Goal: Task Accomplishment & Management: Manage account settings

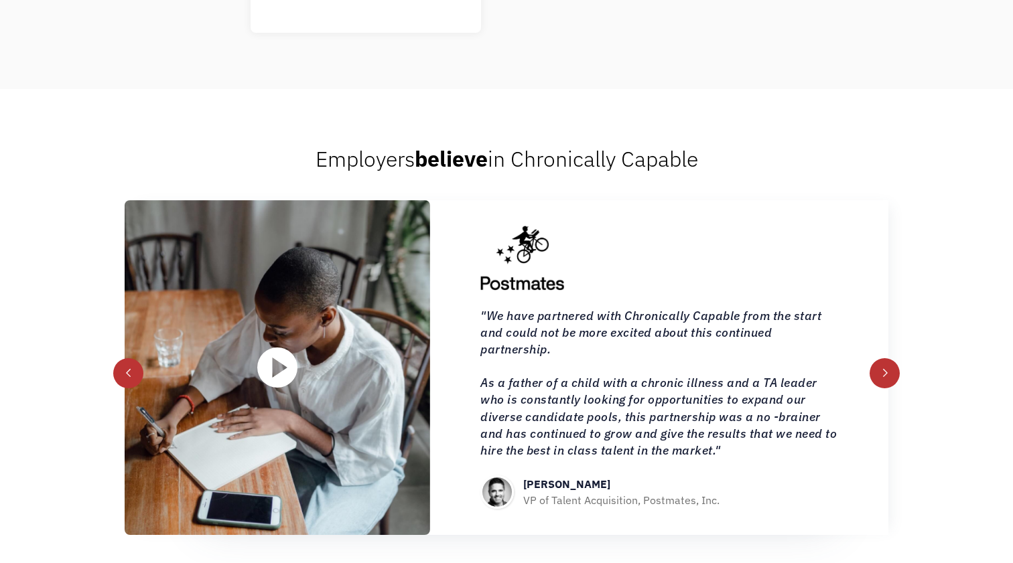
scroll to position [1424, 0]
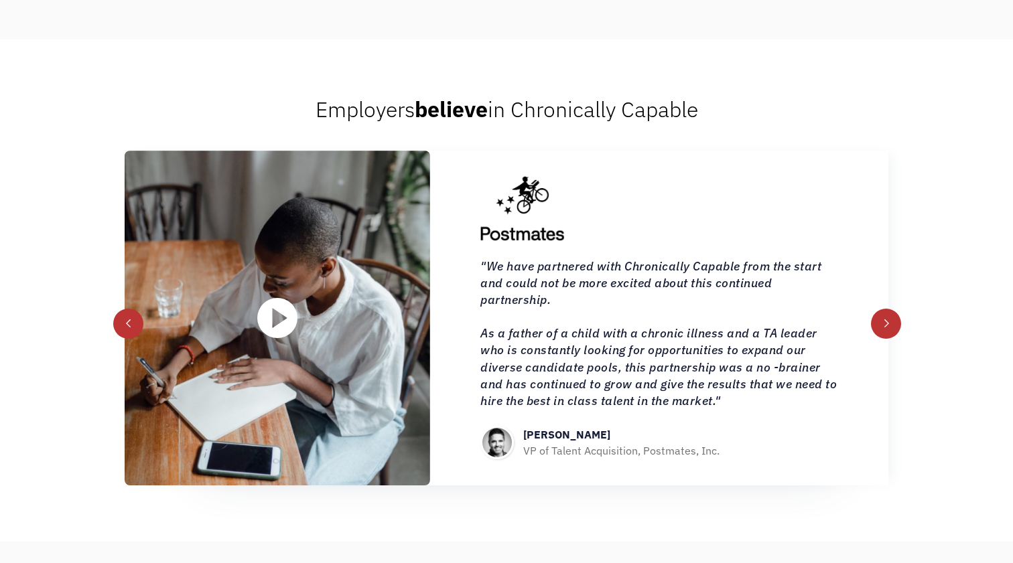
click at [880, 339] on div "next slide" at bounding box center [886, 324] width 30 height 30
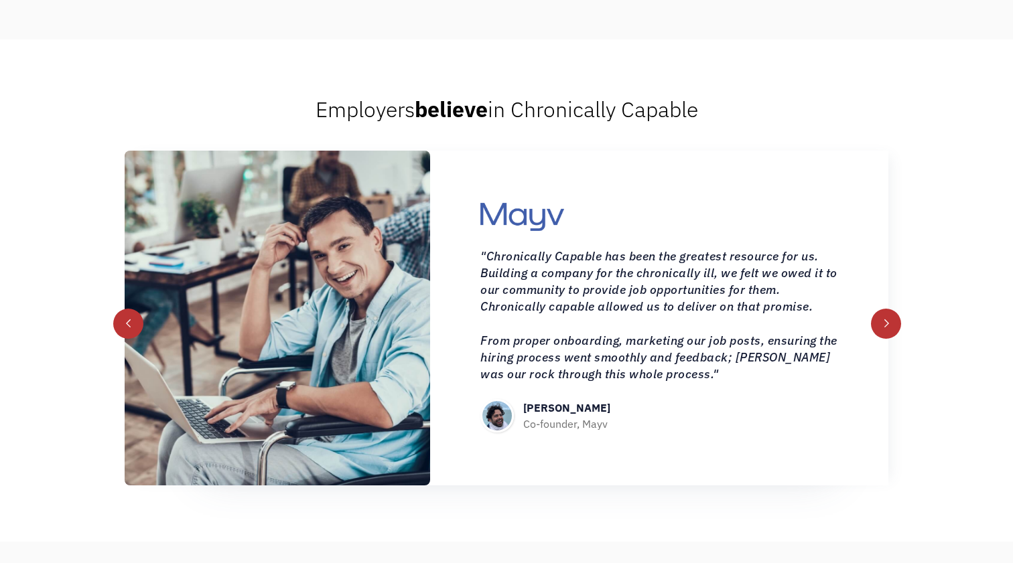
click at [880, 339] on div "next slide" at bounding box center [886, 324] width 30 height 30
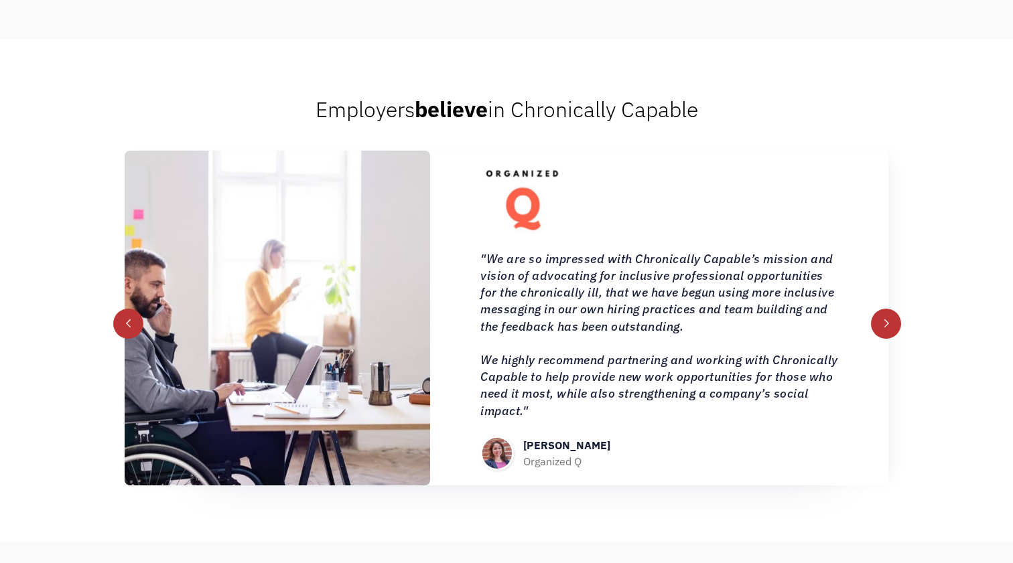
click at [880, 339] on div "next slide" at bounding box center [886, 324] width 30 height 30
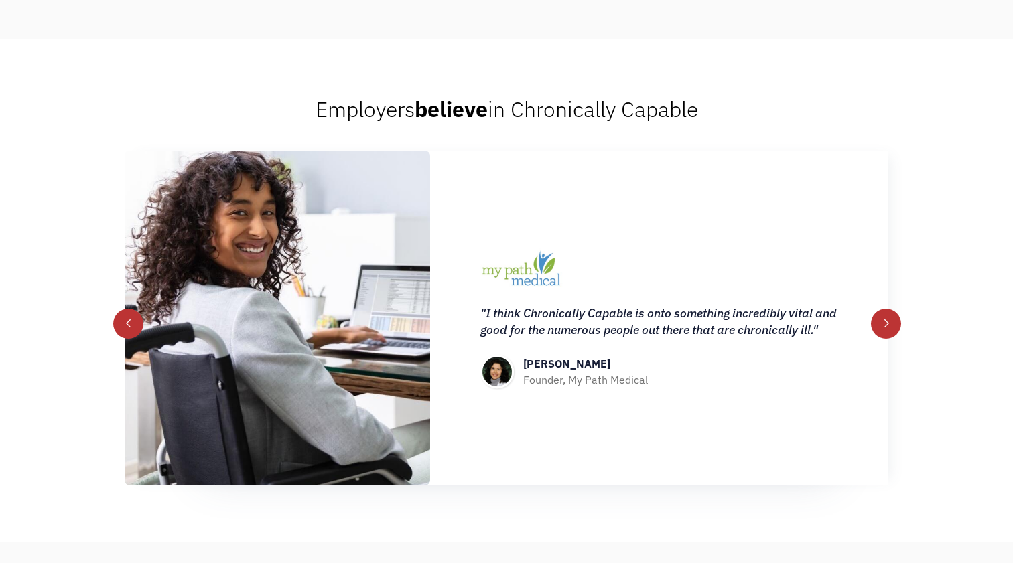
click at [880, 339] on div "next slide" at bounding box center [886, 324] width 30 height 30
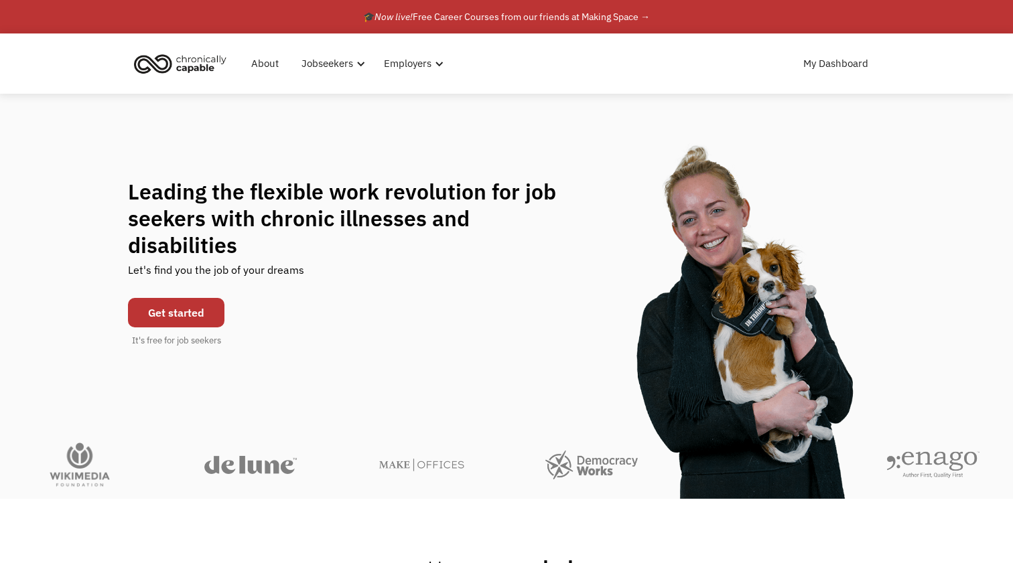
scroll to position [0, 0]
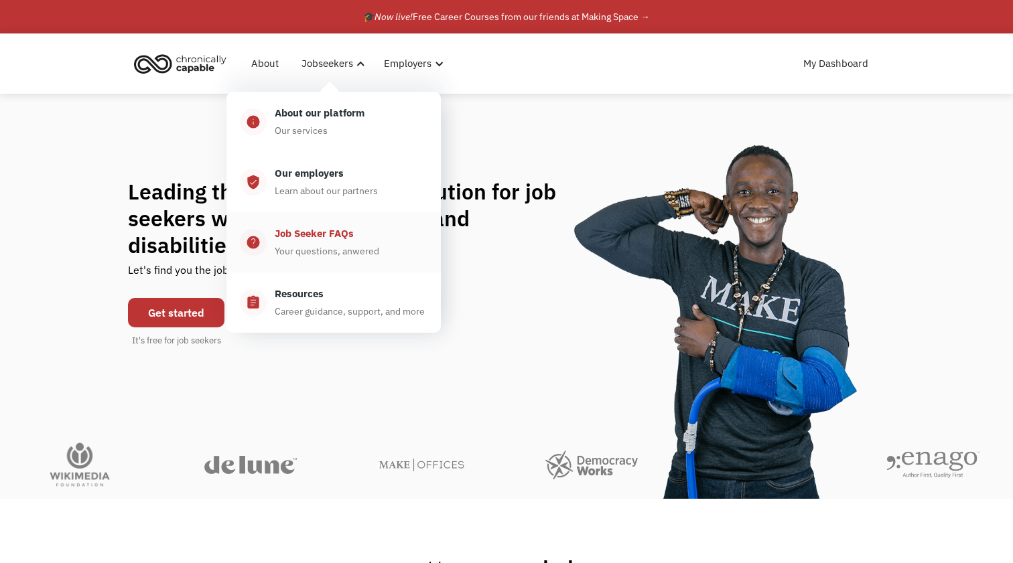
click at [317, 250] on div "Your questions, anwered" at bounding box center [327, 251] width 104 height 16
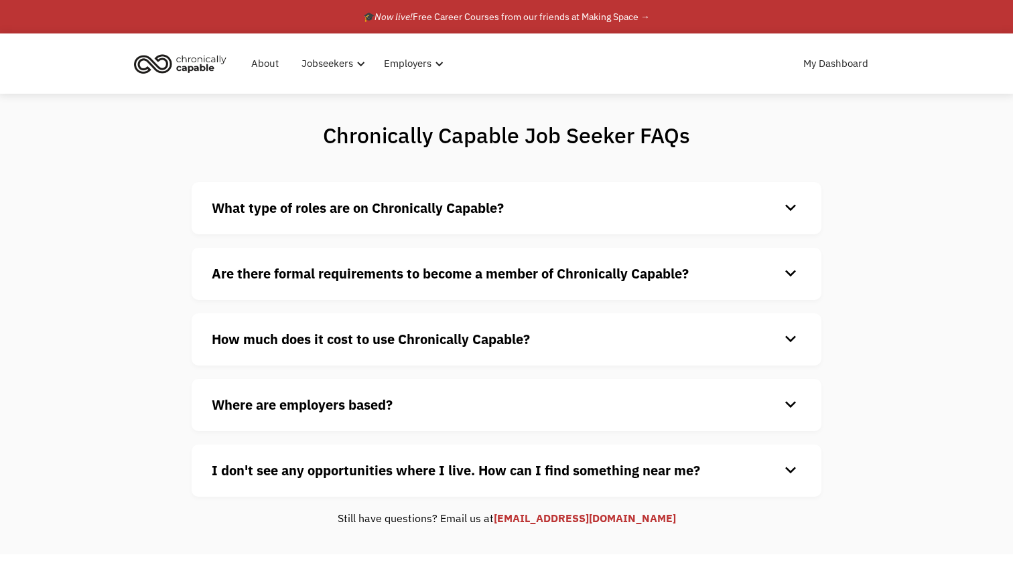
click at [386, 214] on strong "What type of roles are on Chronically Capable?" at bounding box center [358, 208] width 292 height 18
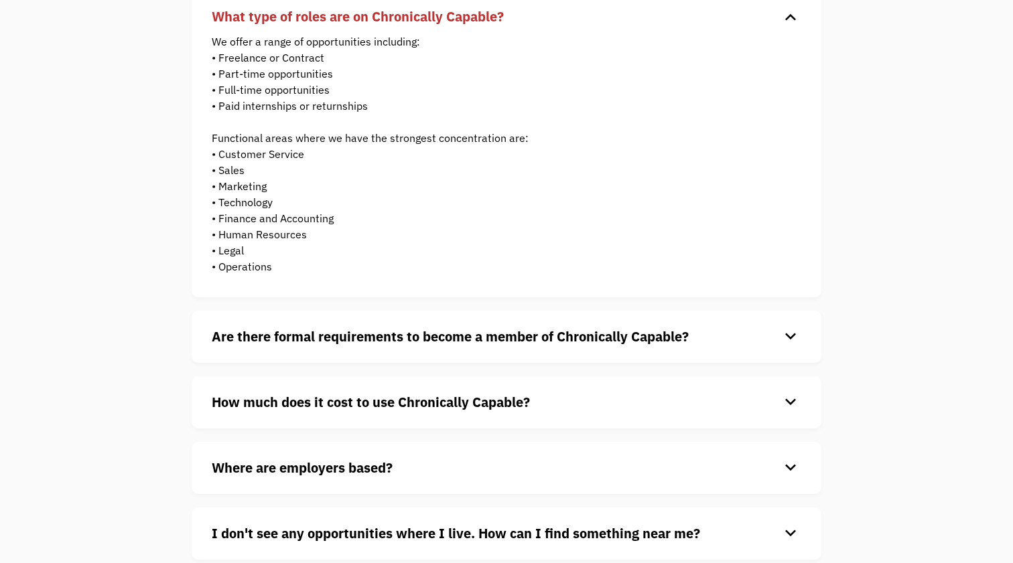
scroll to position [228, 0]
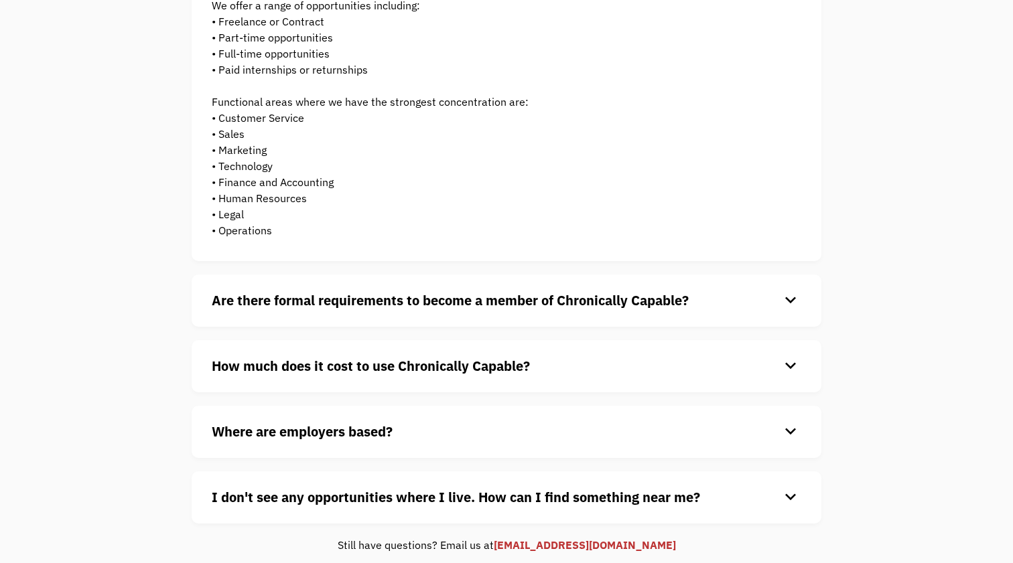
click at [356, 369] on strong "How much does it cost to use Chronically Capable?" at bounding box center [371, 366] width 318 height 18
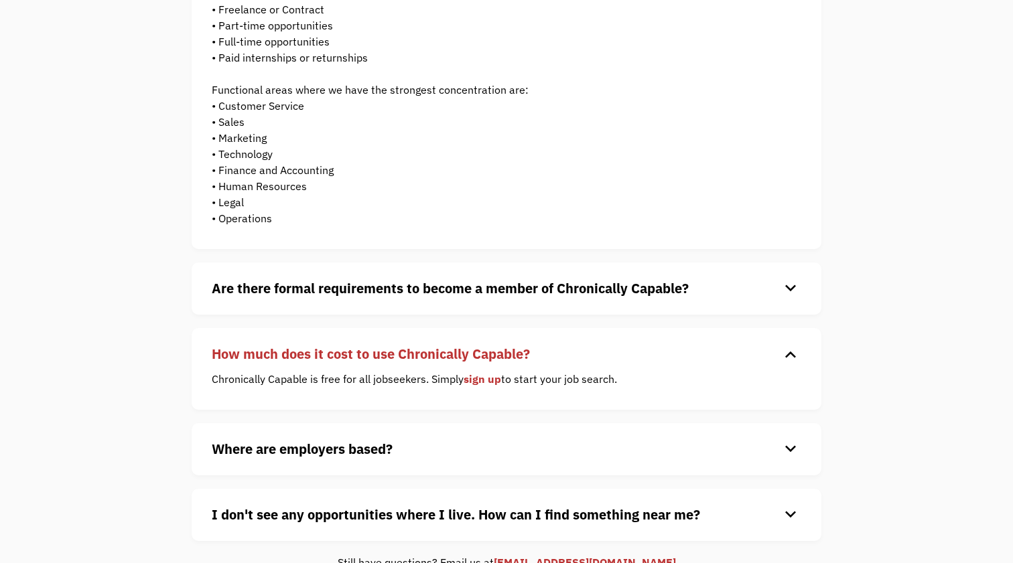
scroll to position [241, 0]
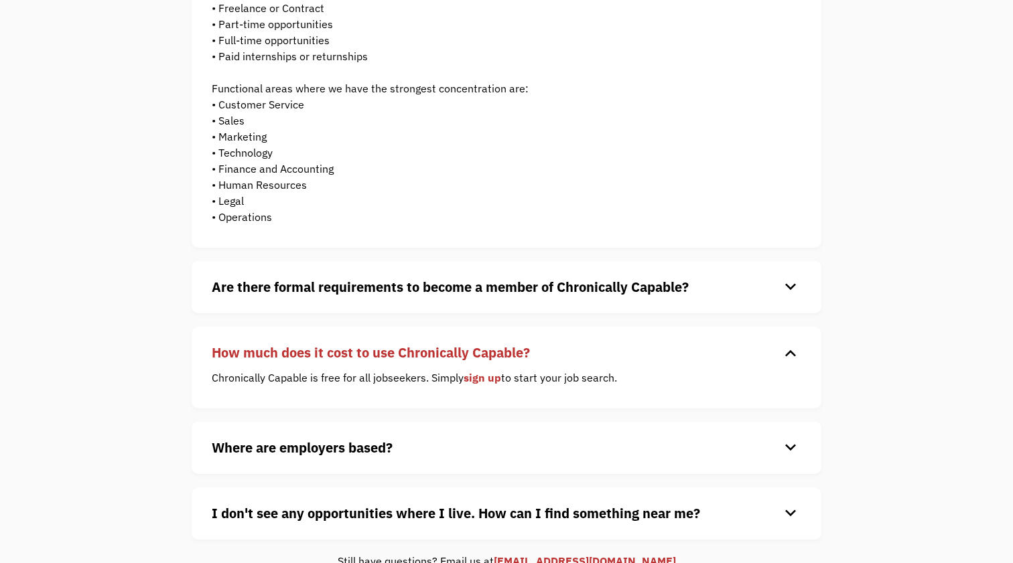
click at [476, 379] on link "sign up" at bounding box center [482, 377] width 38 height 13
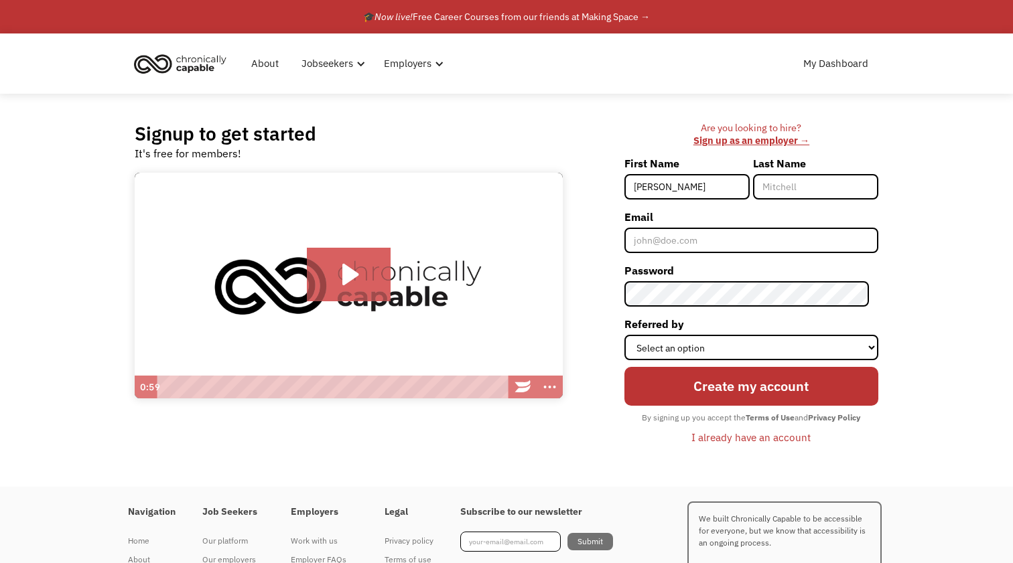
type input "Kendall"
type input "Bonner"
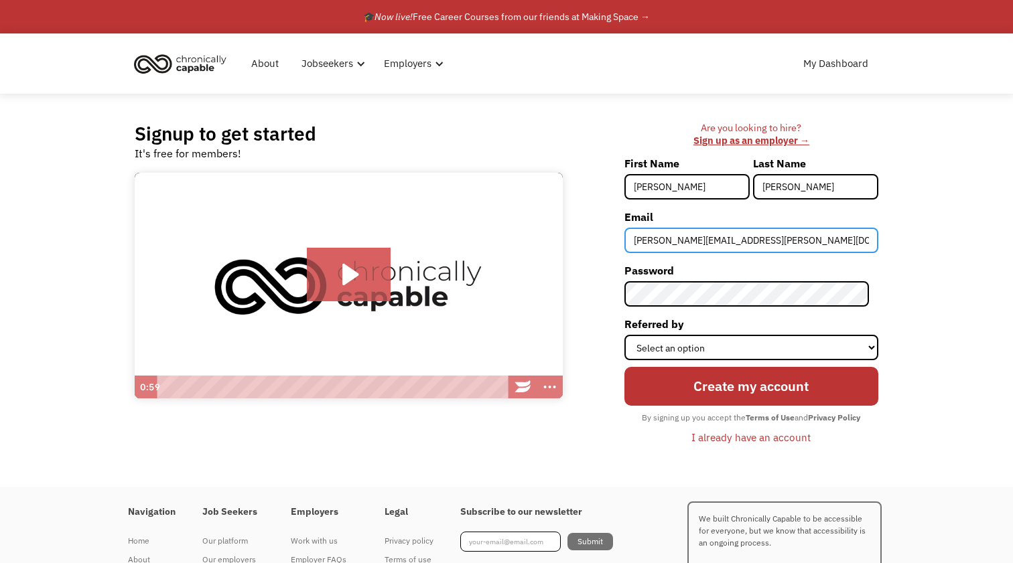
type input "kendall.bonner@gmail.com"
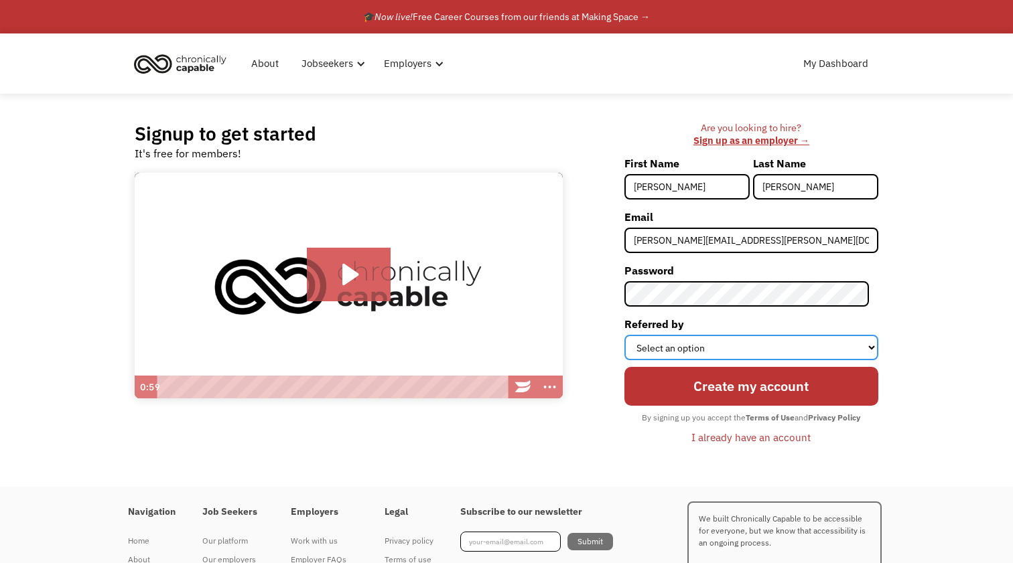
select select "Other"
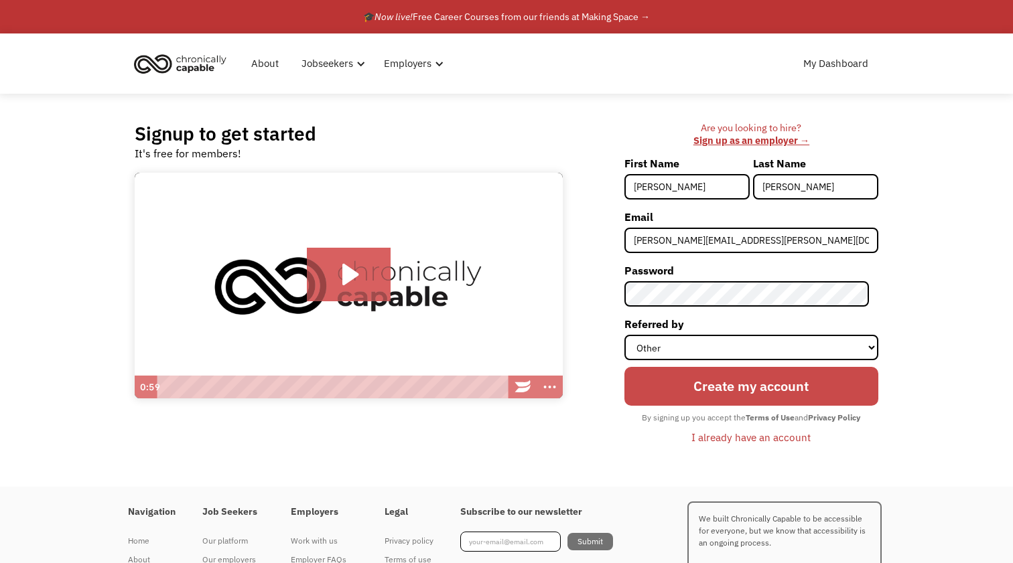
click at [713, 386] on input "Create my account" at bounding box center [751, 386] width 254 height 39
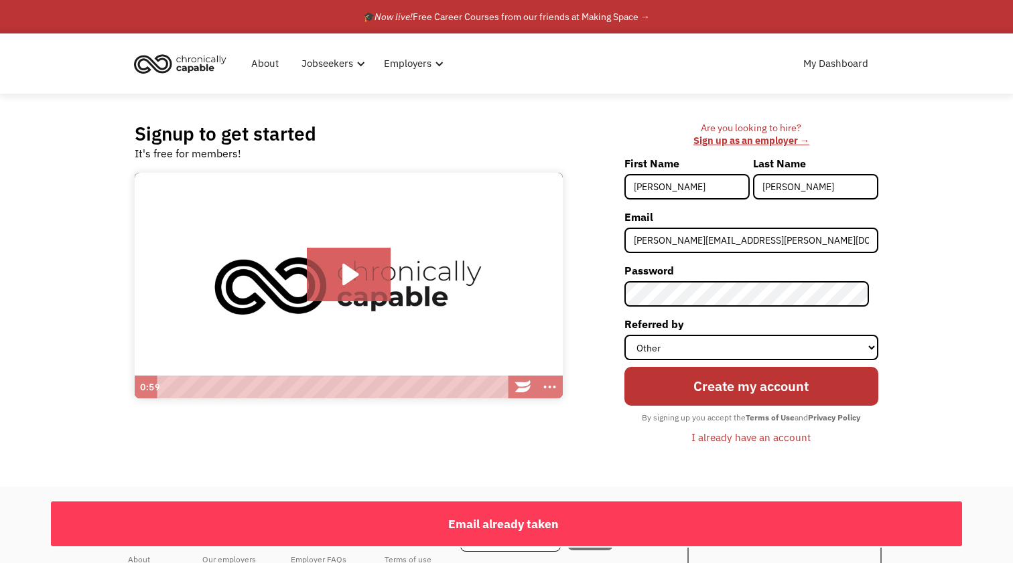
scroll to position [14, 0]
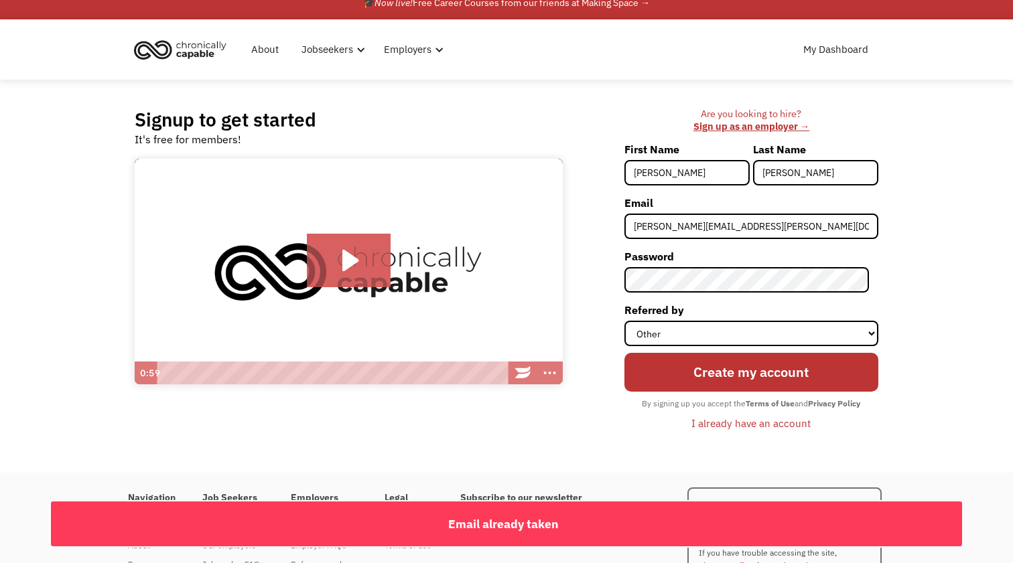
click at [725, 421] on div "I already have an account" at bounding box center [750, 423] width 119 height 16
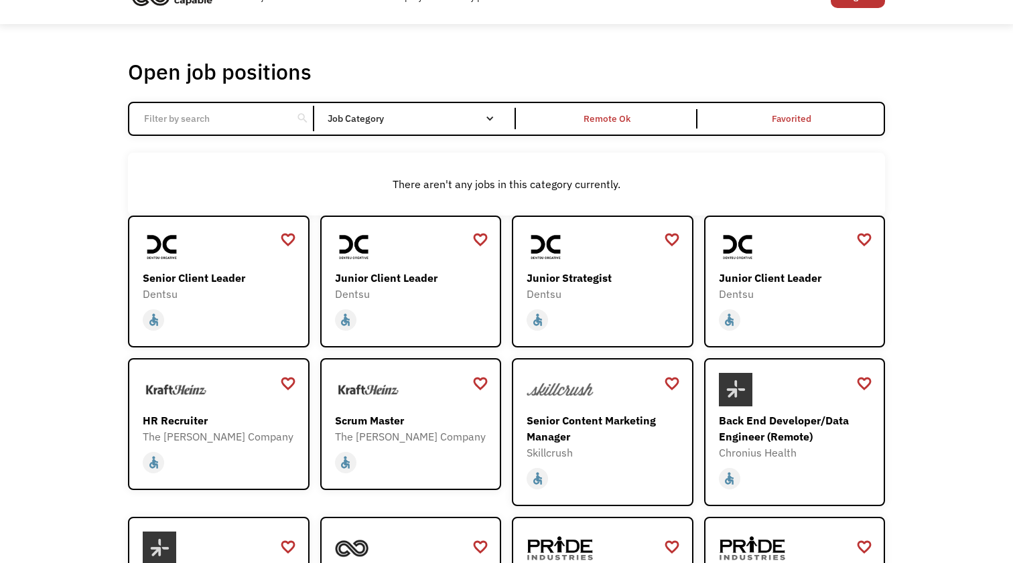
scroll to position [31, 0]
click at [594, 117] on div "Remote Ok" at bounding box center [607, 119] width 47 height 16
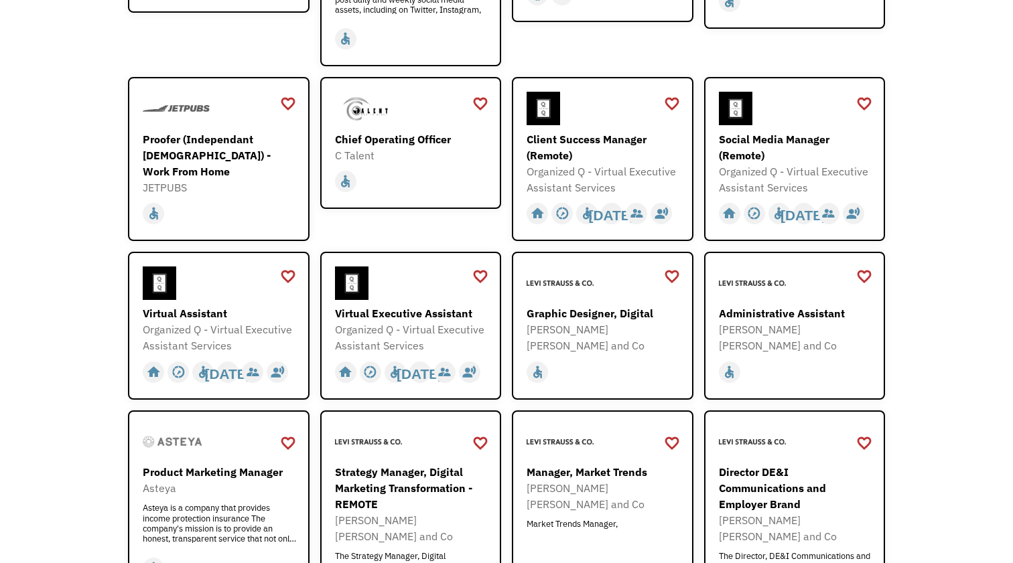
scroll to position [403, 0]
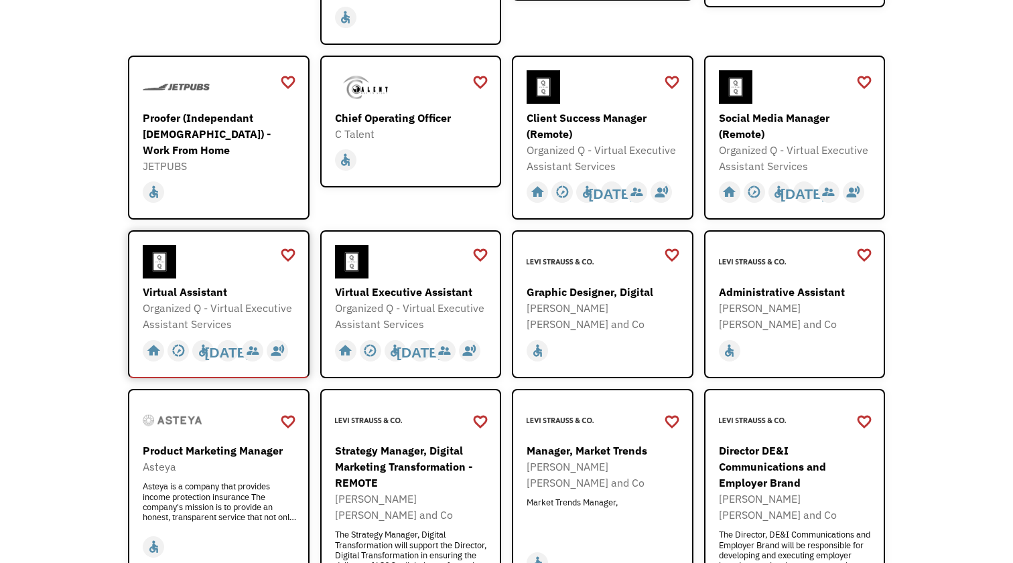
click at [228, 283] on div "Virtual Assistant Organized Q - Virtual Executive Assistant Services https://fo…" at bounding box center [220, 288] width 155 height 87
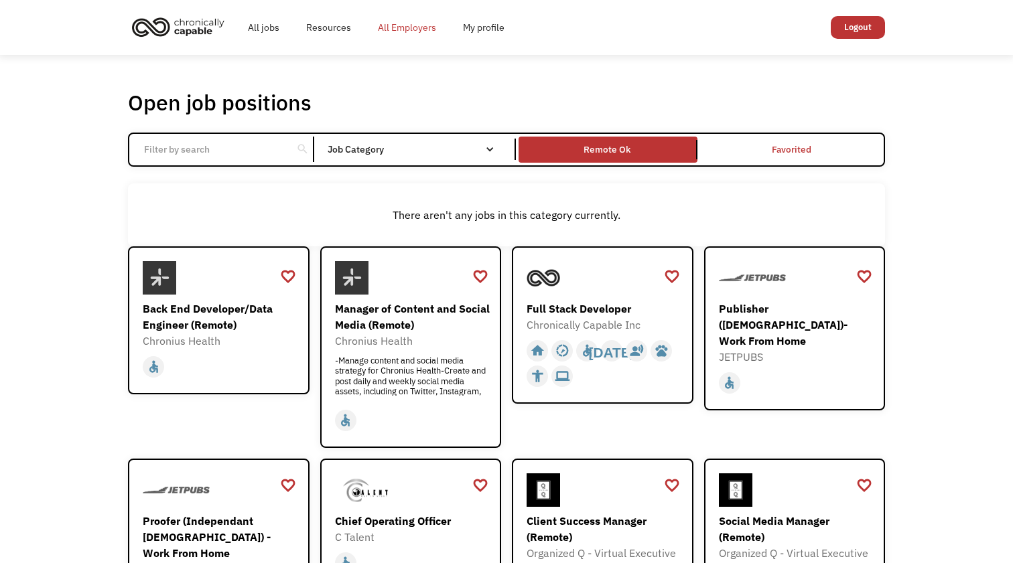
scroll to position [0, 0]
click at [481, 26] on link "My profile" at bounding box center [483, 27] width 68 height 43
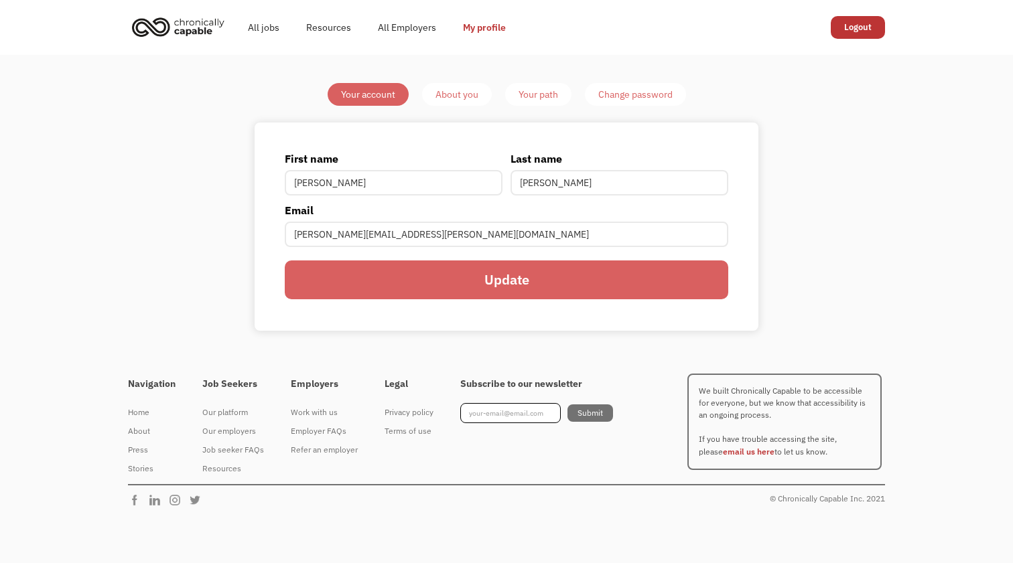
click at [458, 97] on div "About you" at bounding box center [456, 94] width 43 height 16
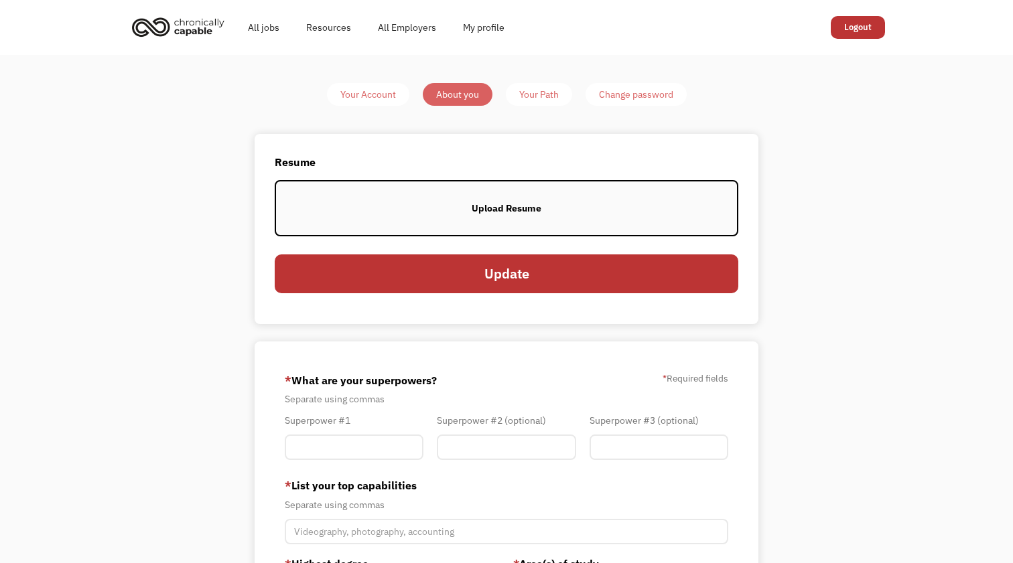
click at [512, 208] on div "Upload Resume" at bounding box center [507, 208] width 70 height 16
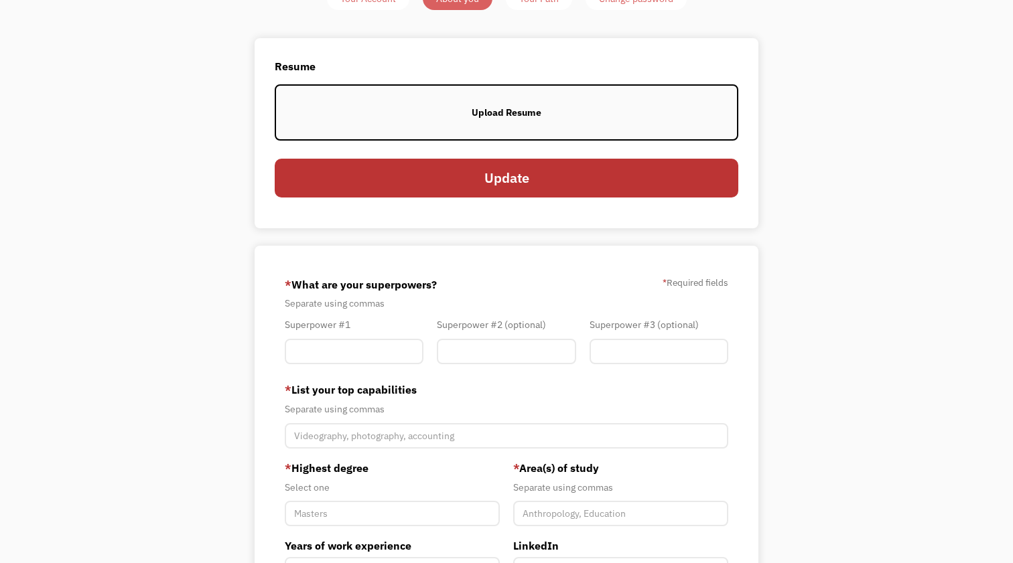
scroll to position [52, 0]
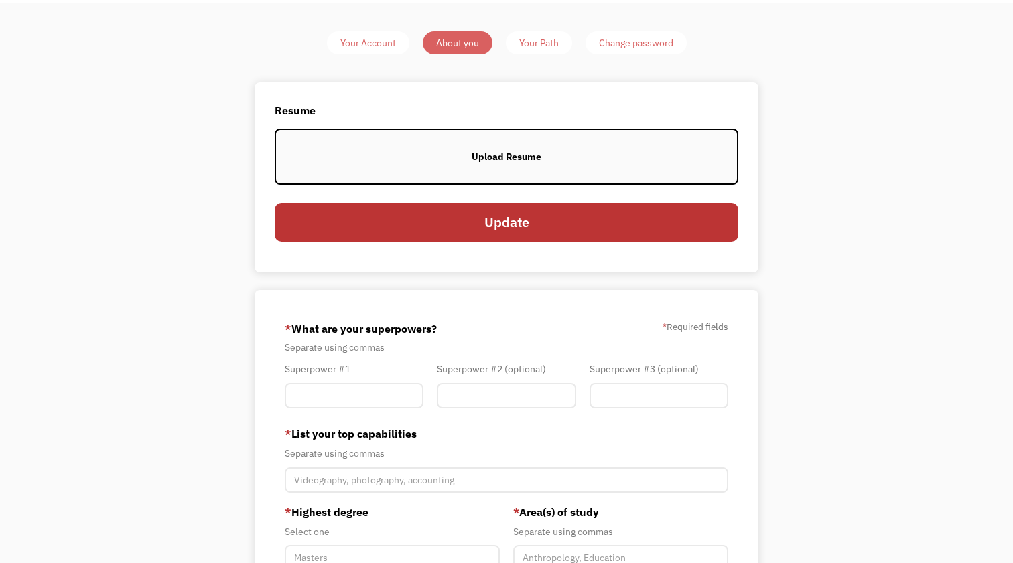
click at [521, 161] on div "Upload Resume" at bounding box center [507, 157] width 70 height 16
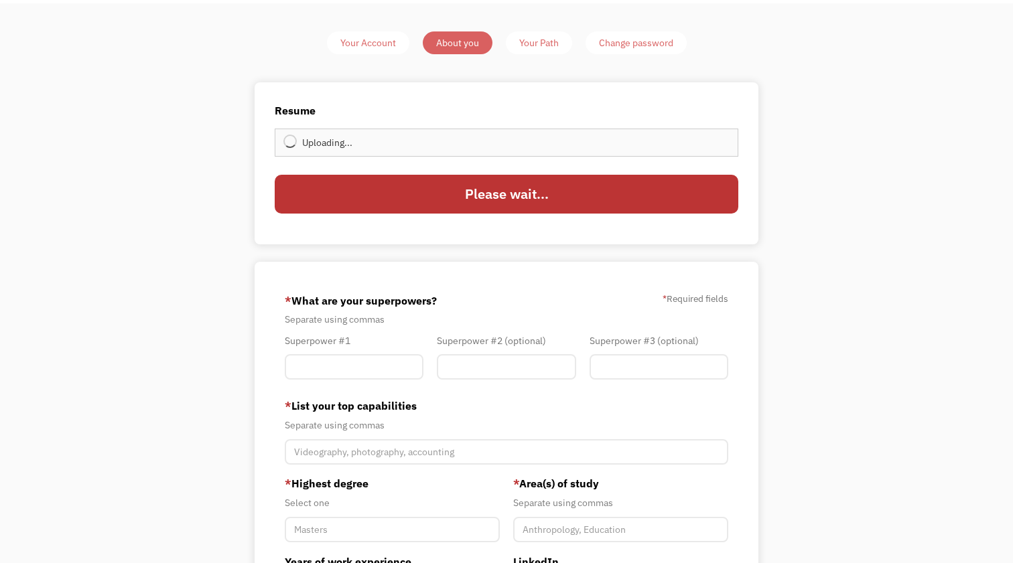
type input "Update"
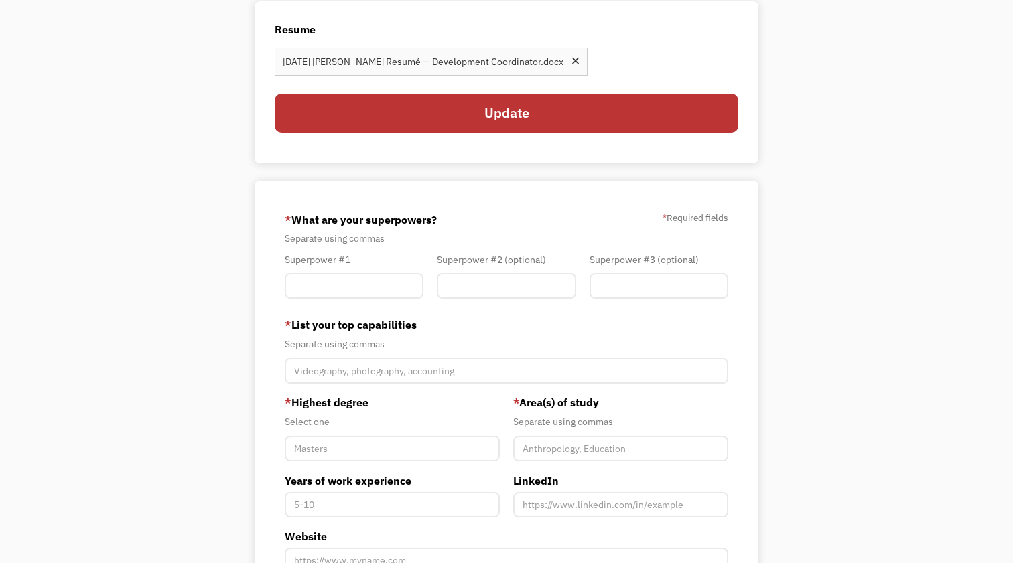
scroll to position [170, 0]
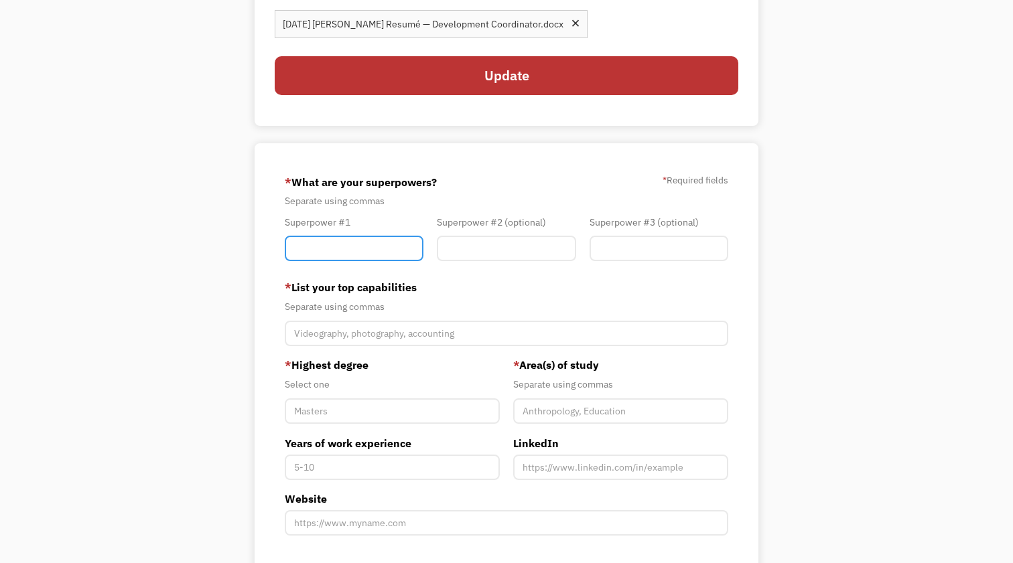
click at [365, 253] on input "Member-You-Update" at bounding box center [354, 248] width 139 height 25
type input "Prospect research"
click at [494, 253] on input "Member-You-Update" at bounding box center [506, 248] width 139 height 25
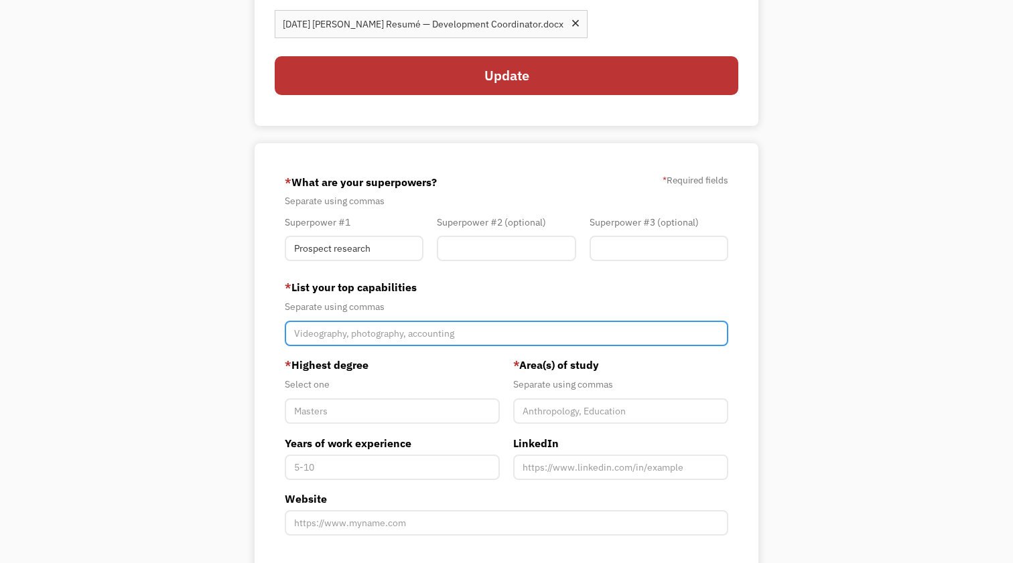
click at [419, 338] on input "Member-You-Update" at bounding box center [506, 333] width 443 height 25
type input "Film colorist, film editor, screenwriter, writer, data analyst, copywriter,"
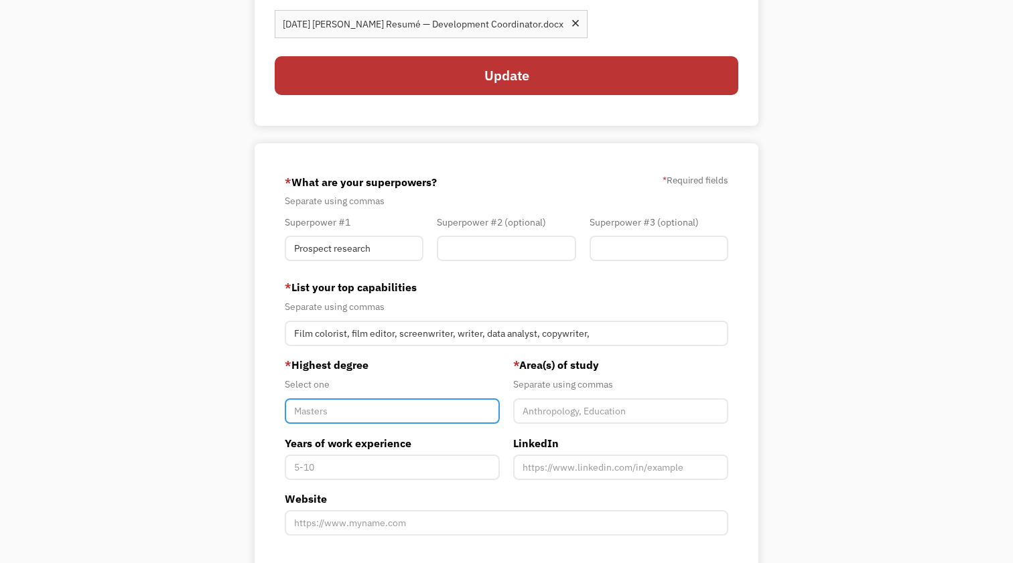
click at [412, 413] on input "Member-You-Update" at bounding box center [392, 411] width 215 height 25
click at [417, 368] on label "* Highest degree" at bounding box center [392, 365] width 215 height 16
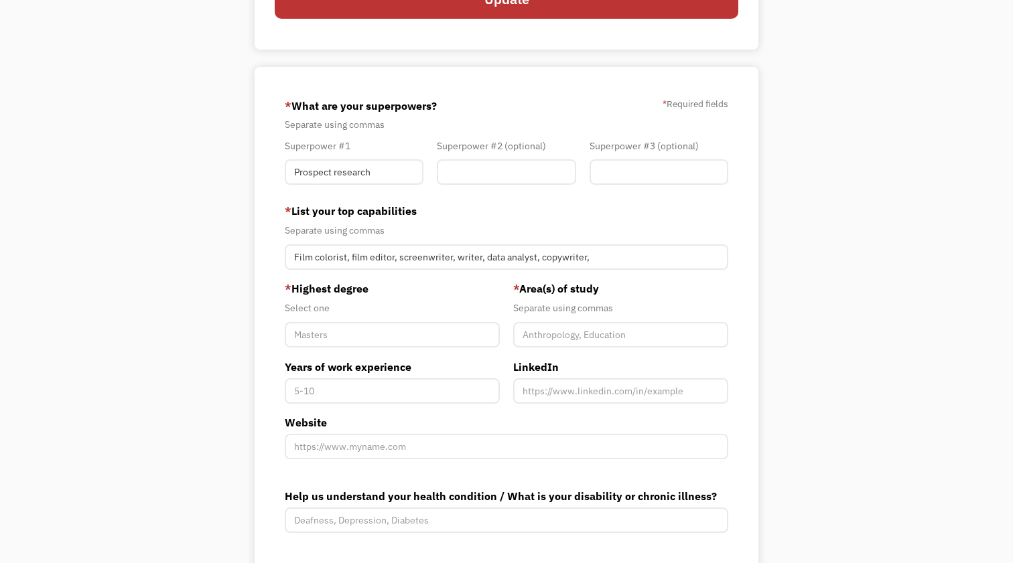
scroll to position [261, 0]
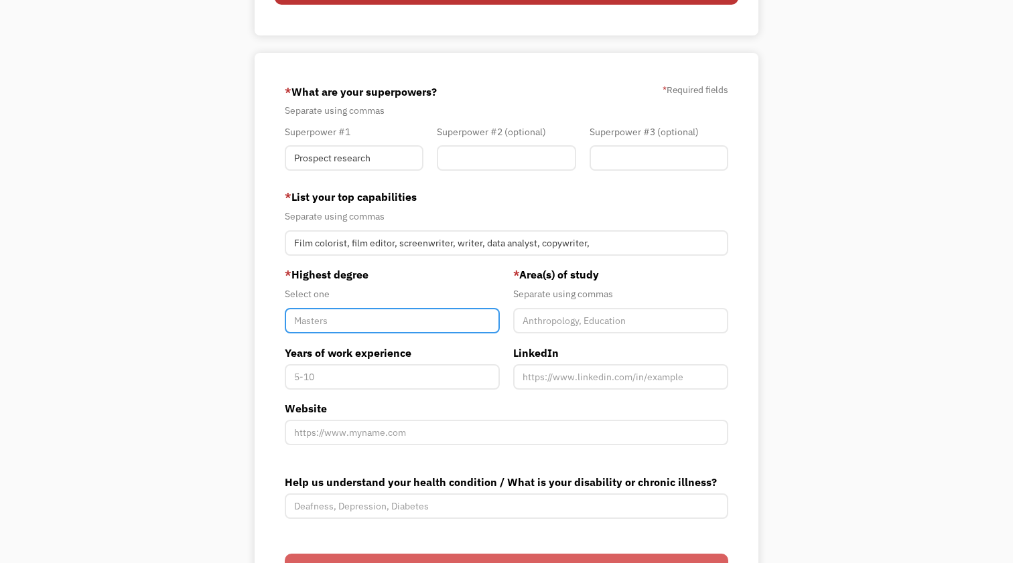
click at [419, 326] on input "Member-You-Update" at bounding box center [392, 320] width 215 height 25
type input "High School"
click at [489, 282] on label "* Highest degree" at bounding box center [392, 275] width 215 height 16
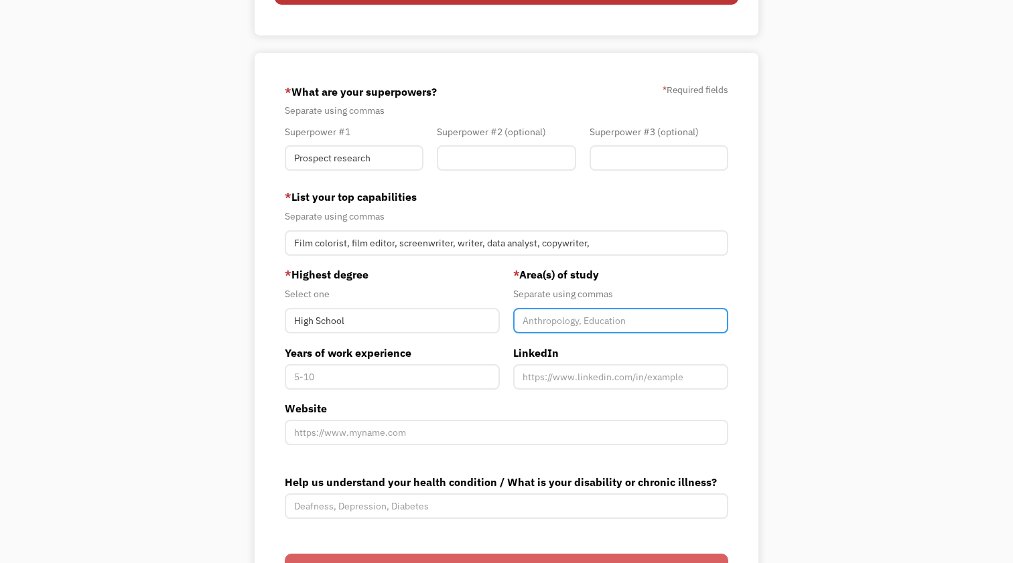
click at [573, 326] on input "Member-You-Update" at bounding box center [620, 320] width 215 height 25
type input "Communications"
click at [705, 277] on label "* Area(s) of study" at bounding box center [620, 275] width 215 height 16
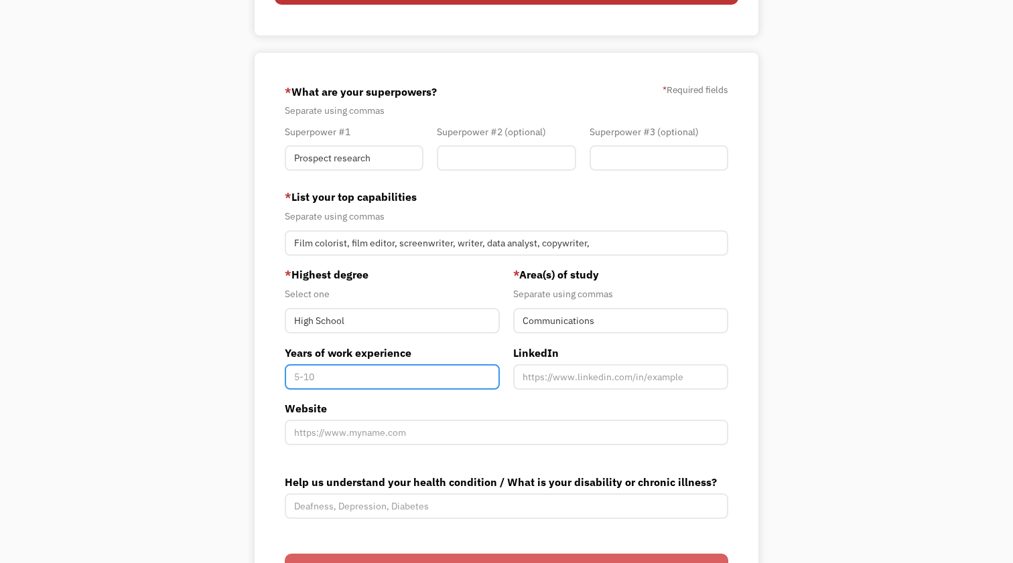
click at [411, 375] on input "Years of work experience" at bounding box center [392, 376] width 215 height 25
type input "5"
click at [474, 345] on label "Years of work experience" at bounding box center [392, 353] width 215 height 16
click at [474, 364] on input "5" at bounding box center [392, 376] width 215 height 25
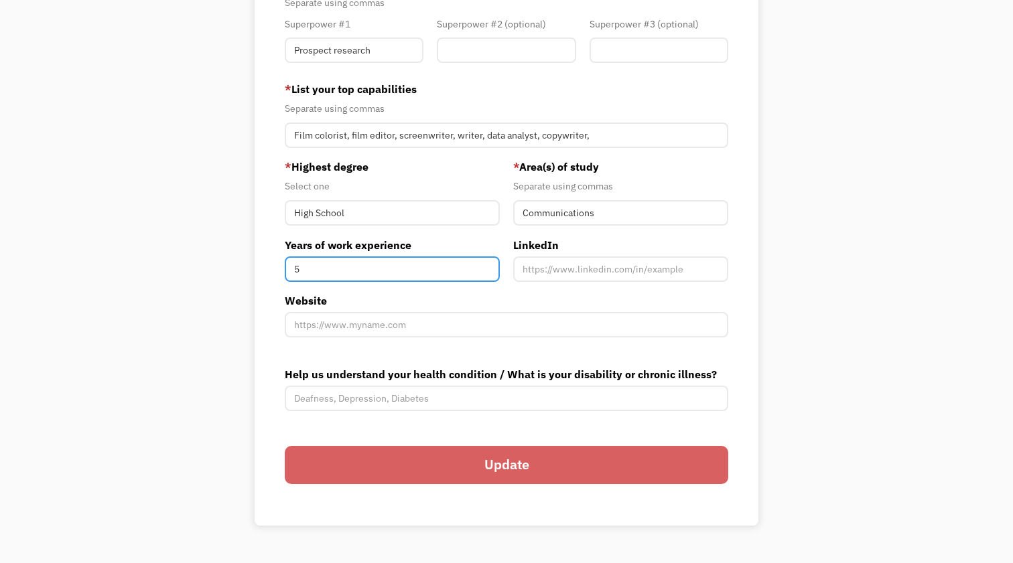
scroll to position [396, 0]
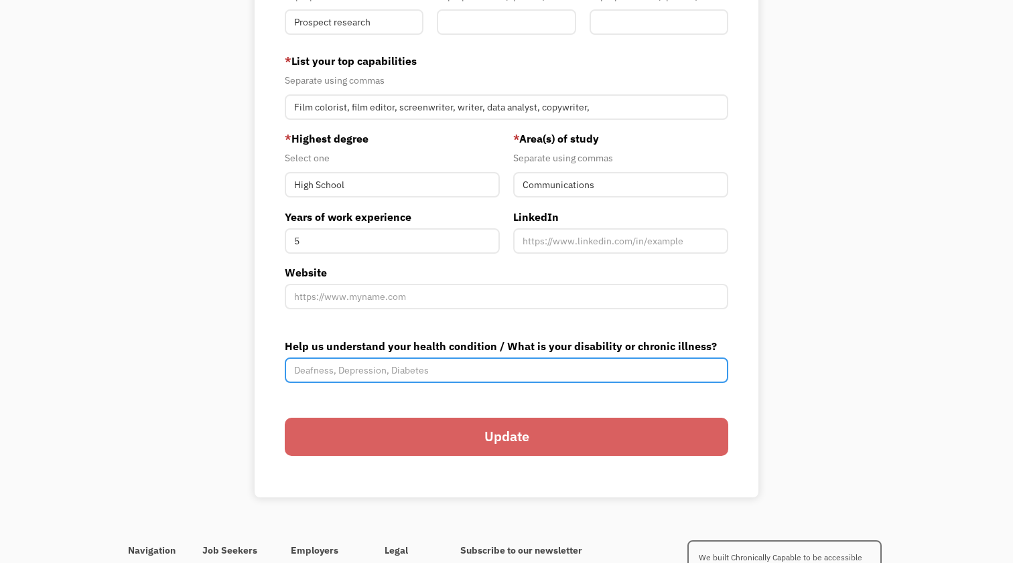
click at [435, 368] on input "Help us understand your health condition / What is your disability or chronic i…" at bounding box center [506, 370] width 443 height 25
click at [387, 367] on input "Help us understand your health condition / What is your disability or chronic i…" at bounding box center [506, 370] width 443 height 25
paste input "postural orthostatic tachycardia syndrome"
click at [297, 374] on input "postural orthostatic tachycardia syndrome" at bounding box center [506, 370] width 443 height 25
click at [336, 373] on input "Postural orthostatic tachycardia syndrome" at bounding box center [506, 370] width 443 height 25
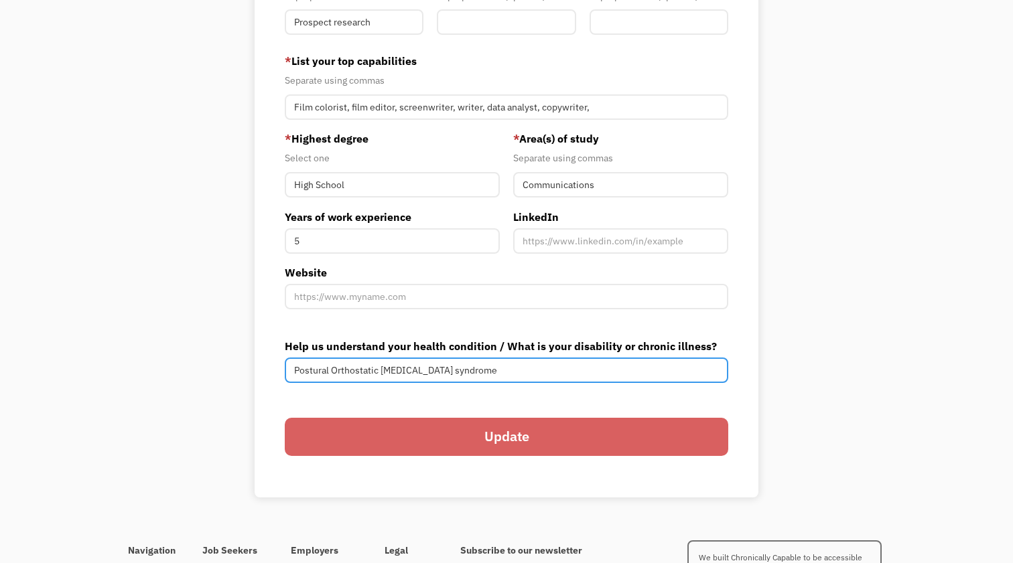
click at [384, 372] on input "Postural Orthostatic tachycardia syndrome" at bounding box center [506, 370] width 443 height 25
click at [437, 371] on input "Postural Orthostatic Tachycardia syndrome" at bounding box center [506, 370] width 443 height 25
click at [484, 372] on input "Postural Orthostatic Tachycardia Syndrome" at bounding box center [506, 370] width 443 height 25
click at [620, 366] on input "Postural Orthostatic Tachycardia Syndrome, Mast Cell Activation Syndrome, Focal" at bounding box center [506, 370] width 443 height 25
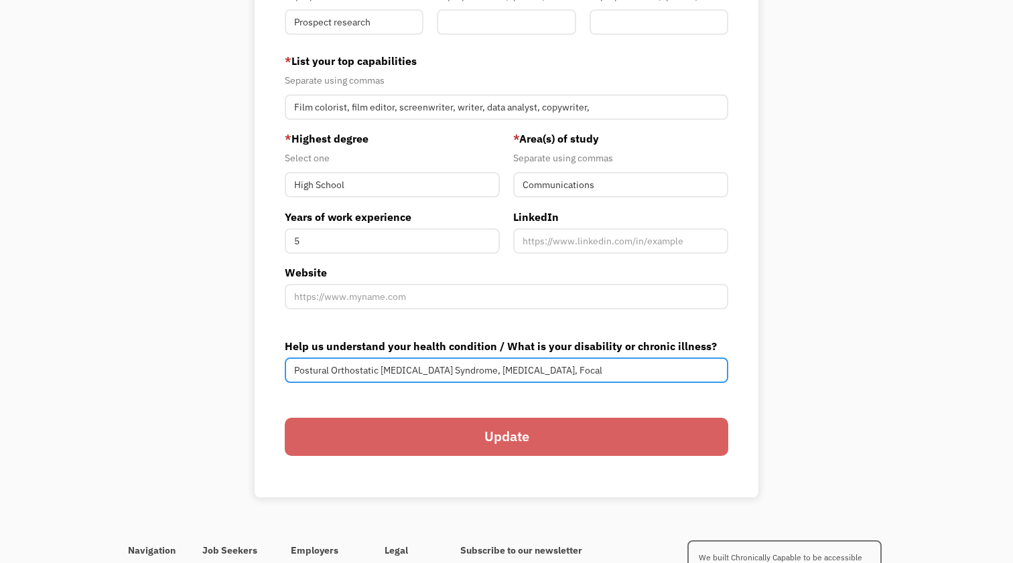
paste input "focal seizure"
click at [616, 372] on input "Postural Orthostatic Tachycardia Syndrome, Mast Cell Activation Syndrome, focal…" at bounding box center [506, 370] width 443 height 25
click at [643, 372] on input "Postural Orthostatic Tachycardia Syndrome, Mast Cell Activation Syndrome, Focal…" at bounding box center [506, 370] width 443 height 25
click at [691, 369] on input "Postural Orthostatic Tachycardia Syndrome, Mast Cell Activation Syndrome, Focal…" at bounding box center [506, 370] width 443 height 25
type input "Postural Orthostatic Tachycardia Syndrome, Mast Cell Activation Syndrome, Focal…"
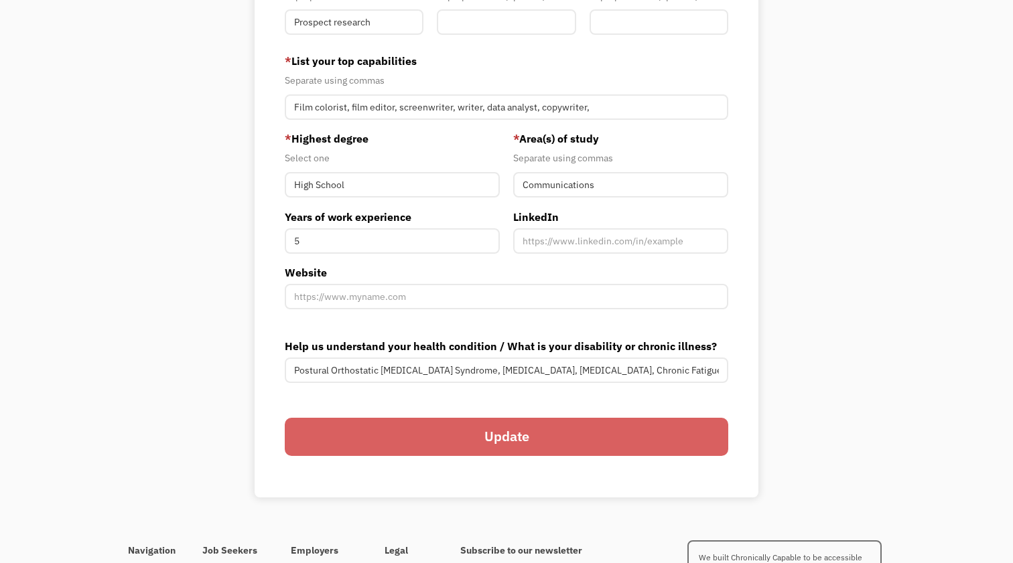
click at [732, 338] on div "689e6934a1aa95d2a71e15a4 kendall.bonner@gmail.com Kendall Bonner Search Engine …" at bounding box center [507, 207] width 504 height 581
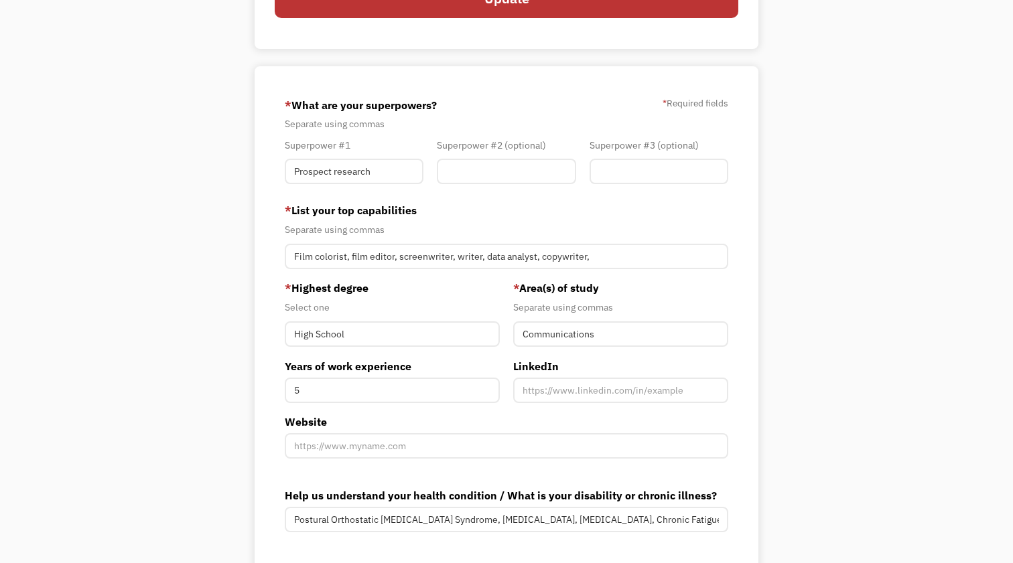
scroll to position [245, 0]
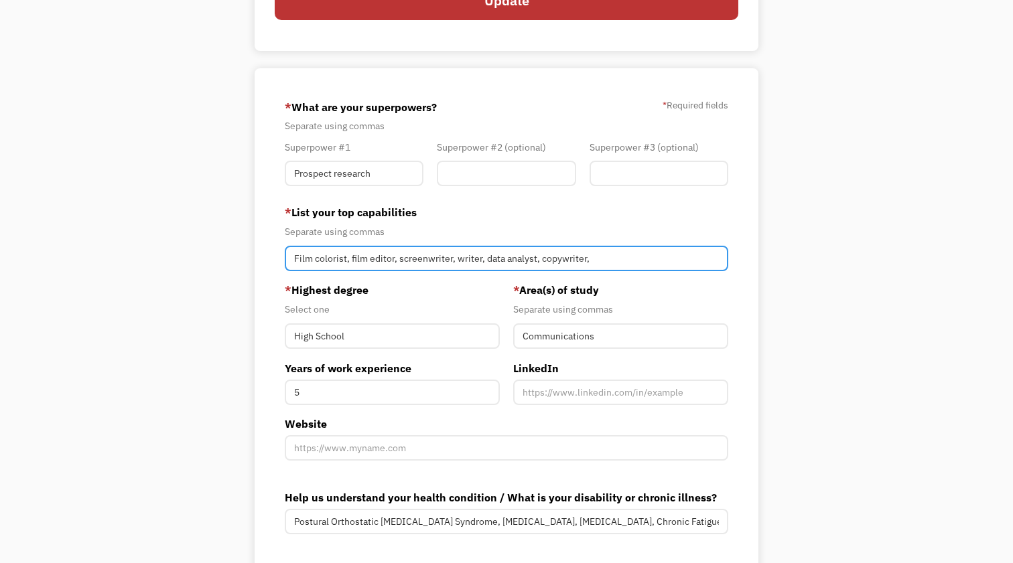
click at [623, 261] on input "Film colorist, film editor, screenwriter, writer, data analyst, copywriter," at bounding box center [506, 258] width 443 height 25
click at [701, 257] on input "Film colorist, film editor, screenwriter, writer, data analyst, copywriter, Mic…" at bounding box center [506, 258] width 443 height 25
click at [703, 258] on input "Film colorist, film editor, screenwriter, writer, data analyst, copywriter, Mic…" at bounding box center [506, 258] width 443 height 25
paste input "LexisNexis"
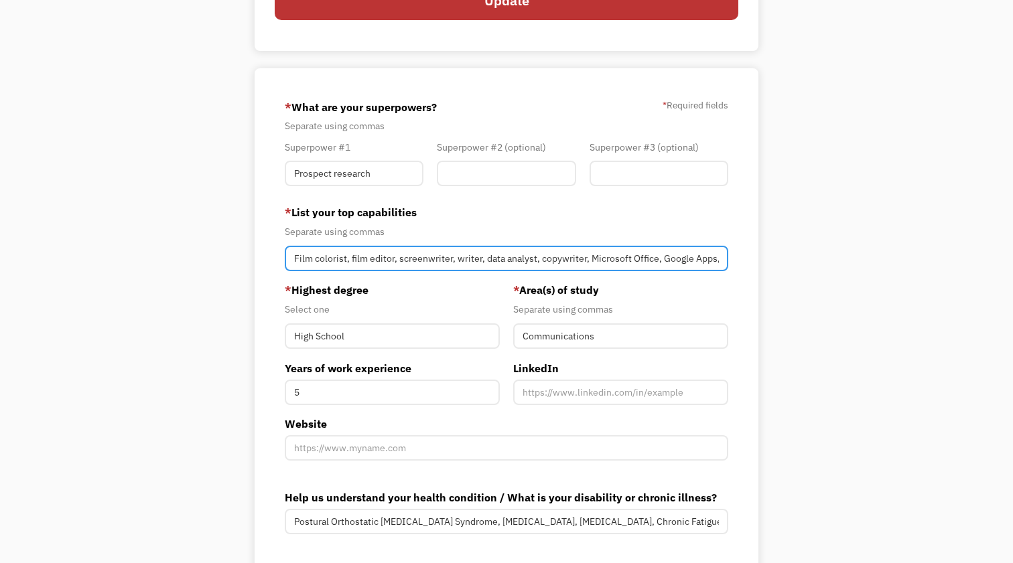
paste input "DaVinci Resolve"
paste input "Salesforce"
paste input "Concur"
type input "Film colorist, film editor, screenwriter, writer, data analyst, copywriter, Mic…"
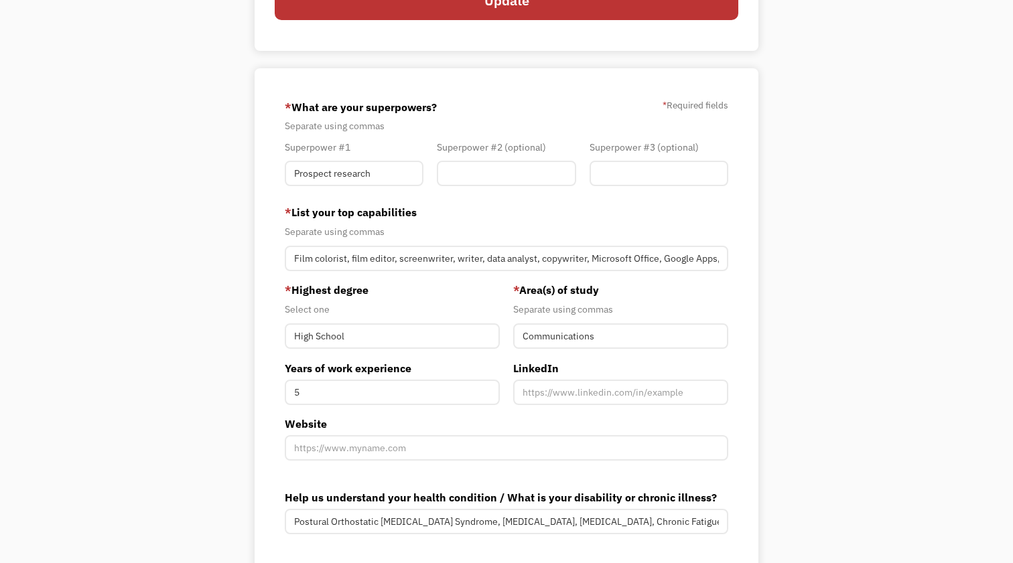
click at [703, 294] on label "* Area(s) of study" at bounding box center [620, 290] width 215 height 16
click at [453, 178] on input "Member-You-Update" at bounding box center [506, 173] width 139 height 25
drag, startPoint x: 453, startPoint y: 177, endPoint x: 486, endPoint y: 173, distance: 33.1
click at [486, 173] on input "Development Coordinator" at bounding box center [506, 173] width 139 height 25
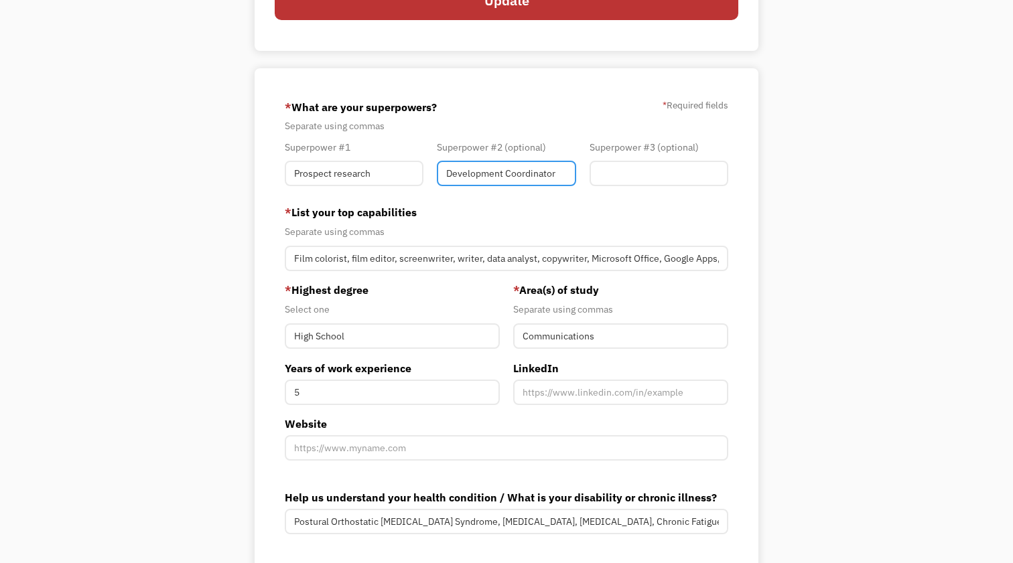
click at [486, 173] on input "Development Coordinator" at bounding box center [506, 173] width 139 height 25
type input "Development Coordinator"
click at [370, 172] on input "Prospect research" at bounding box center [354, 173] width 139 height 25
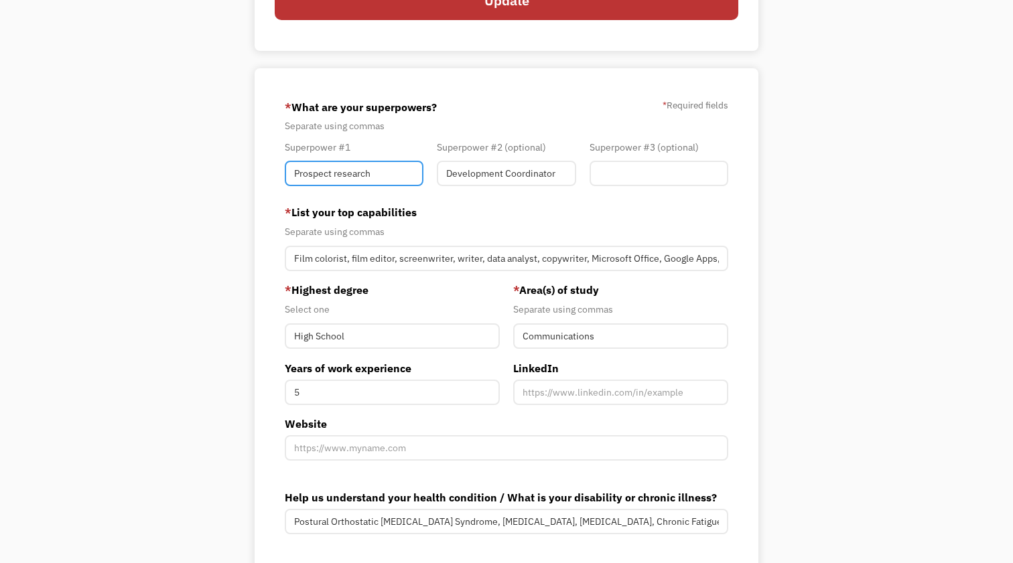
paste input "Development Coordinator"
type input "Development Coordinator"
click at [495, 178] on input "Development Coordinator" at bounding box center [506, 173] width 139 height 25
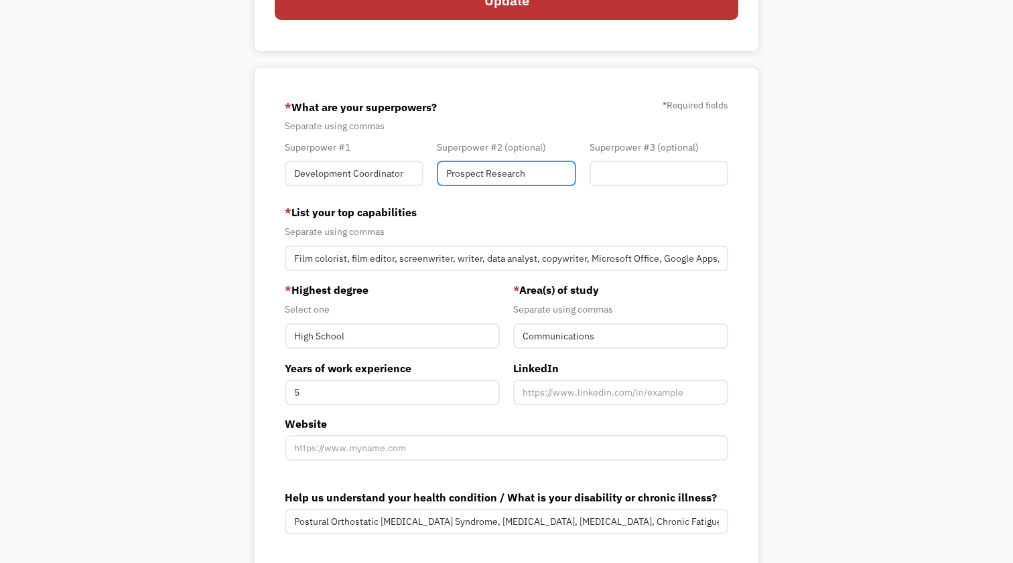
type input "Prospect Research"
click at [621, 179] on input "Member-You-Update" at bounding box center [658, 173] width 139 height 25
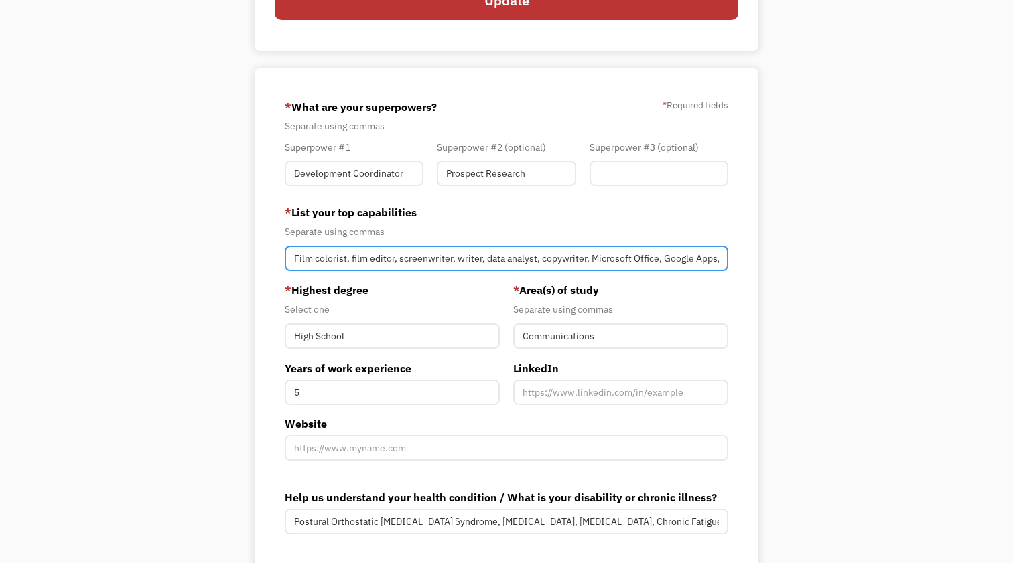
click at [715, 259] on input "Film colorist, film editor, screenwriter, writer, data analyst, copywriter, Mic…" at bounding box center [506, 258] width 443 height 25
drag, startPoint x: 706, startPoint y: 263, endPoint x: 745, endPoint y: 263, distance: 39.5
click at [745, 263] on div "689e6934a1aa95d2a71e15a4 kendall.bonner@gmail.com Kendall Bonner Search Engine …" at bounding box center [507, 358] width 504 height 581
click at [695, 259] on input "Film colorist, film editor, screenwriter, writer, data analyst, copywriter, Mic…" at bounding box center [506, 258] width 443 height 25
click at [713, 260] on input "Film colorist, film editor, screenwriter, writer, data analyst, copywriter, Mic…" at bounding box center [506, 258] width 443 height 25
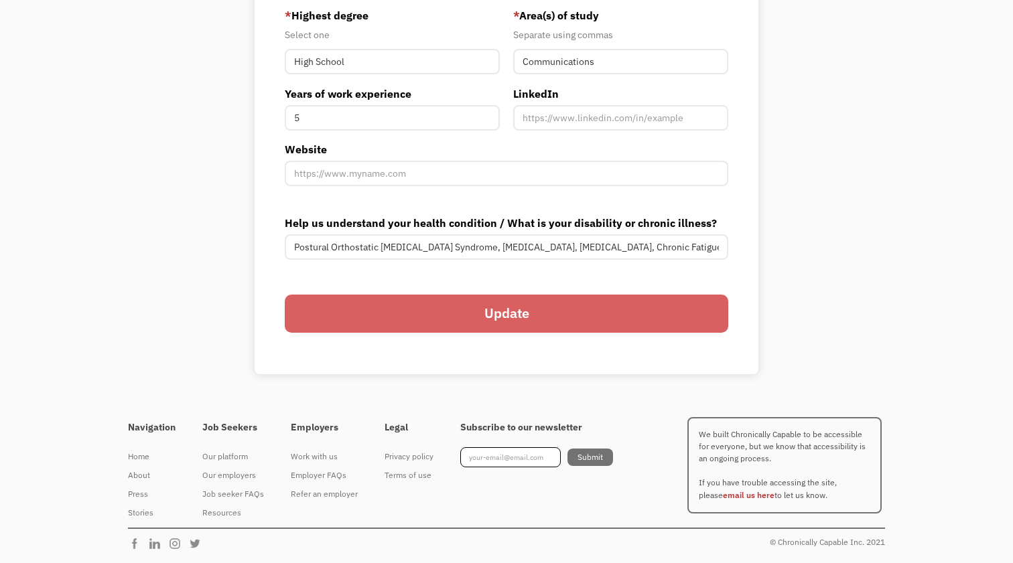
scroll to position [519, 0]
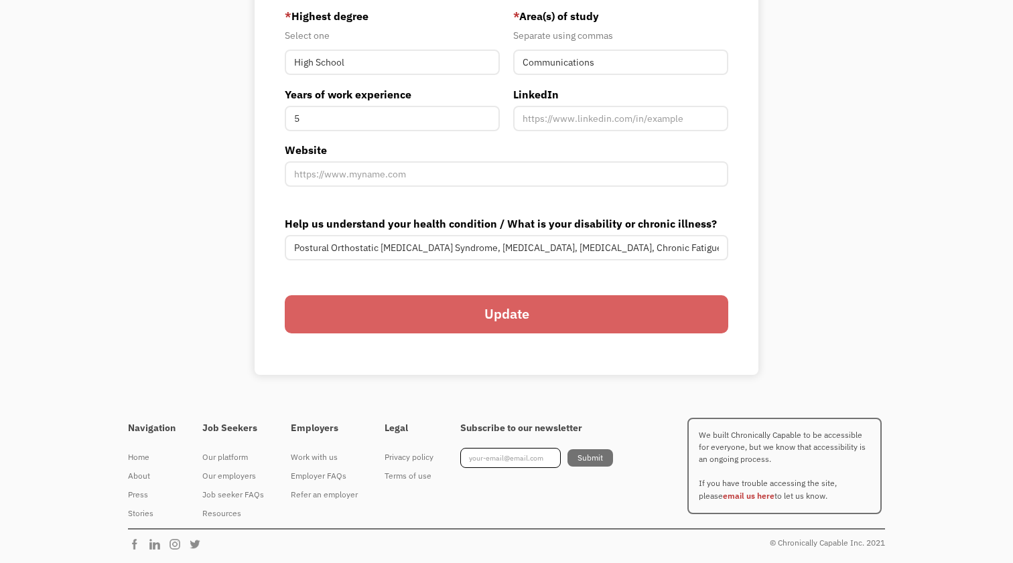
type input "Film colorist, film editor, screenwriter, writer, data analyst, copywriter, Mic…"
click at [616, 315] on input "Update" at bounding box center [506, 314] width 443 height 39
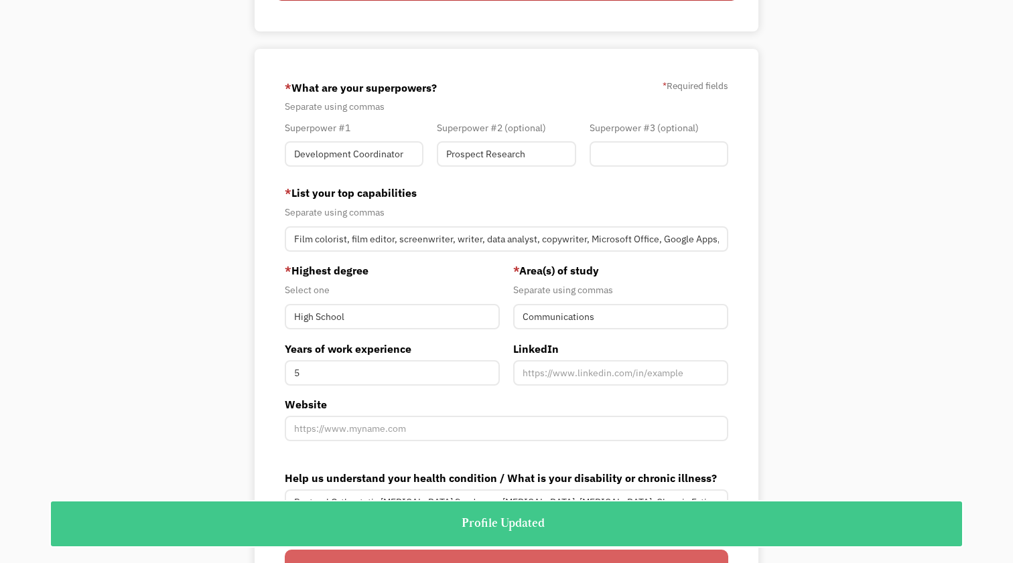
scroll to position [253, 0]
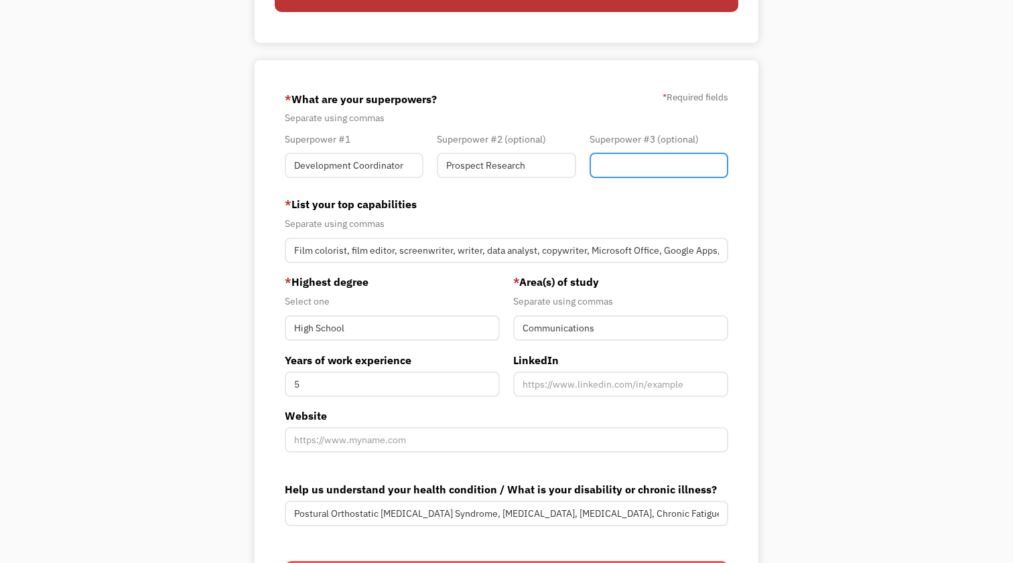
click at [637, 166] on input "Member-You-Update" at bounding box center [658, 165] width 139 height 25
paste input " Relationship Mgmt."
drag, startPoint x: 614, startPoint y: 169, endPoint x: 561, endPoint y: 170, distance: 52.9
click at [561, 170] on div "Superpower #1 Development Coordinator Superpower #2 (optional) Prospect Researc…" at bounding box center [506, 158] width 456 height 54
click at [668, 165] on input "Relationship Mgmt." at bounding box center [658, 165] width 139 height 25
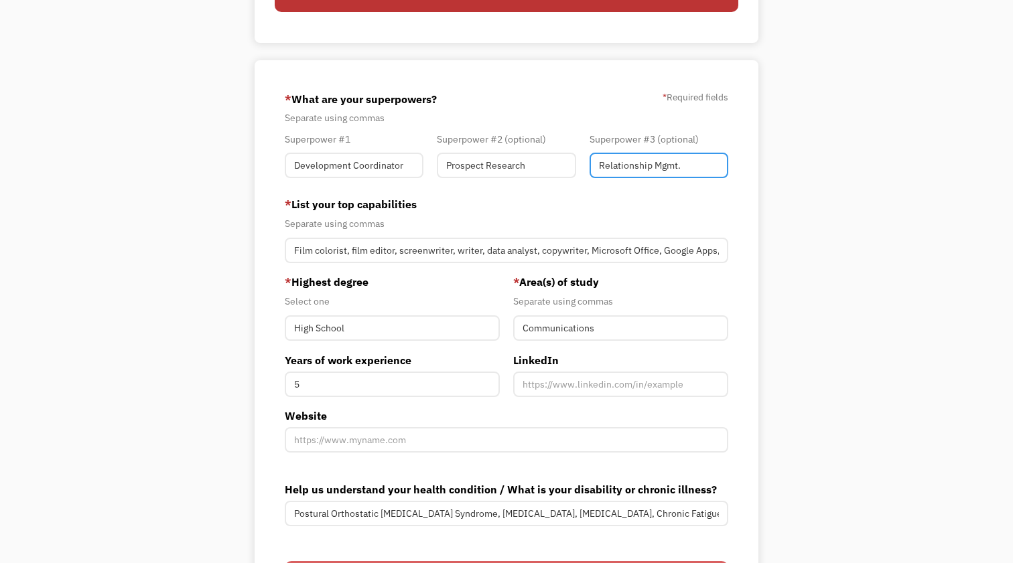
click at [668, 165] on input "Relationship Mgmt." at bounding box center [658, 165] width 139 height 25
paste input "anagemen"
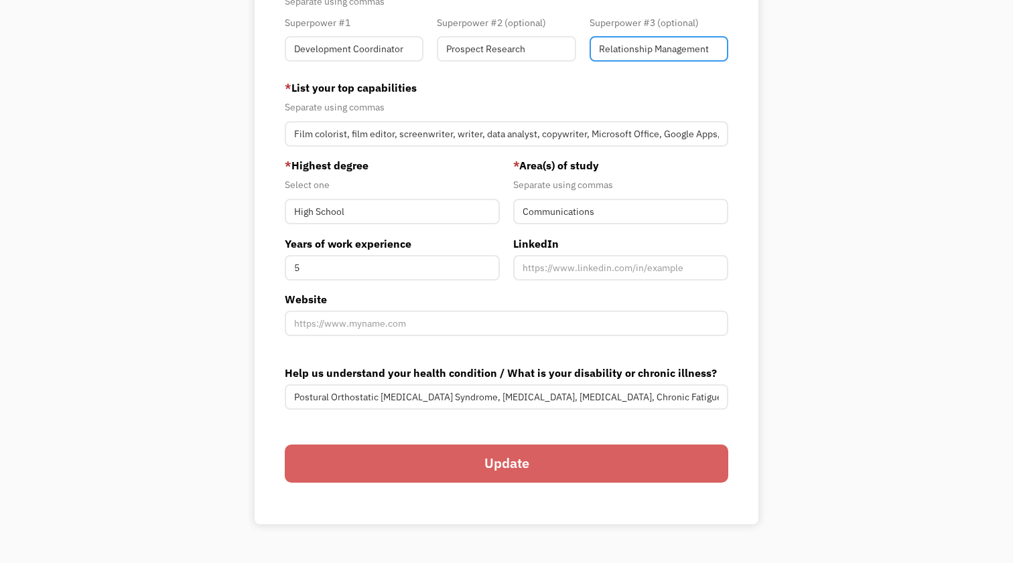
scroll to position [379, 0]
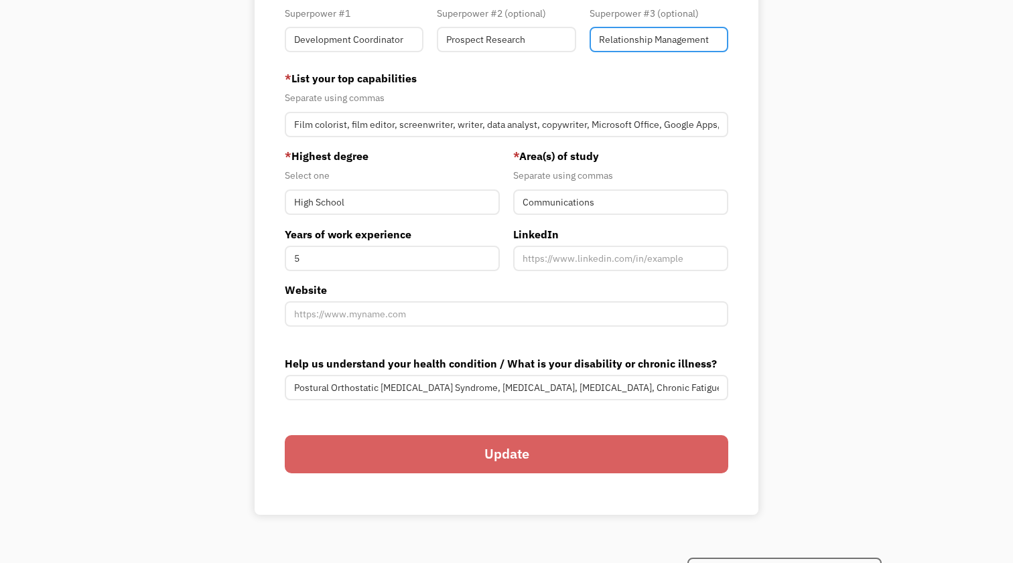
type input "Relationship Management"
click at [513, 457] on input "Update" at bounding box center [506, 454] width 443 height 39
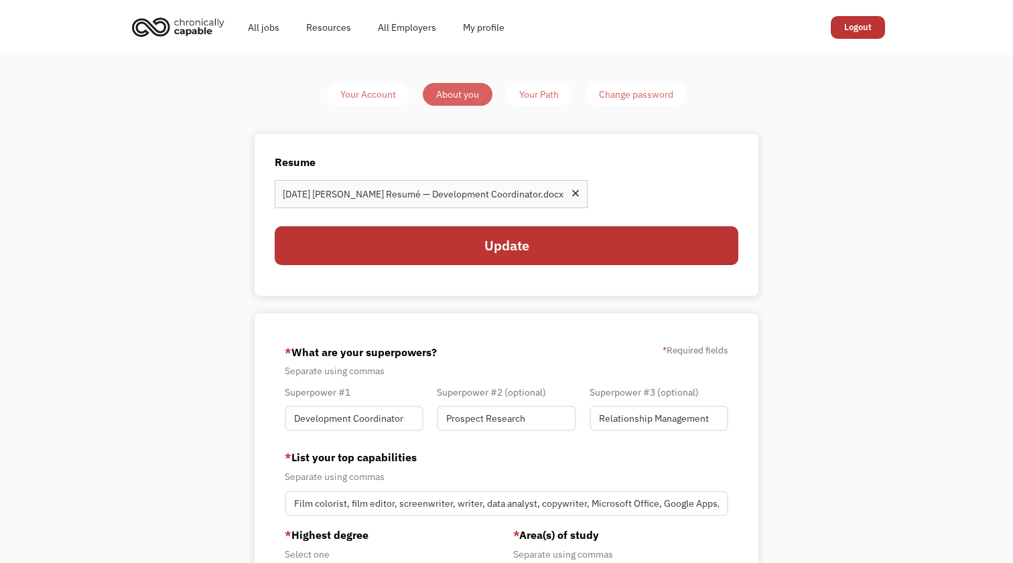
scroll to position [0, 0]
click at [545, 91] on div "Your Path" at bounding box center [539, 94] width 40 height 16
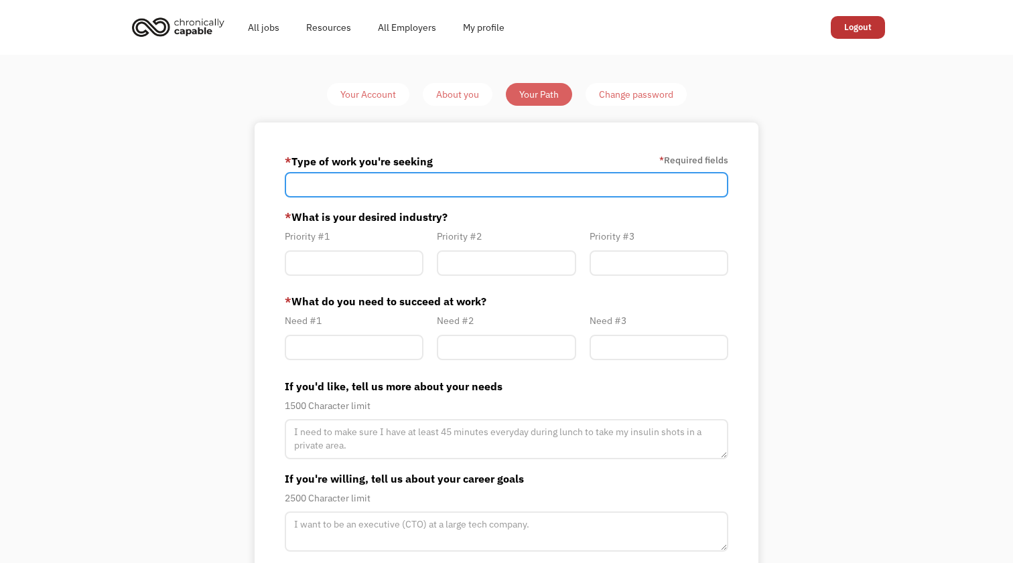
click at [474, 187] on input "Member-Path-Update" at bounding box center [506, 184] width 443 height 25
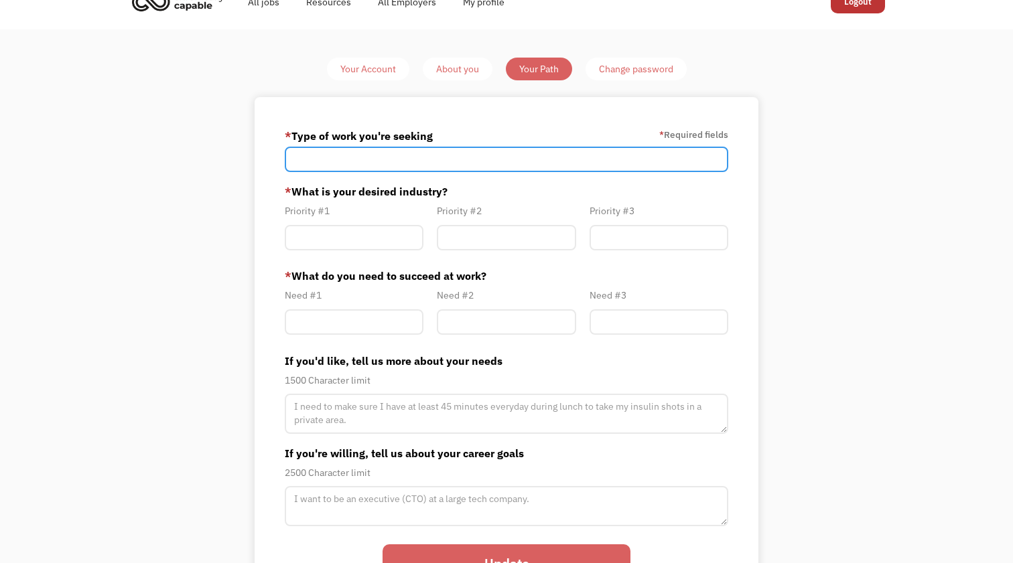
scroll to position [1, 0]
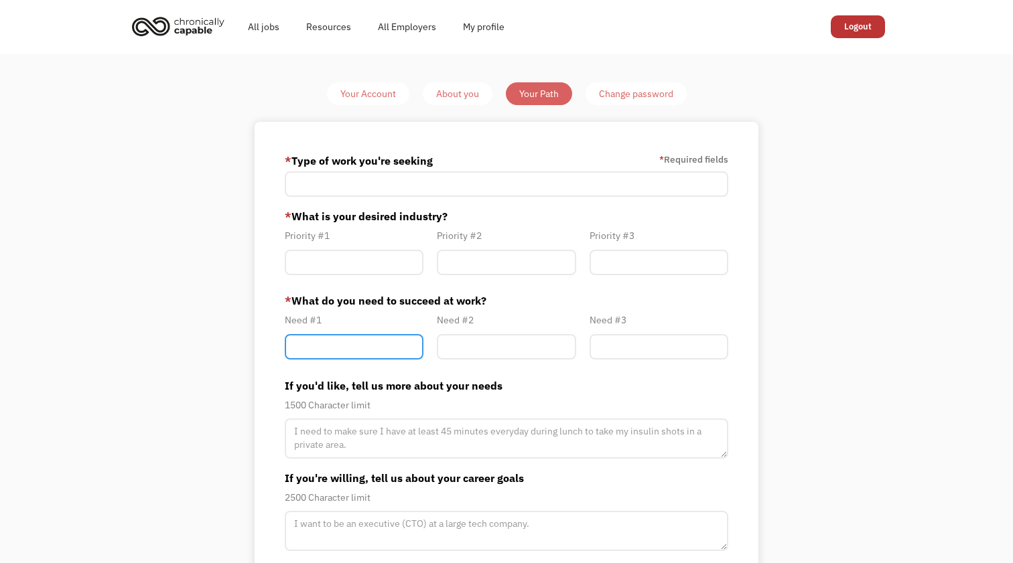
click at [380, 346] on input "Member-Path-Update" at bounding box center [354, 346] width 139 height 25
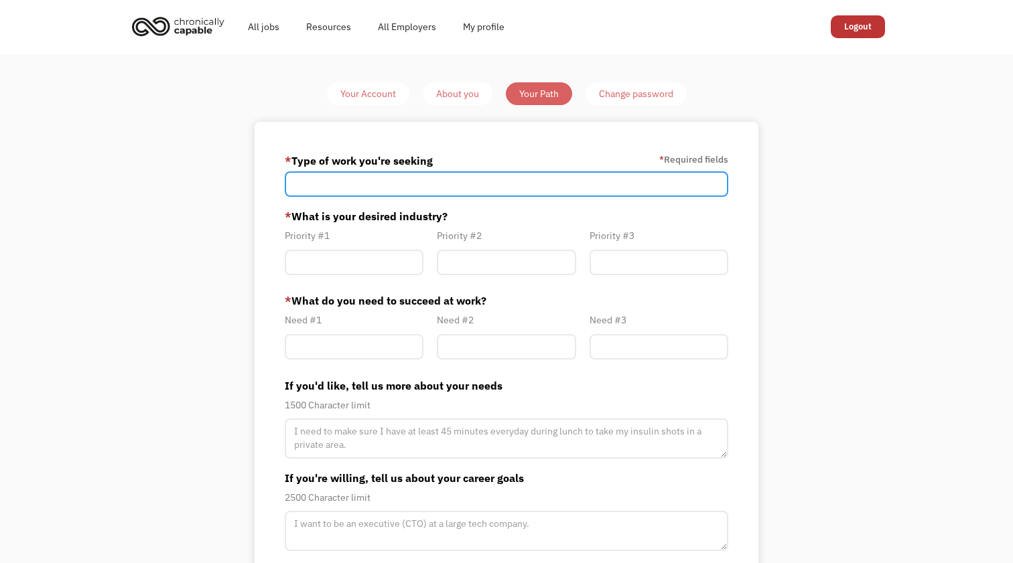
click at [364, 188] on input "Member-Path-Update" at bounding box center [506, 183] width 443 height 25
type input "Any"
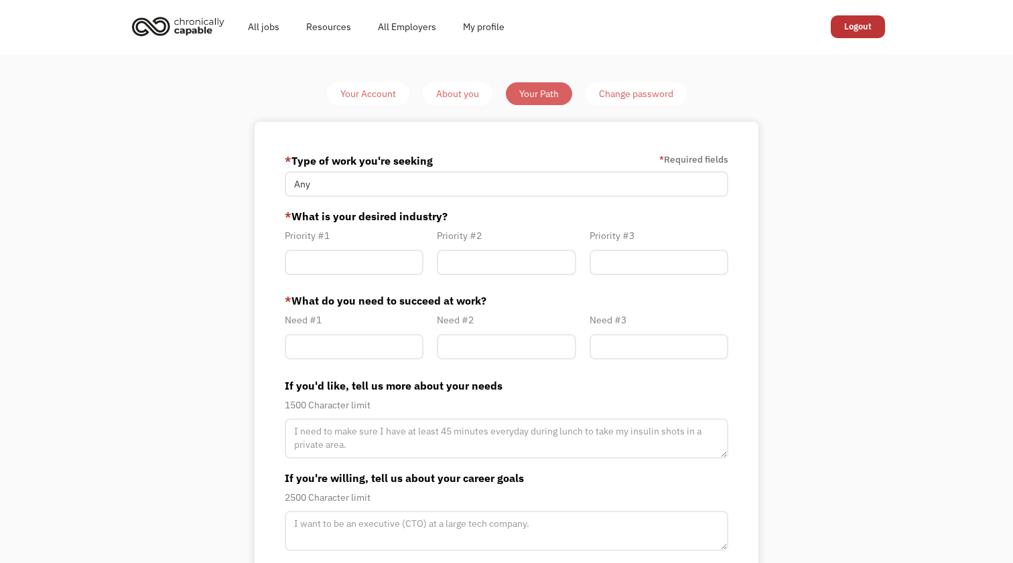
click at [516, 161] on div "* Type of work you're seeking * Required fields" at bounding box center [506, 160] width 443 height 21
click at [382, 260] on input "Member-Path-Update" at bounding box center [354, 262] width 139 height 25
type input "R"
type input "Administrative"
click at [502, 263] on input "Member-Path-Update" at bounding box center [506, 262] width 139 height 25
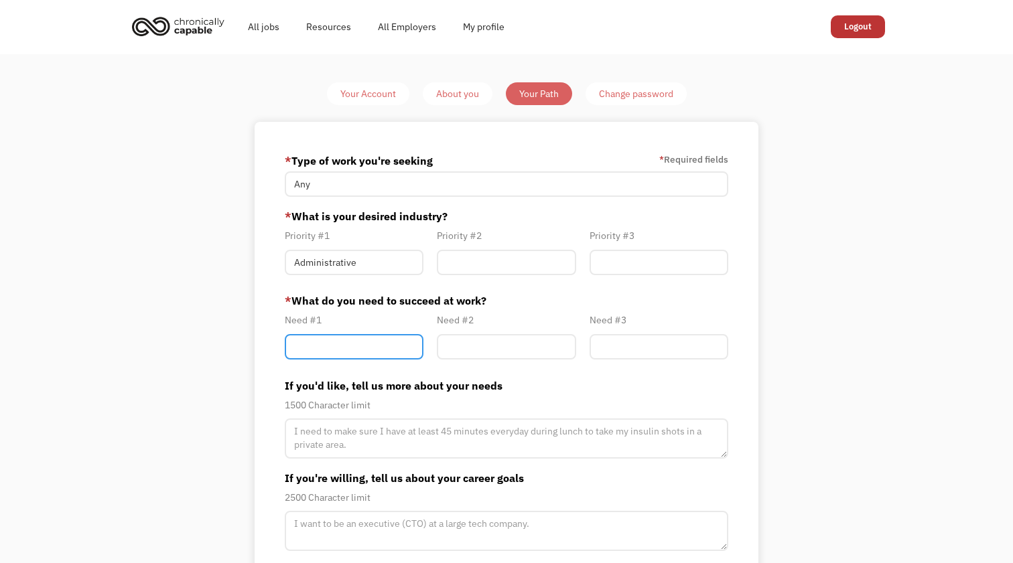
click at [370, 348] on input "Member-Path-Update" at bounding box center [354, 346] width 139 height 25
type input "Frequent breaks"
click at [526, 347] on input "Member-Path-Update" at bounding box center [506, 346] width 139 height 25
type input "Flexible schedule"
drag, startPoint x: 526, startPoint y: 347, endPoint x: 666, endPoint y: 341, distance: 139.4
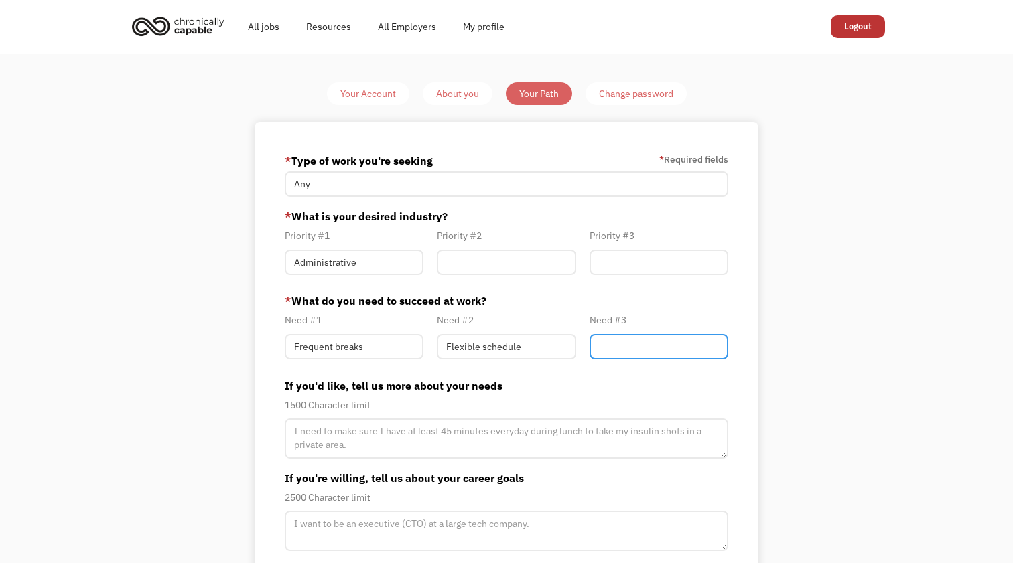
click at [666, 341] on input "Member-Path-Update" at bounding box center [658, 346] width 139 height 25
click at [478, 264] on input "Member-Path-Update" at bounding box center [506, 262] width 139 height 25
type input "Entertainment"
click at [628, 266] on input "Member-Path-Update" at bounding box center [658, 262] width 139 height 25
type input "D"
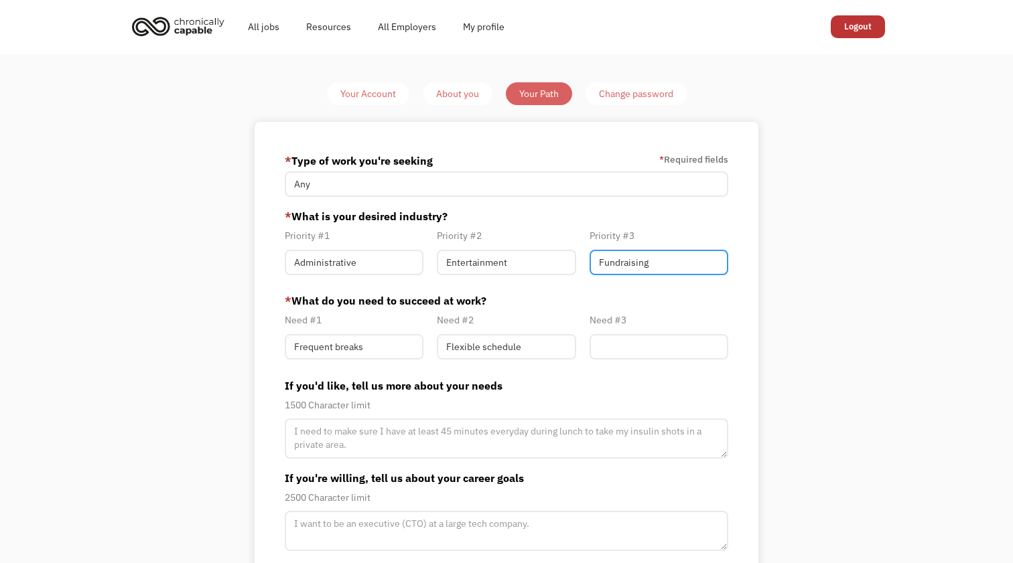
type input "Fundraising"
click at [697, 303] on label "* What do you need to succeed at work?" at bounding box center [506, 301] width 443 height 16
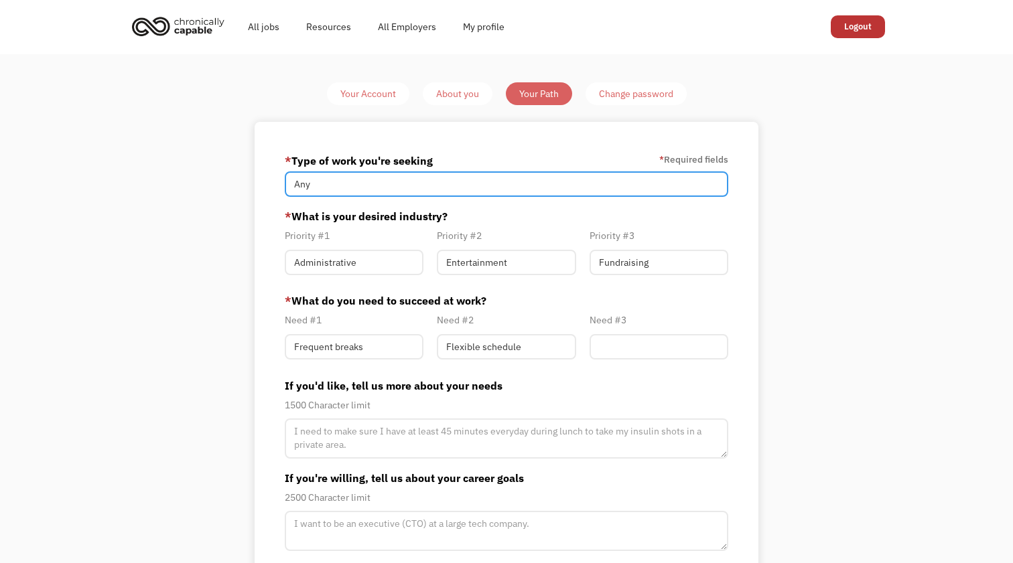
click at [321, 188] on input "Any" at bounding box center [506, 183] width 443 height 25
type input "F"
type input "Any"
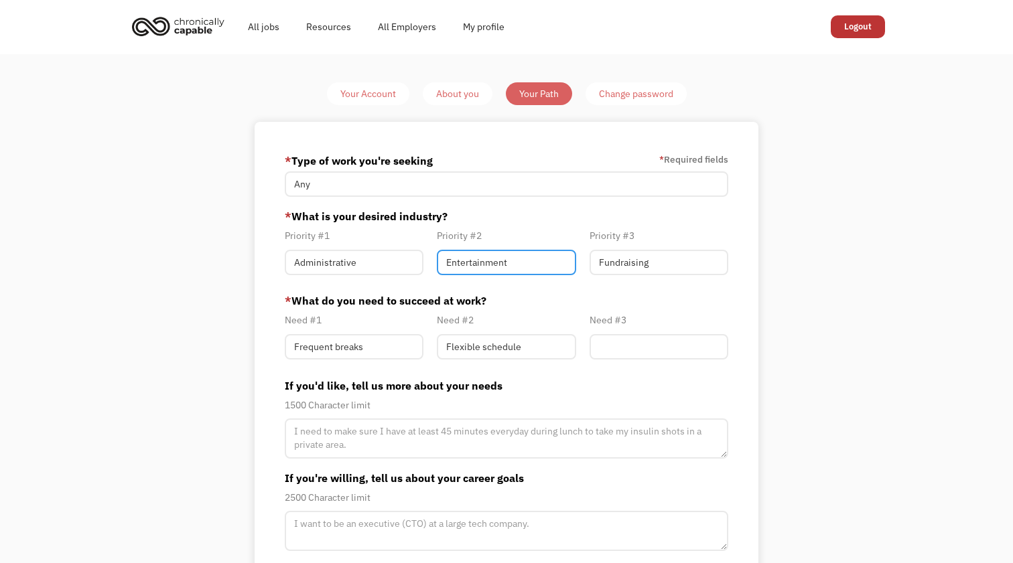
click at [484, 264] on input "Entertainment" at bounding box center [506, 262] width 139 height 25
type input "Prospect Research"
click at [581, 291] on form "* Type of work you're seeking * Required fields Any * What is your desired indu…" at bounding box center [506, 389] width 443 height 478
click at [609, 346] on input "Member-Path-Update" at bounding box center [658, 346] width 139 height 25
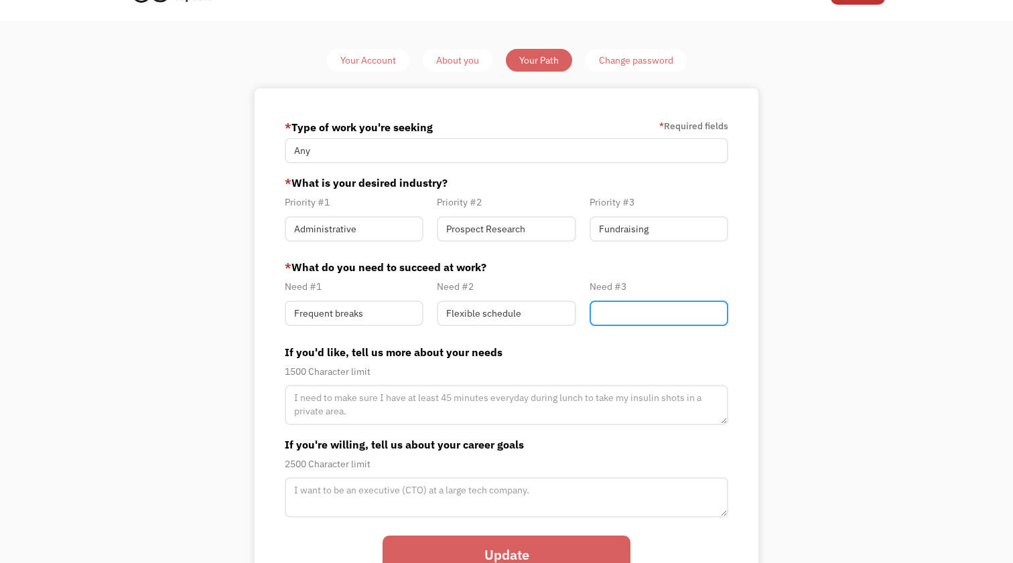
scroll to position [40, 0]
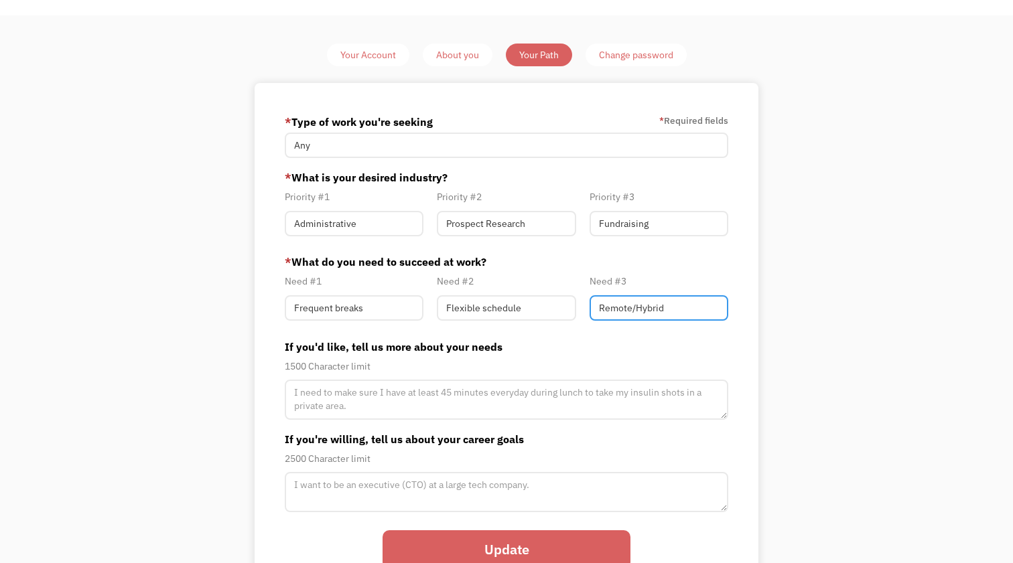
drag, startPoint x: 674, startPoint y: 313, endPoint x: 587, endPoint y: 307, distance: 87.3
click at [587, 307] on div "Need #3 Remote/Hybrid" at bounding box center [659, 300] width 152 height 54
type input "Remote/Hybrid"
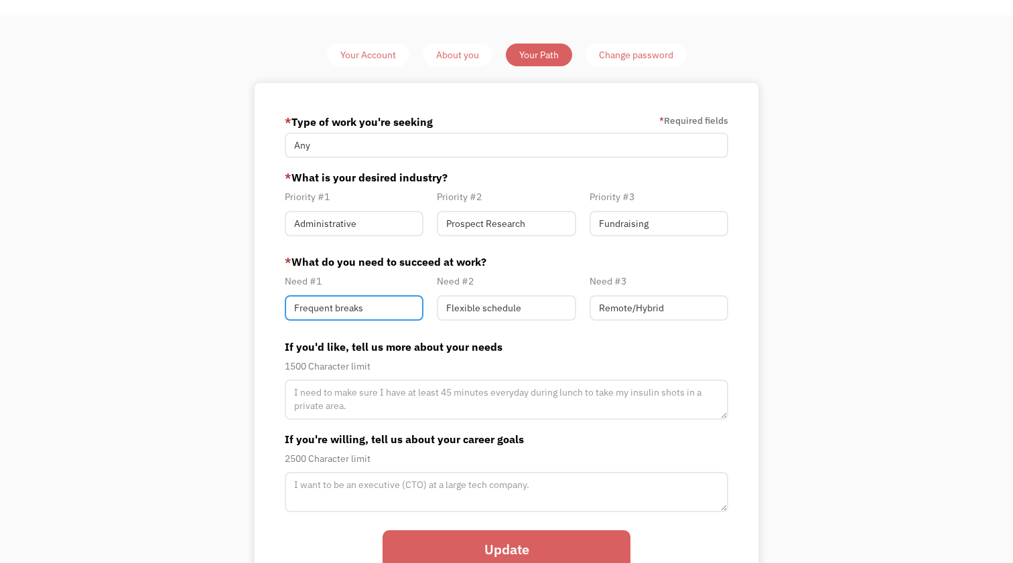
click at [342, 307] on input "Frequent breaks" at bounding box center [354, 307] width 139 height 25
paste input "Remote/Hybrid"
type input "Remote/Hybrid"
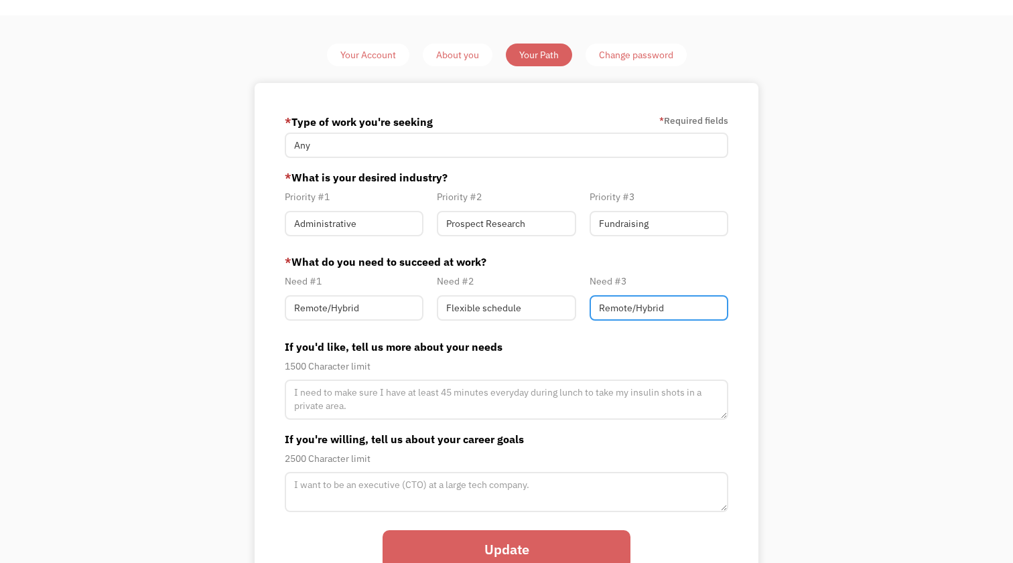
click at [635, 309] on input "Remote/Hybrid" at bounding box center [658, 307] width 139 height 25
click at [678, 309] on input "Remote/Hybrid" at bounding box center [658, 307] width 139 height 25
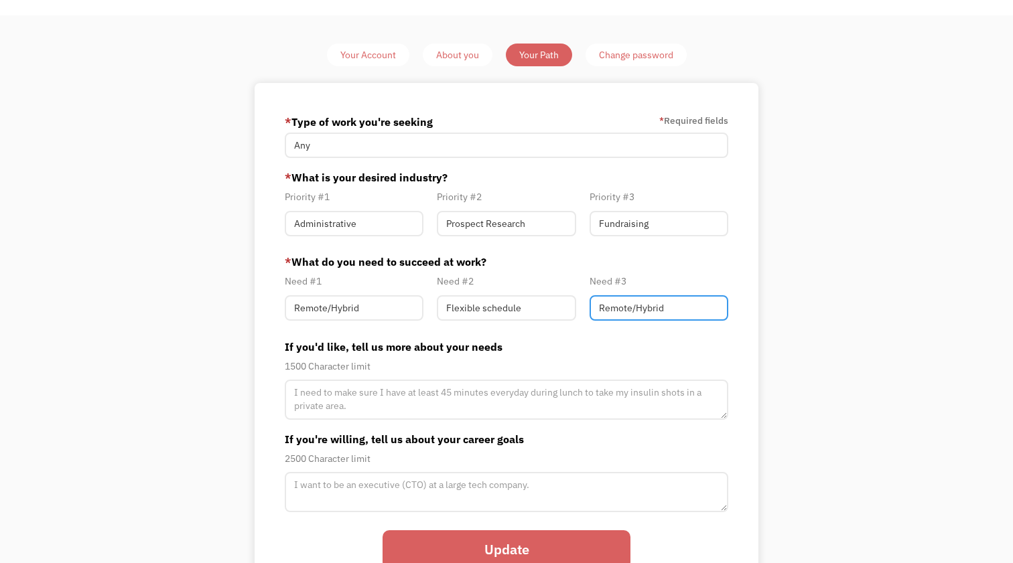
drag, startPoint x: 667, startPoint y: 311, endPoint x: 584, endPoint y: 311, distance: 83.1
click at [584, 311] on div "Need #3 Remote/Hybrid" at bounding box center [659, 300] width 152 height 54
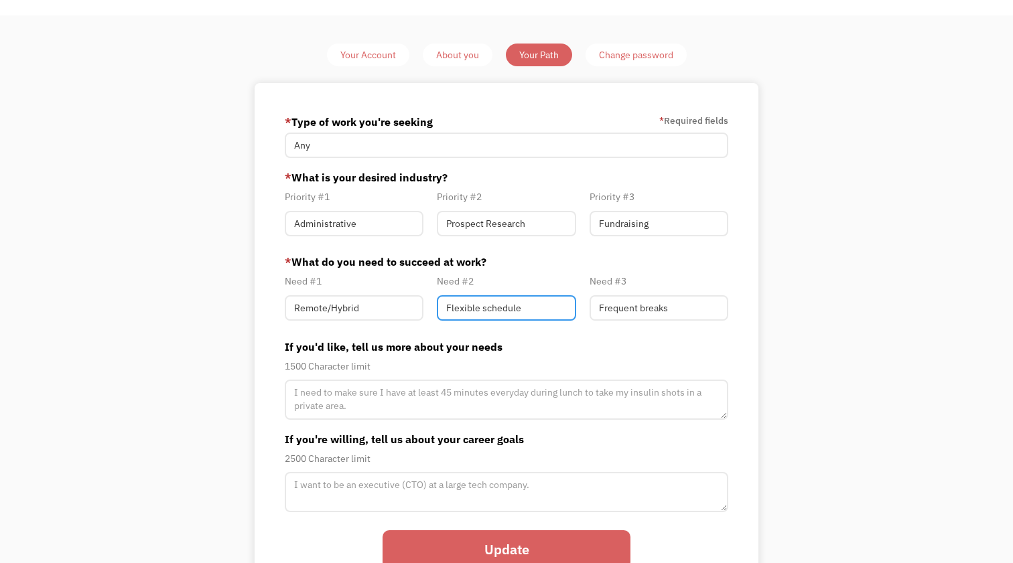
click at [534, 305] on input "Flexible schedule" at bounding box center [506, 307] width 139 height 25
click at [525, 306] on input "Flexible schedule" at bounding box center [506, 307] width 139 height 25
drag, startPoint x: 521, startPoint y: 307, endPoint x: 450, endPoint y: 301, distance: 71.3
click at [450, 301] on input "Flexible schedule" at bounding box center [506, 307] width 139 height 25
click at [534, 309] on input "Flexible schedule" at bounding box center [506, 307] width 139 height 25
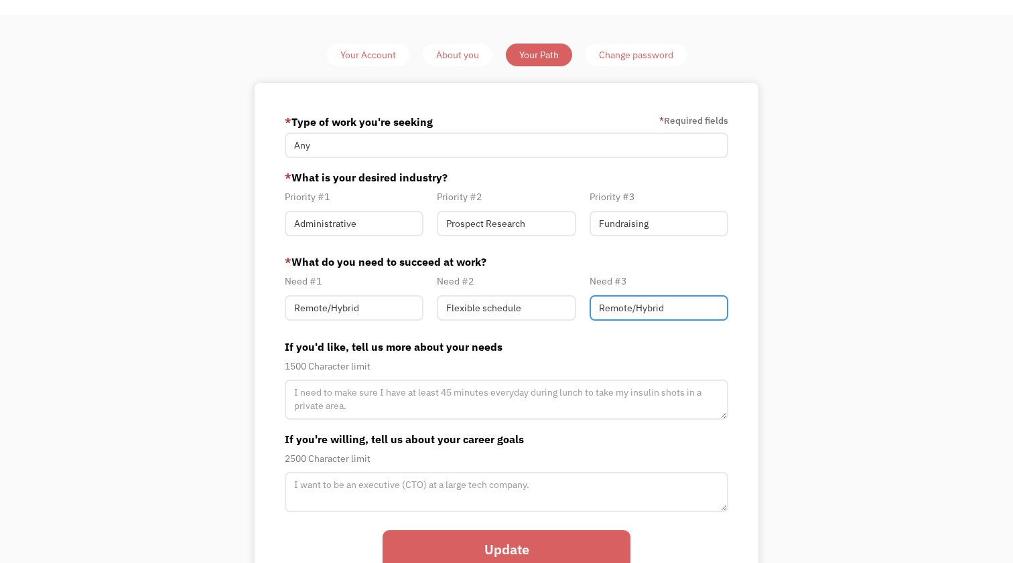
type input "Remote/Hybrid"
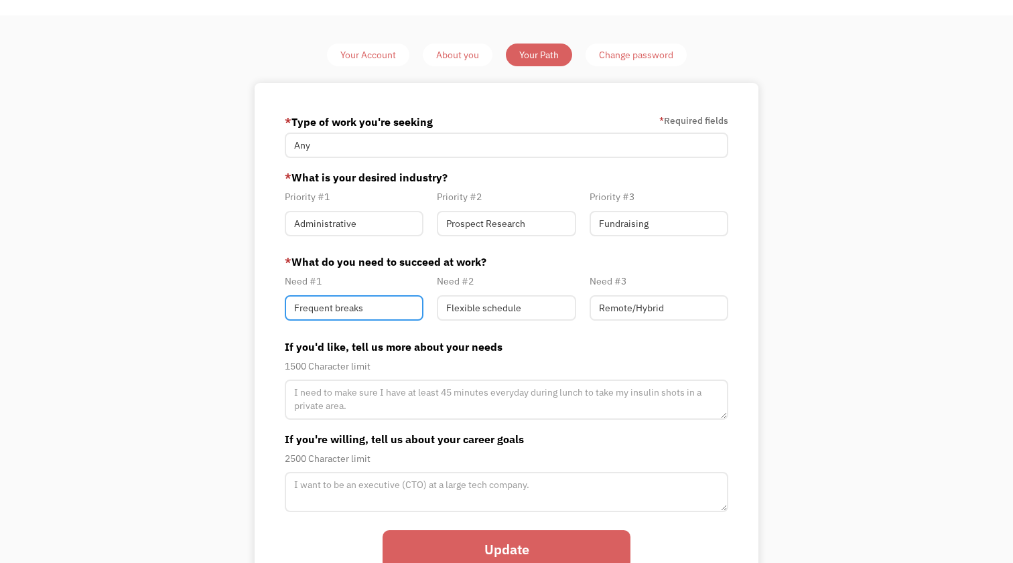
type input "Frequent breaks"
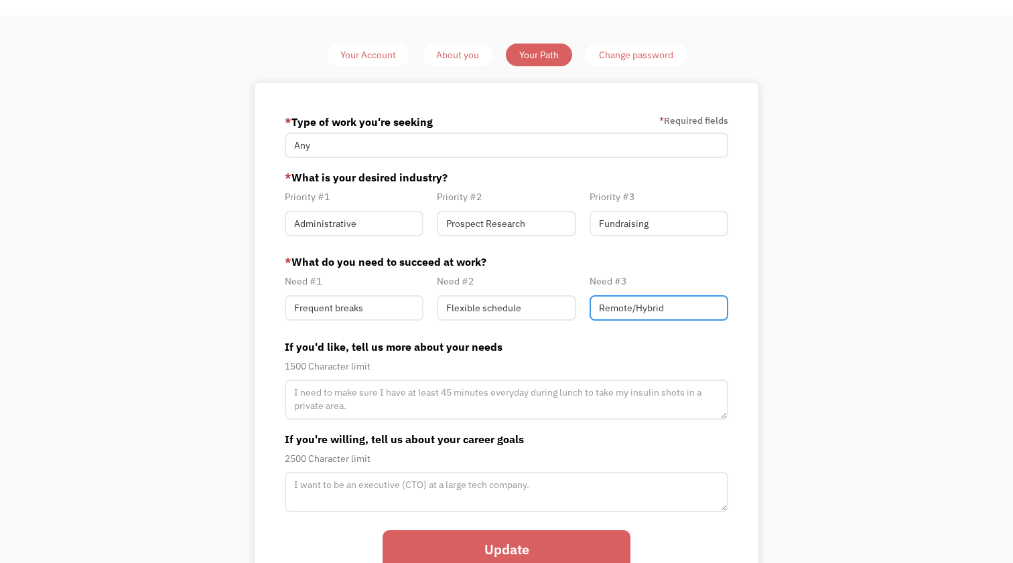
type input "Remote/Hyb"
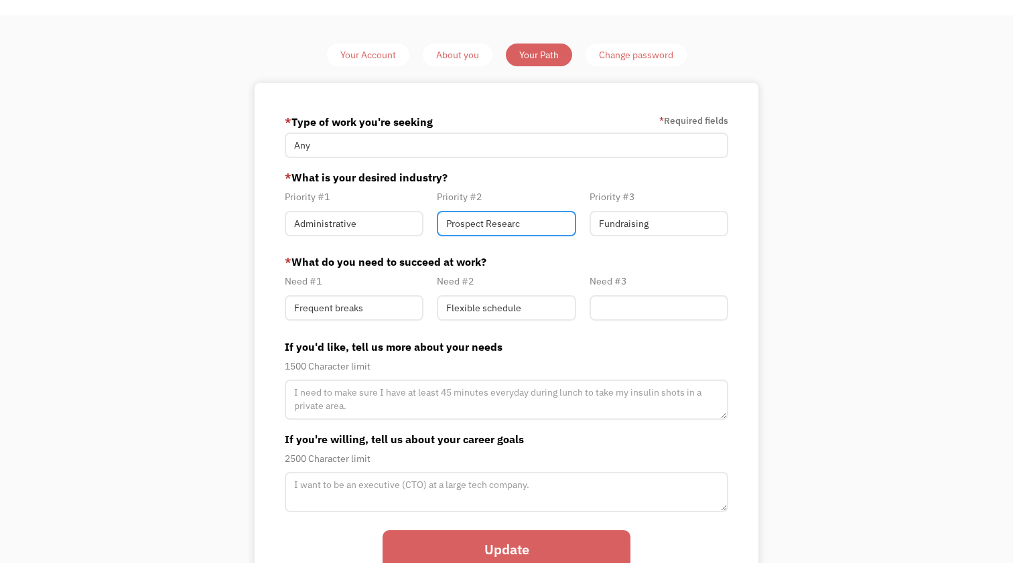
type input "Prospect Research"
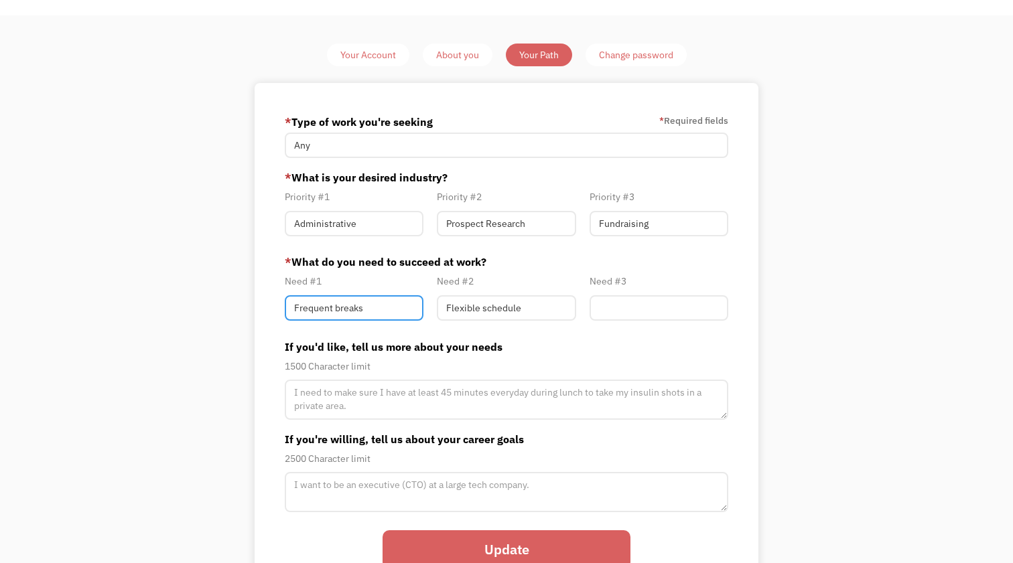
click at [380, 305] on input "Frequent breaks" at bounding box center [354, 307] width 139 height 25
type input "Remote/Hybrid"
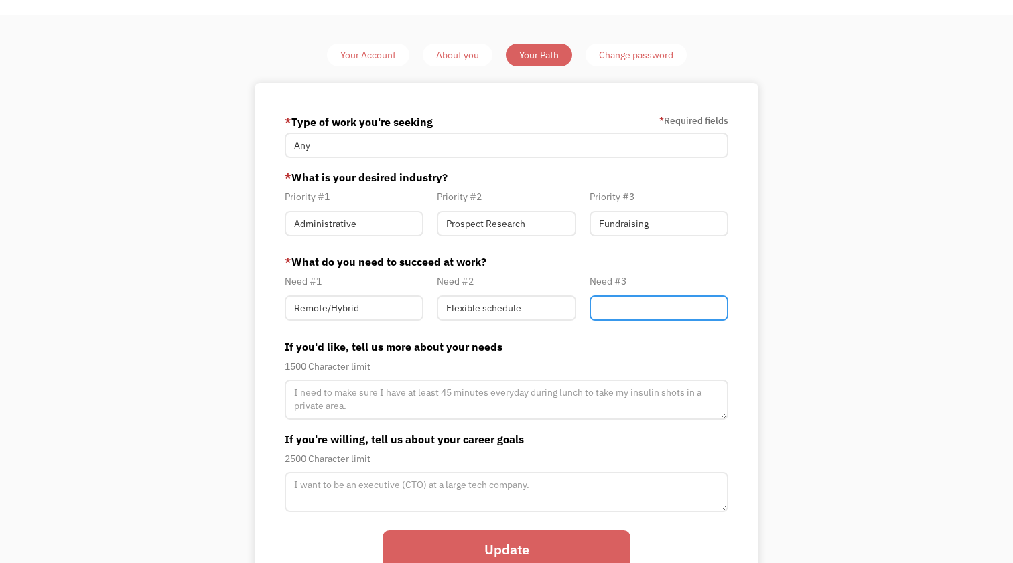
click at [628, 314] on input "Member-Path-Update" at bounding box center [658, 307] width 139 height 25
type input "Frequent breaks/option to lie down"
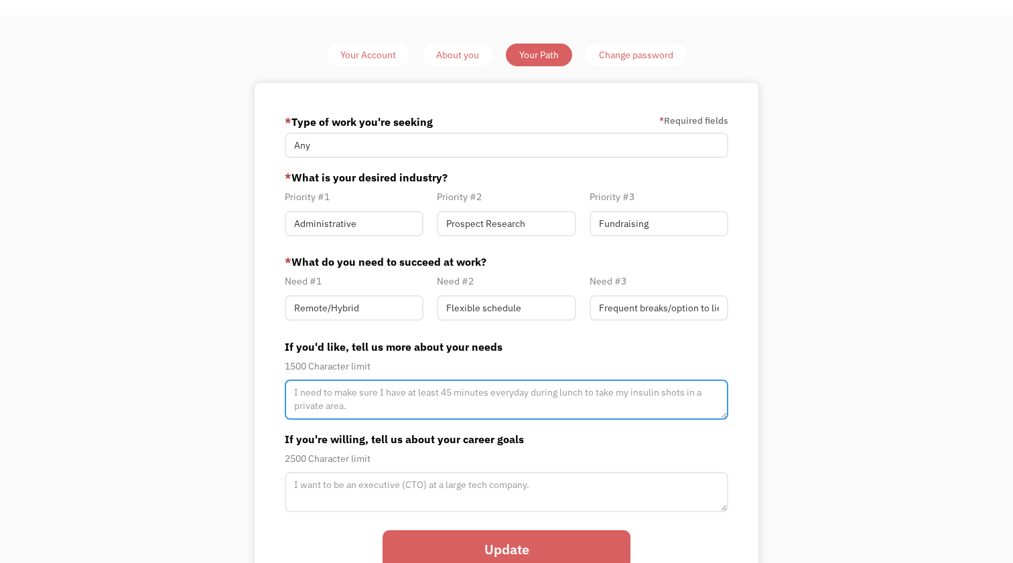
click at [455, 398] on textarea "Member-Path-Update" at bounding box center [506, 400] width 443 height 40
paste textarea "focal seizure"
paste textarea "Postural Orthostatic Tachycardia Syndrome (POTS)"
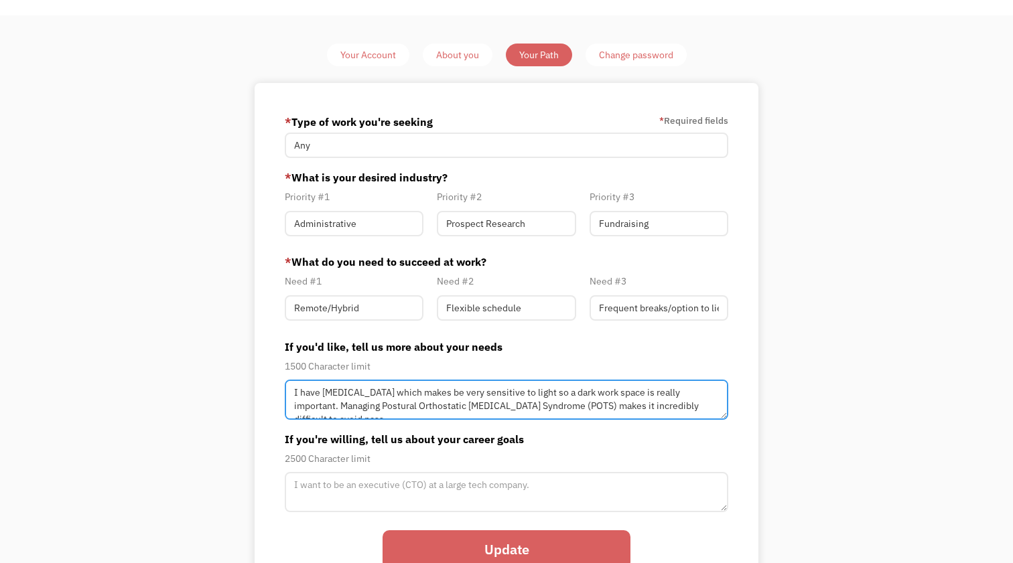
scroll to position [5, 0]
type textarea "I have focal seizures which makes be very sensitive to light so a dark work spa…"
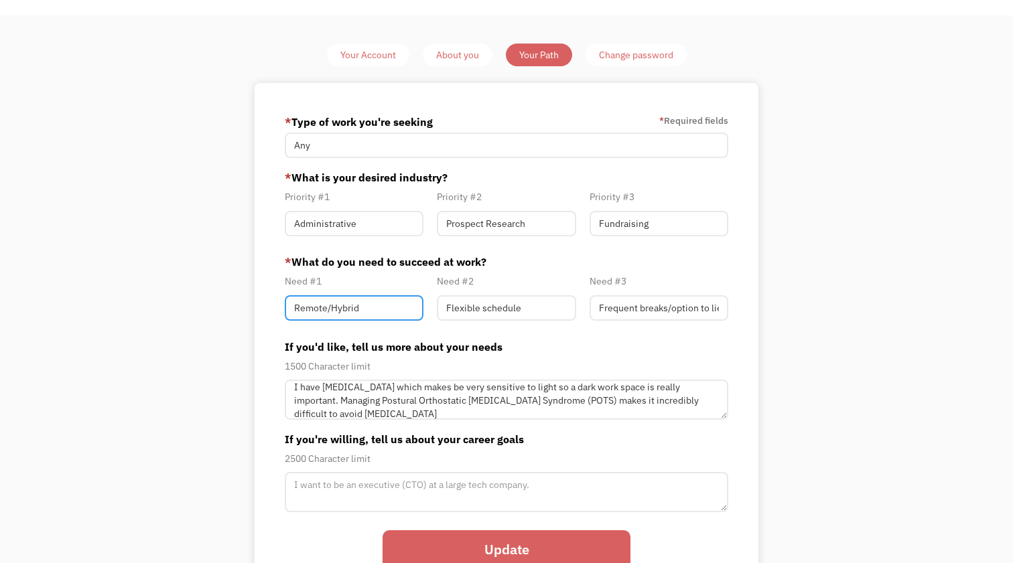
drag, startPoint x: 382, startPoint y: 309, endPoint x: 287, endPoint y: 312, distance: 95.1
click at [287, 312] on input "Remote/Hybrid" at bounding box center [354, 307] width 139 height 25
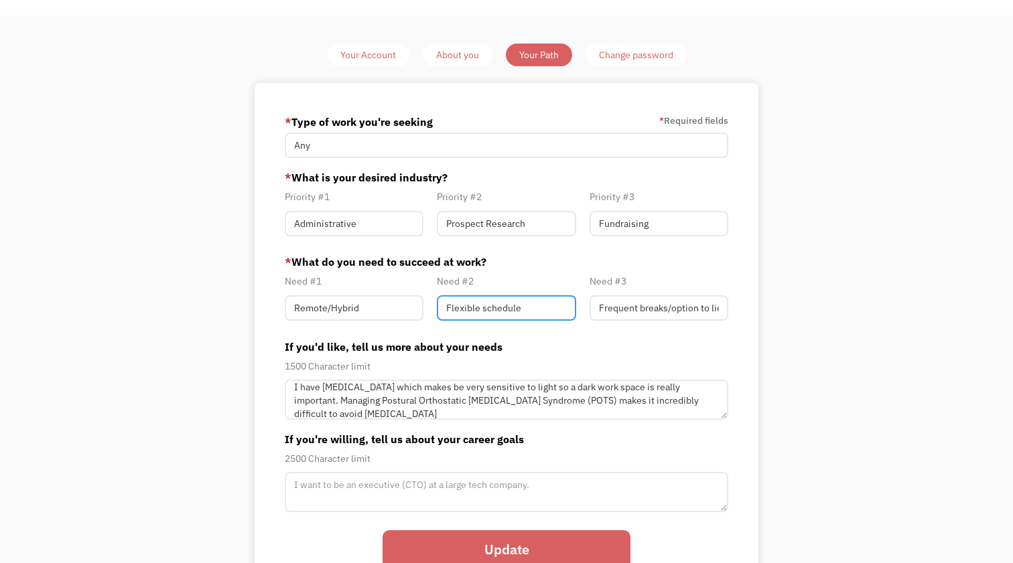
drag, startPoint x: 526, startPoint y: 305, endPoint x: 441, endPoint y: 305, distance: 84.4
click at [441, 305] on input "Flexible schedule" at bounding box center [506, 307] width 139 height 25
paste input "Remote/Hybrid"
type input "Remote/Hybrid"
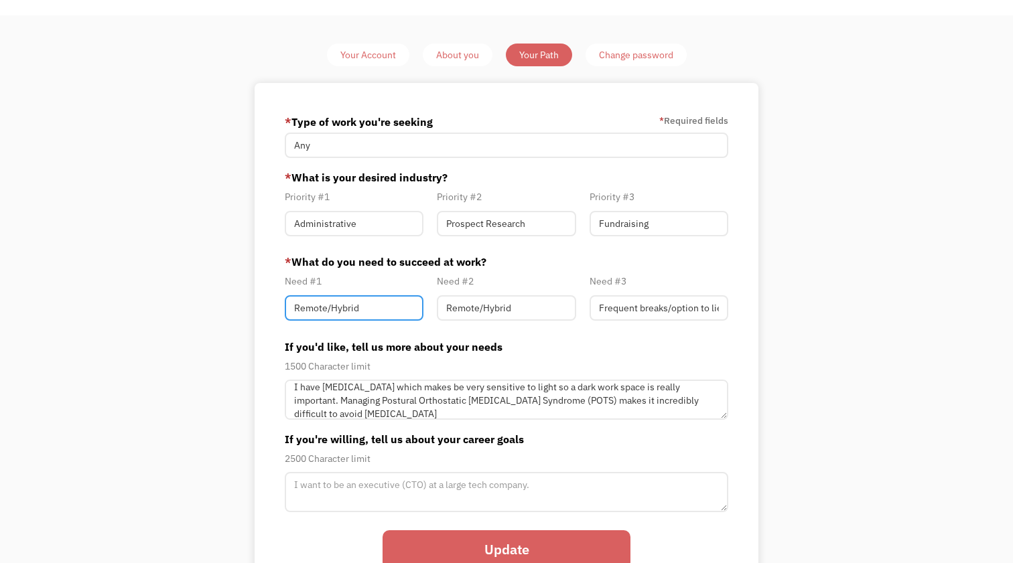
click at [351, 307] on input "Remote/Hybrid" at bounding box center [354, 307] width 139 height 25
type input "Health Insurance"
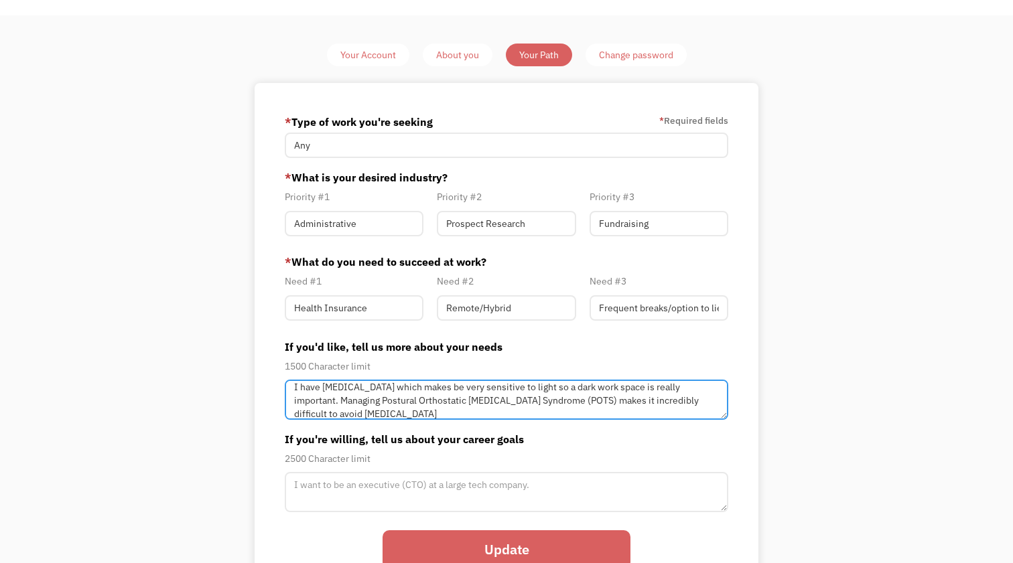
click at [362, 413] on textarea "I have focal seizures which makes be very sensitive to light so a dark work spa…" at bounding box center [506, 400] width 443 height 40
click at [540, 389] on textarea "I have focal seizures which makes be very sensitive to light so a dark work spa…" at bounding box center [506, 400] width 443 height 40
click at [567, 390] on textarea "I have focal seizures which makes be very sensitive to lights so a dark work sp…" at bounding box center [506, 400] width 443 height 40
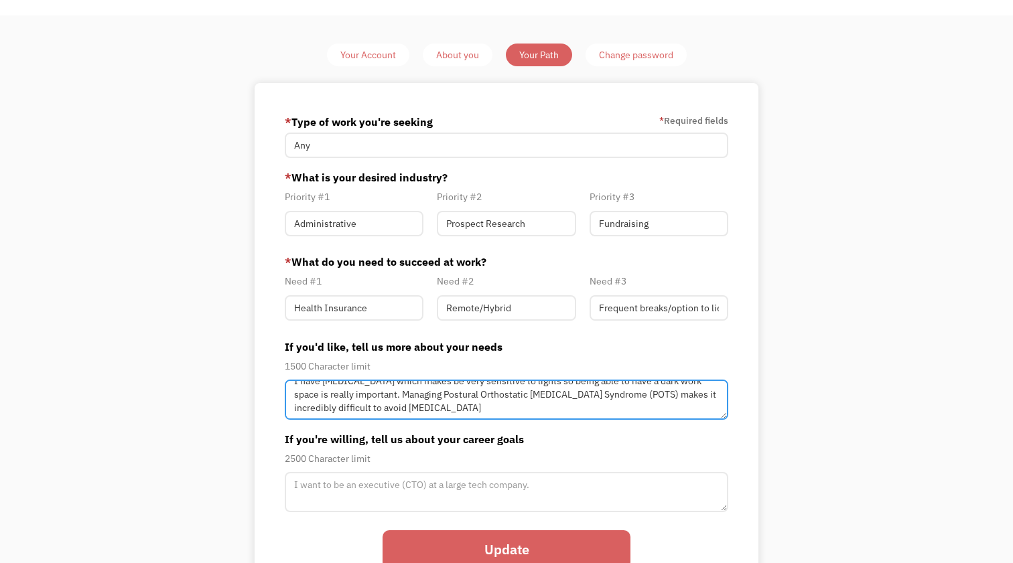
click at [437, 408] on textarea "I have focal seizures which makes be very sensitive to lights so being able to …" at bounding box center [506, 400] width 443 height 40
click at [362, 408] on textarea "I have focal seizures which makes be very sensitive to lights so being able to …" at bounding box center [506, 400] width 443 height 40
click at [644, 412] on textarea "I have focal seizures which makes be very sensitive to lights so being able to …" at bounding box center [506, 400] width 443 height 40
click at [390, 412] on textarea "I have focal seizures which makes be very sensitive to lights so being able to …" at bounding box center [506, 400] width 443 height 40
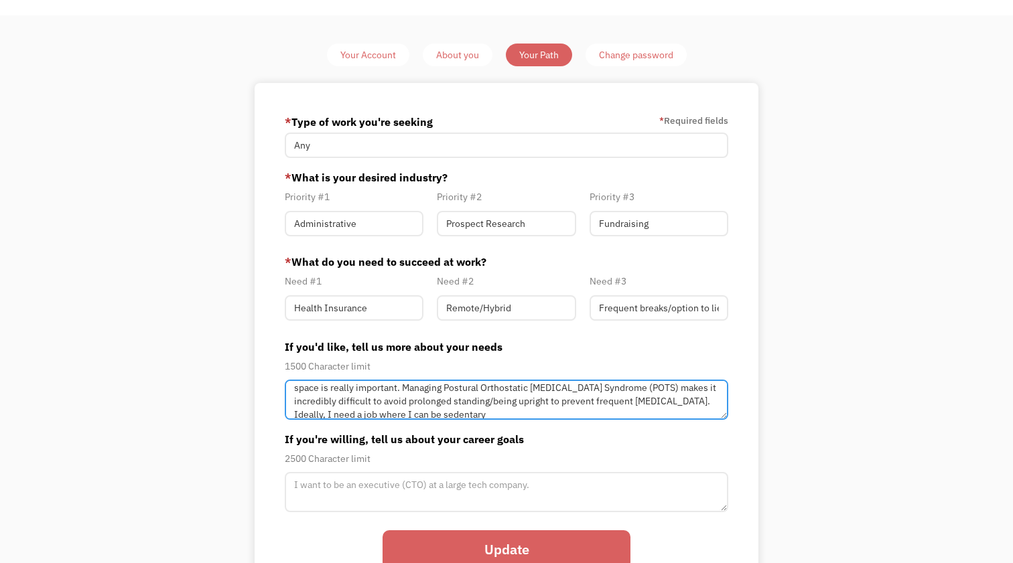
click at [435, 411] on textarea "I have focal seizures which makes be very sensitive to lights so being able to …" at bounding box center [506, 400] width 443 height 40
click at [396, 411] on textarea "I have focal seizures which makes be very sensitive to lights so being able to …" at bounding box center [506, 400] width 443 height 40
click at [425, 416] on textarea "I have focal seizures which makes be very sensitive to lights so being able to …" at bounding box center [506, 400] width 443 height 40
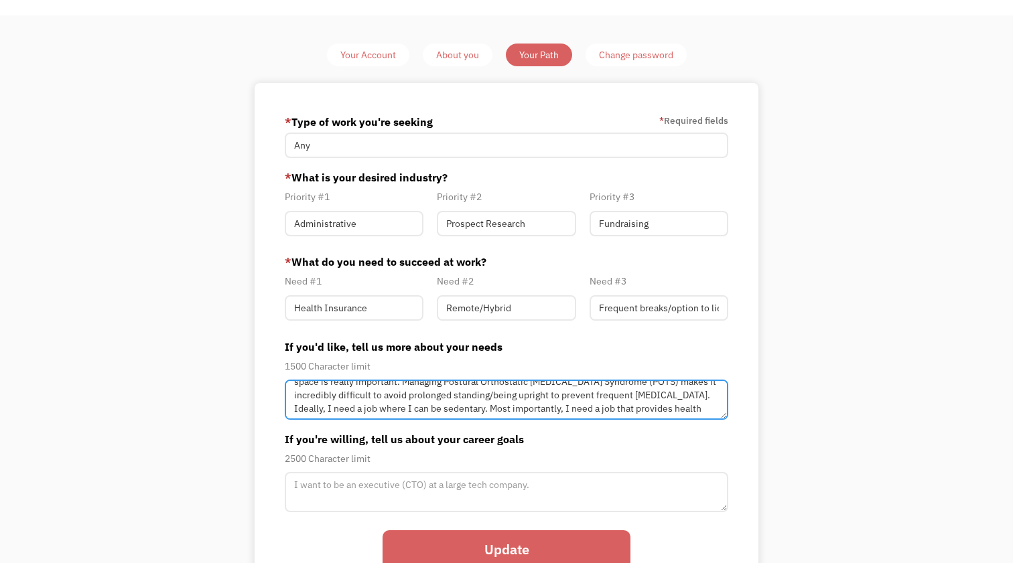
click at [637, 396] on textarea "I have focal seizures which makes be very sensitive to lights so being able to …" at bounding box center [506, 400] width 443 height 40
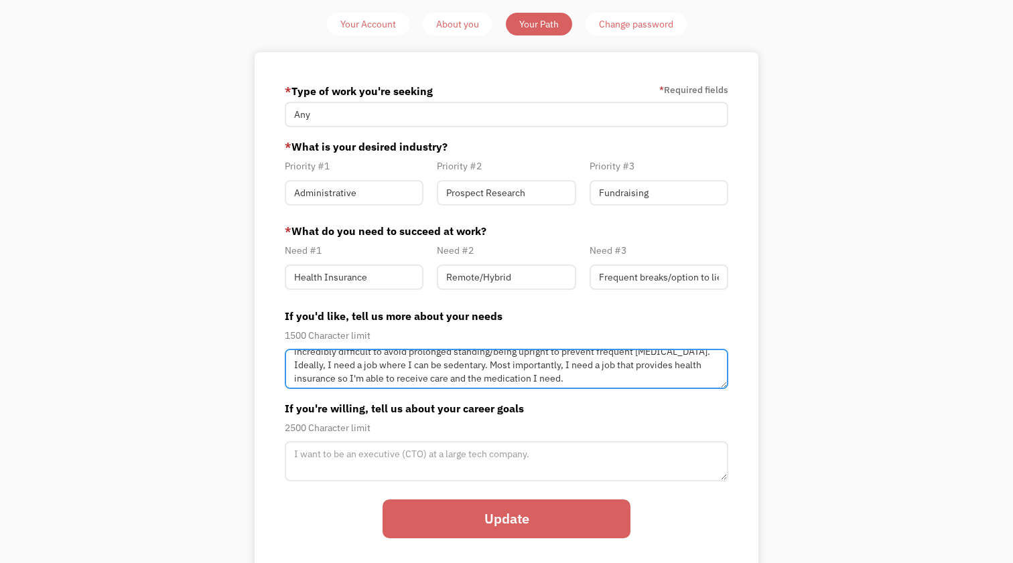
scroll to position [87, 0]
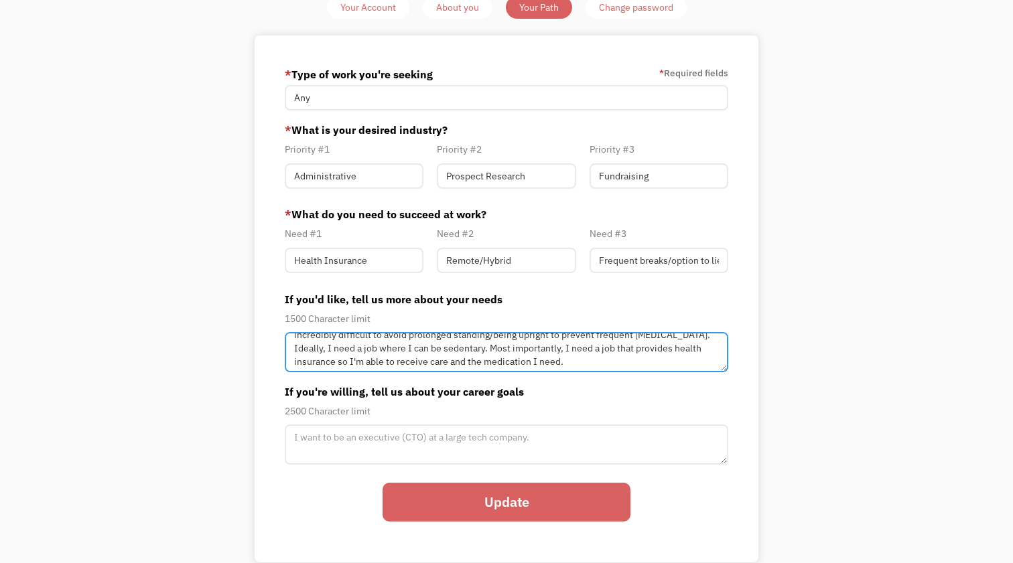
type textarea "I have focal seizures which makes be very sensitive to lights so being able to …"
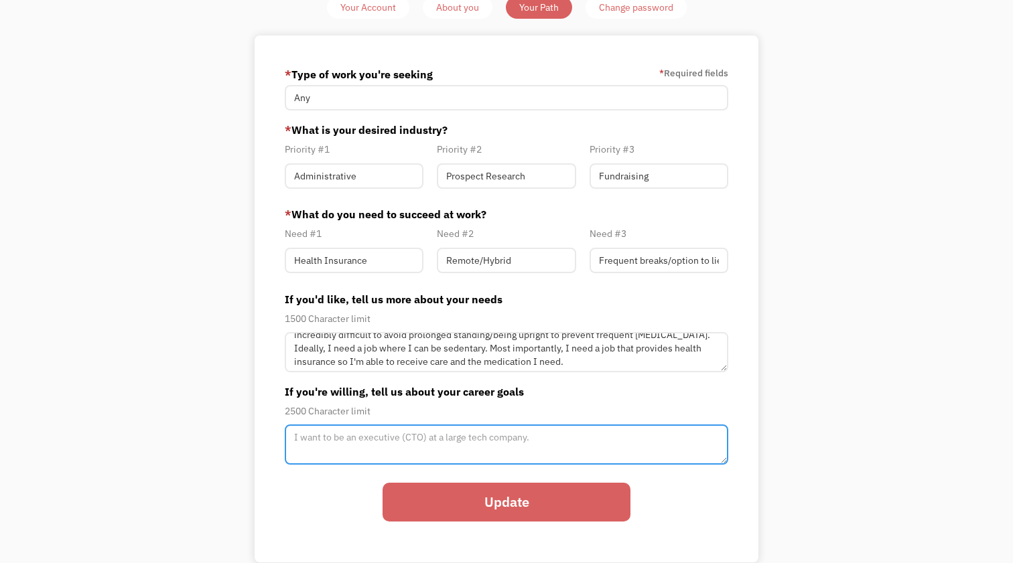
click at [522, 372] on textarea "Member-Path-Update" at bounding box center [506, 352] width 443 height 40
type textarea "I"
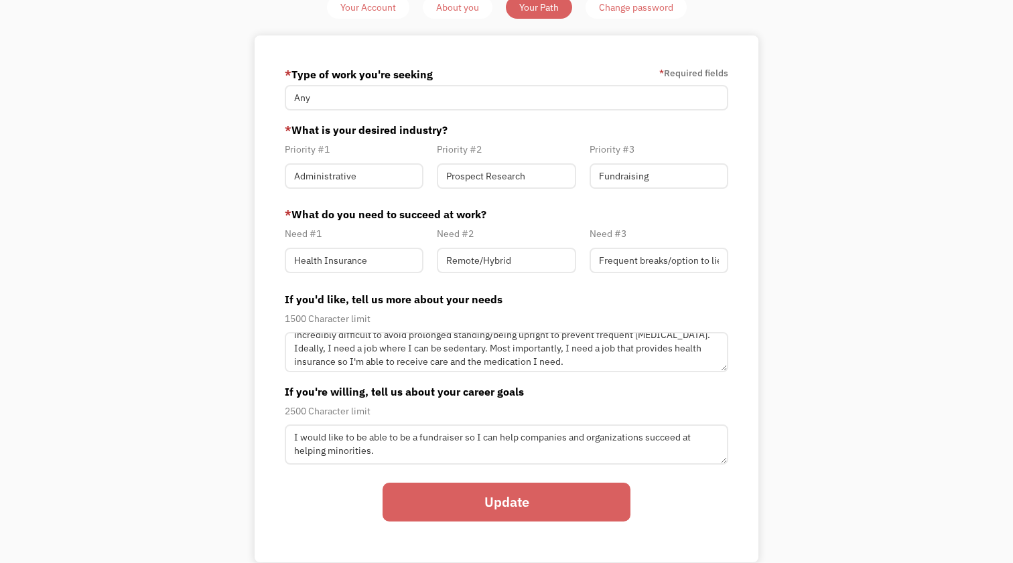
click at [510, 499] on input "Update" at bounding box center [506, 502] width 248 height 39
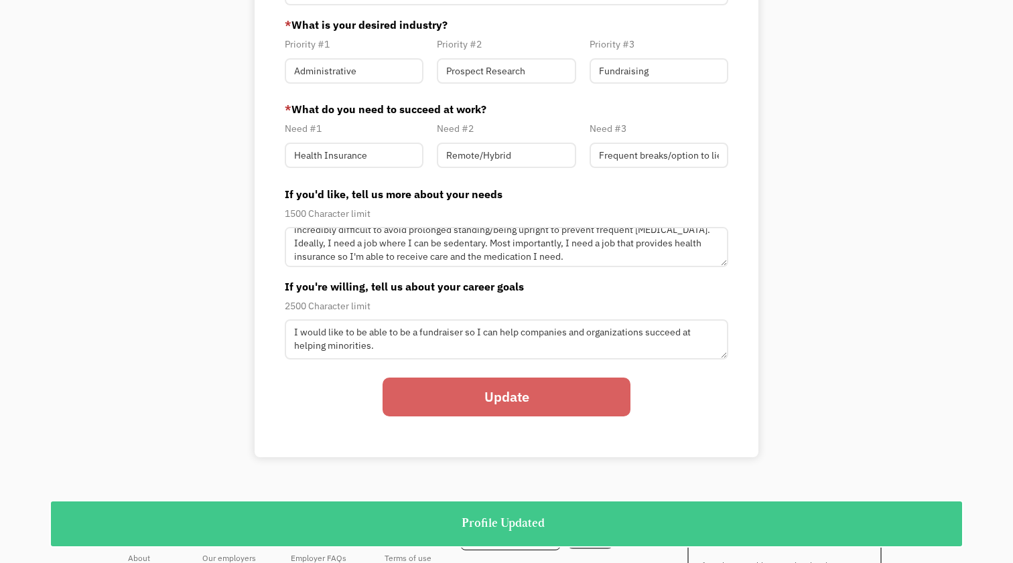
scroll to position [191, 0]
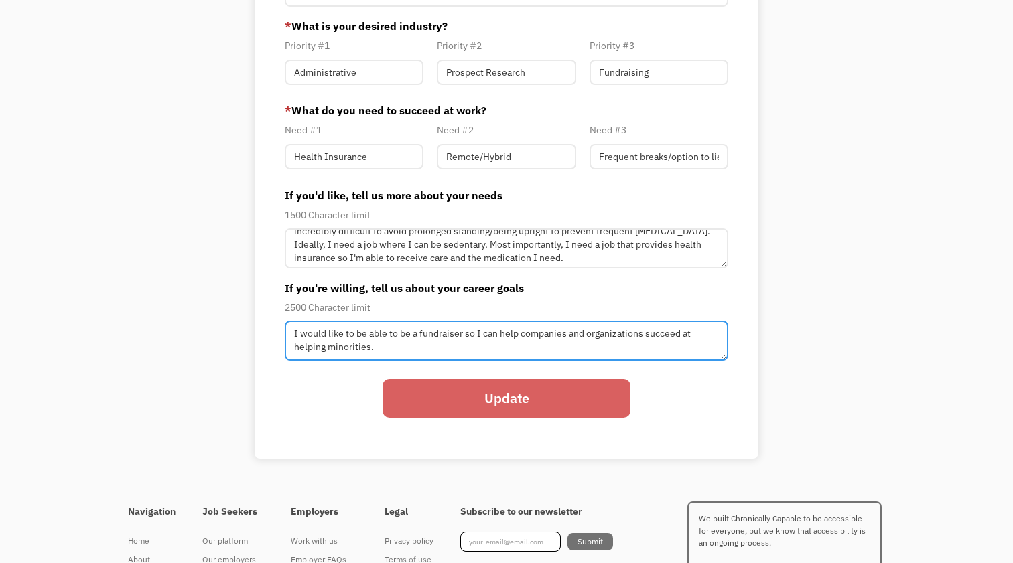
click at [334, 269] on textarea "I would like to be able to be a fundraiser so I can help companies and organiza…" at bounding box center [506, 248] width 443 height 40
type textarea "I would love to be able to be a fundraiser so I can help companies and organiza…"
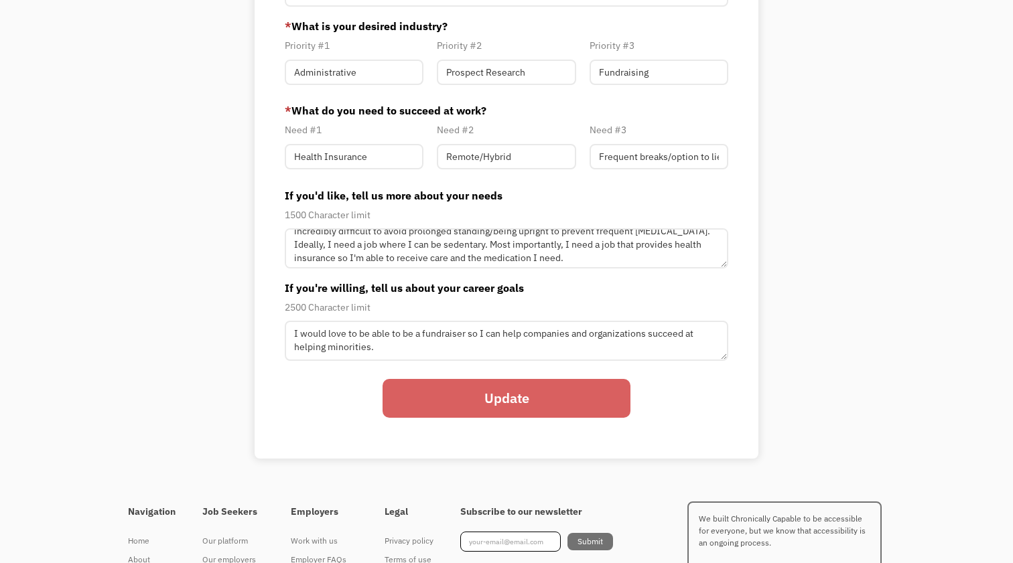
click at [438, 392] on input "Update" at bounding box center [506, 398] width 248 height 39
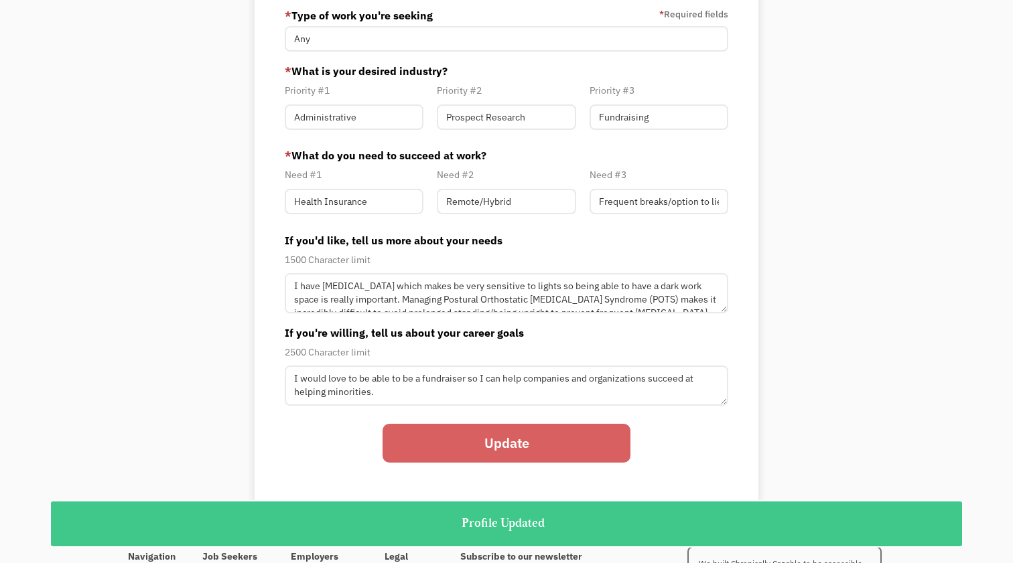
scroll to position [0, 0]
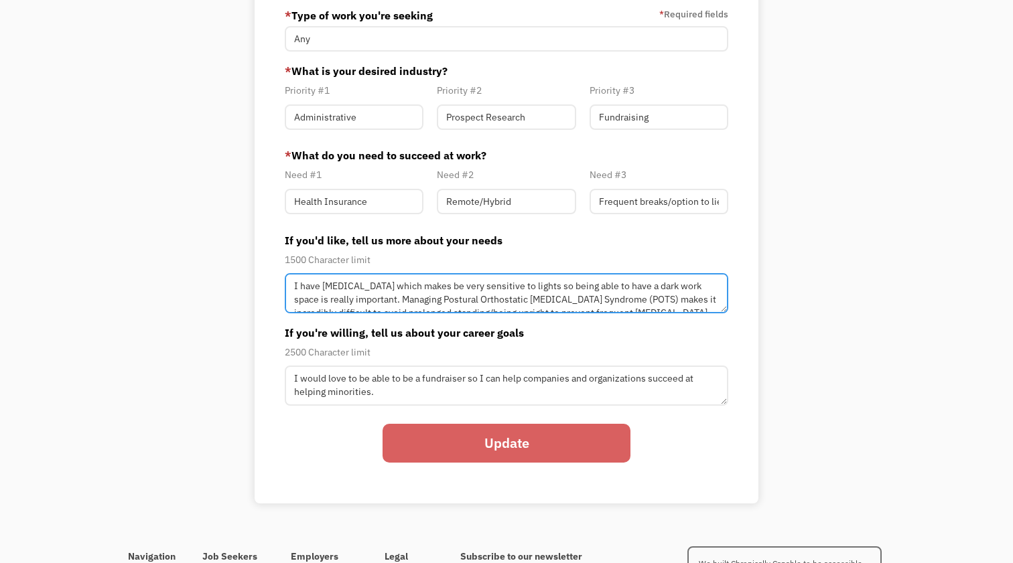
click at [447, 287] on textarea "I have focal seizures which makes be very sensitive to lights so being able to …" at bounding box center [506, 293] width 443 height 40
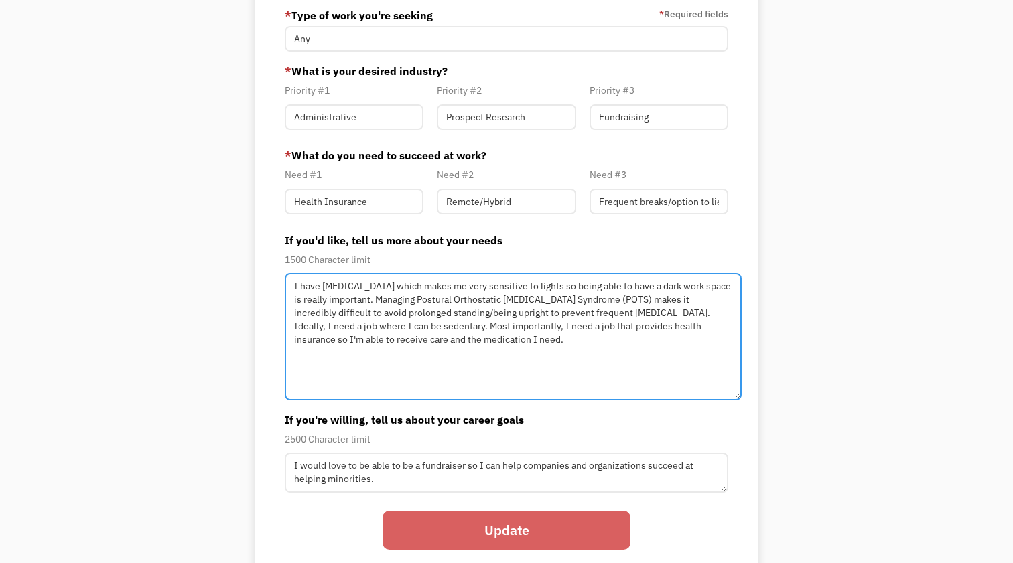
click at [737, 399] on textarea "I have focal seizures which makes me very sensitive to lights so being able to …" at bounding box center [513, 336] width 457 height 127
drag, startPoint x: 638, startPoint y: 315, endPoint x: 591, endPoint y: 314, distance: 46.2
click at [591, 314] on textarea "I have focal seizures which makes me very sensitive to lights so being able to …" at bounding box center [513, 337] width 457 height 129
click at [329, 338] on textarea "I have focal seizures which makes me very sensitive to lights so being able to …" at bounding box center [513, 337] width 457 height 129
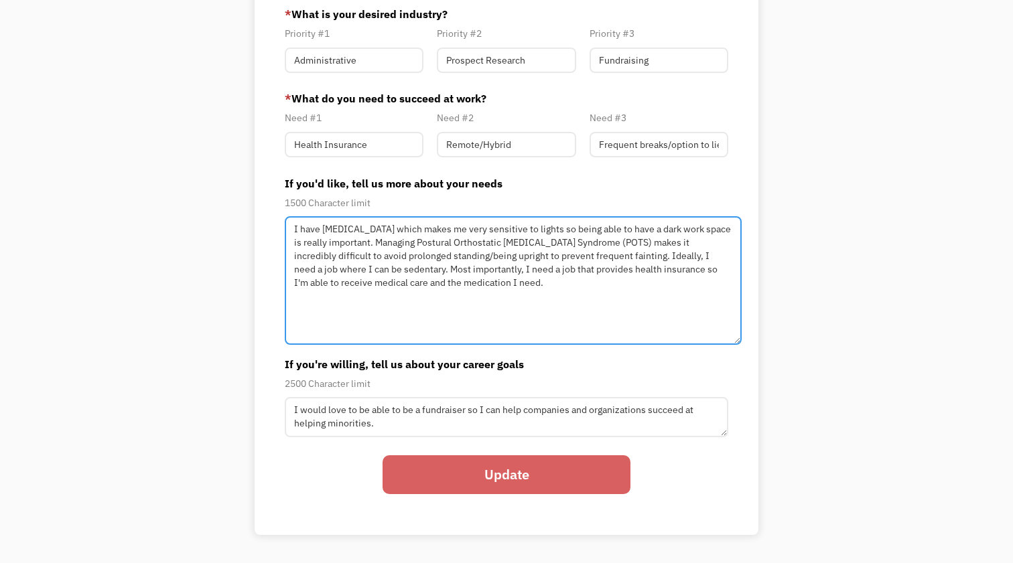
scroll to position [238, 0]
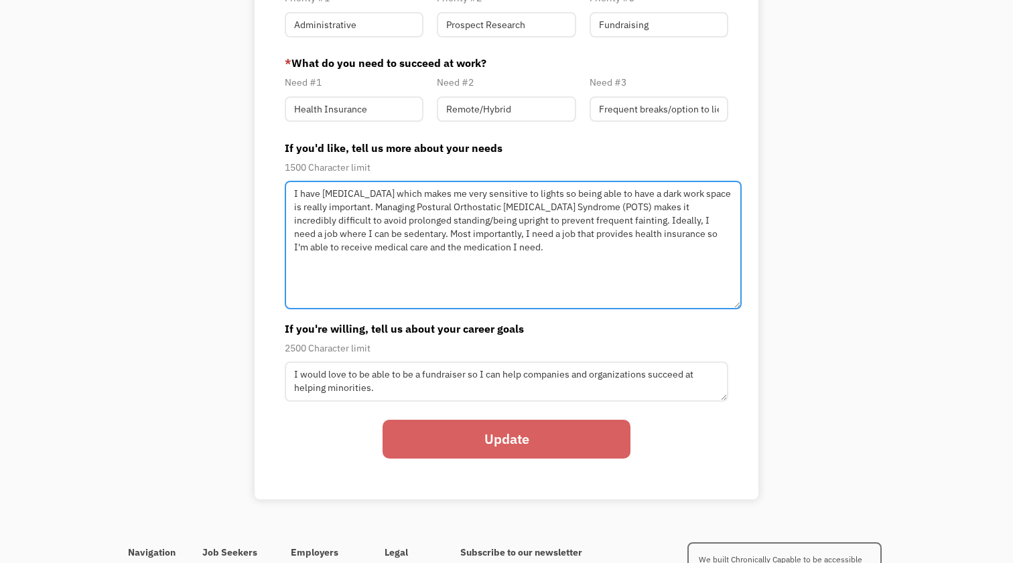
type textarea "I have focal seizures which makes me very sensitive to lights so being able to …"
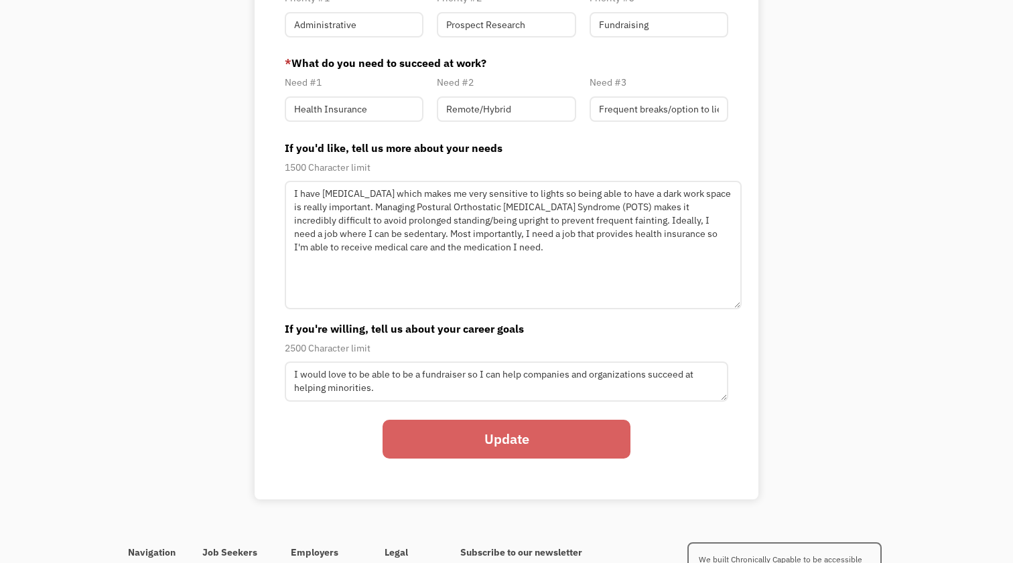
click at [486, 447] on input "Update" at bounding box center [506, 439] width 248 height 39
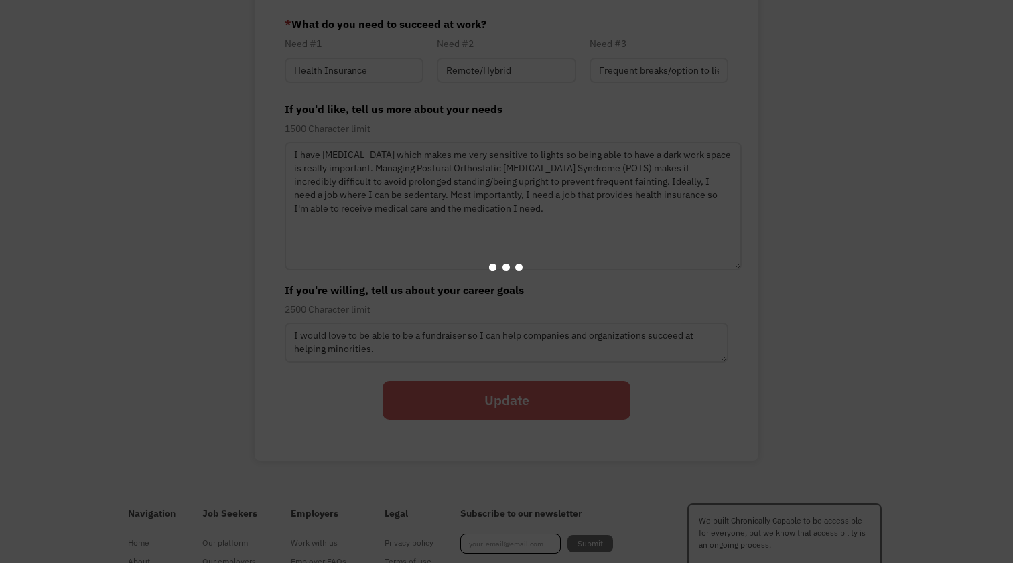
scroll to position [283, 0]
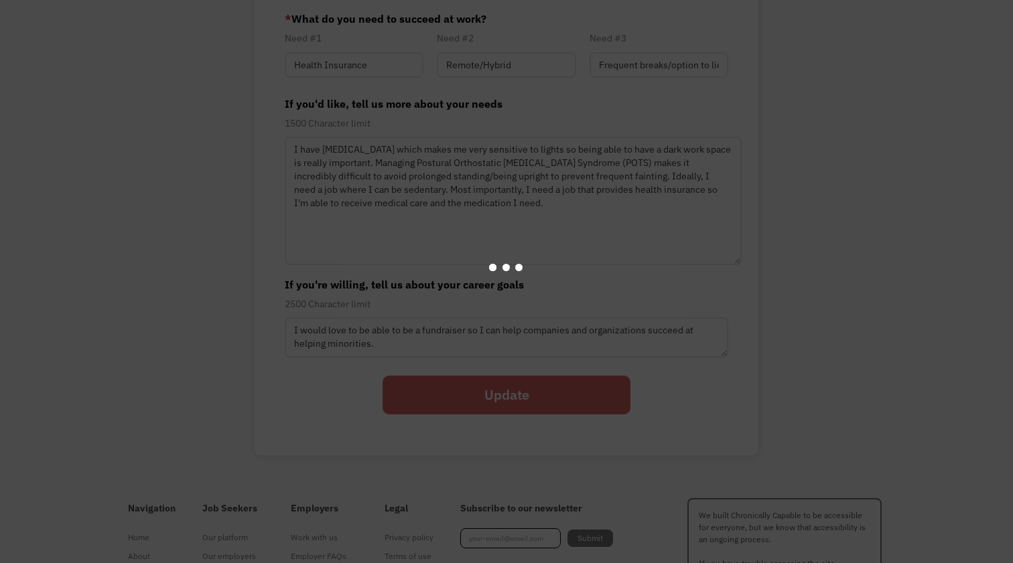
click at [524, 262] on div at bounding box center [506, 267] width 43 height 43
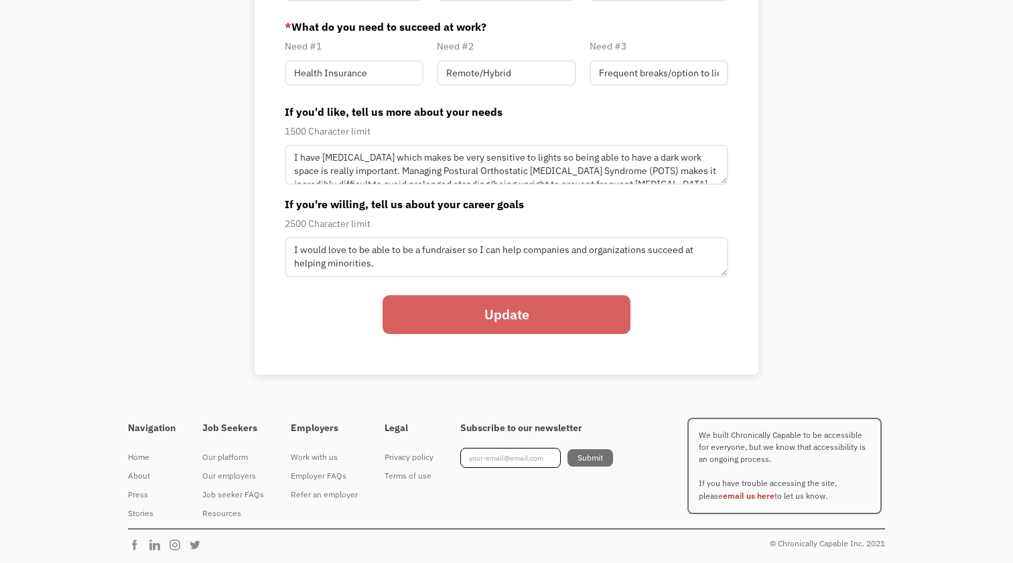
scroll to position [25, 0]
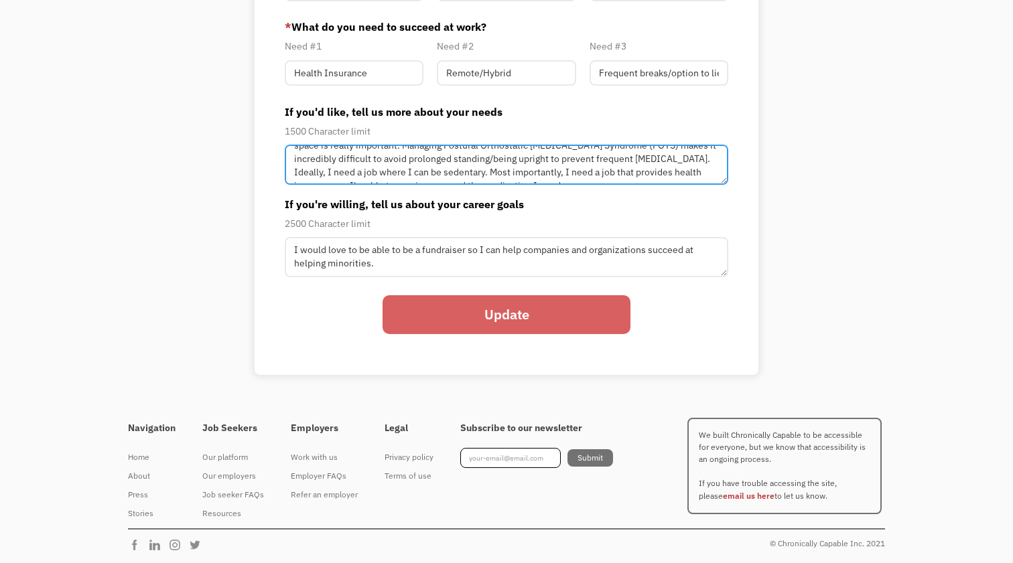
drag, startPoint x: 637, startPoint y: 162, endPoint x: 589, endPoint y: 163, distance: 48.2
click at [589, 163] on textarea "I have focal seizures which makes be very sensitive to lights so being able to …" at bounding box center [506, 165] width 443 height 40
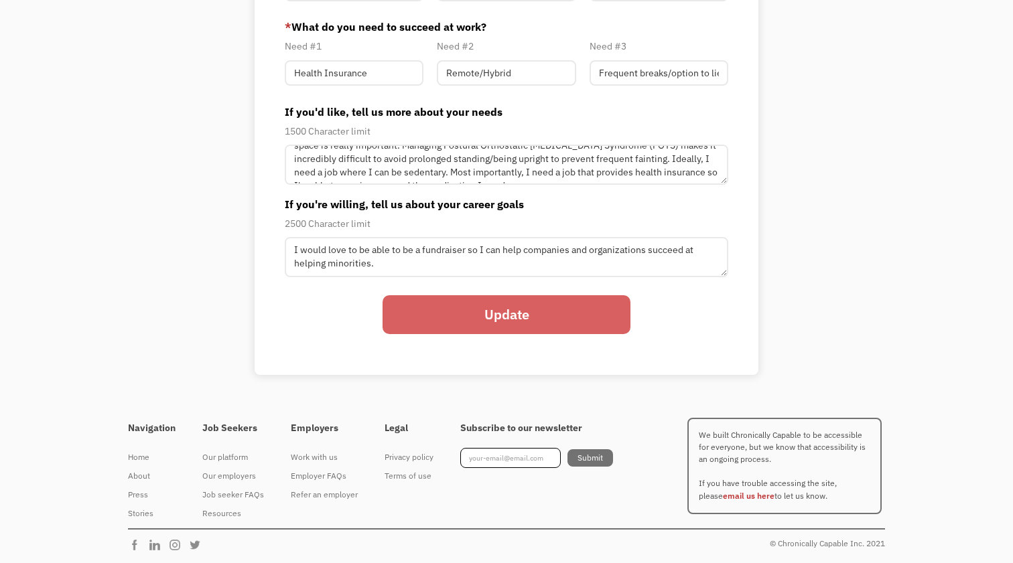
click at [597, 202] on label "If you're willing, tell us about your career goals" at bounding box center [506, 204] width 443 height 16
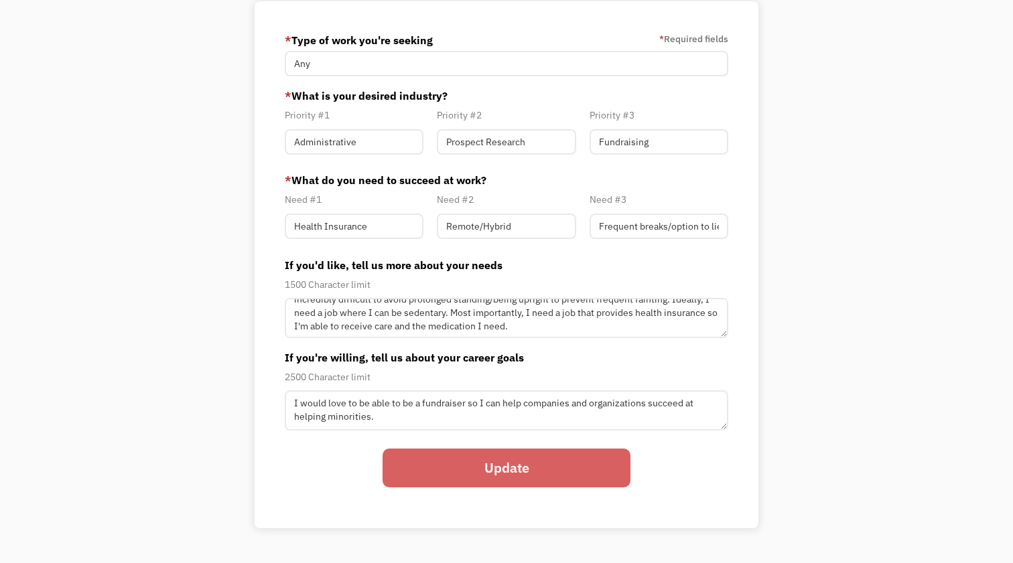
scroll to position [37, 0]
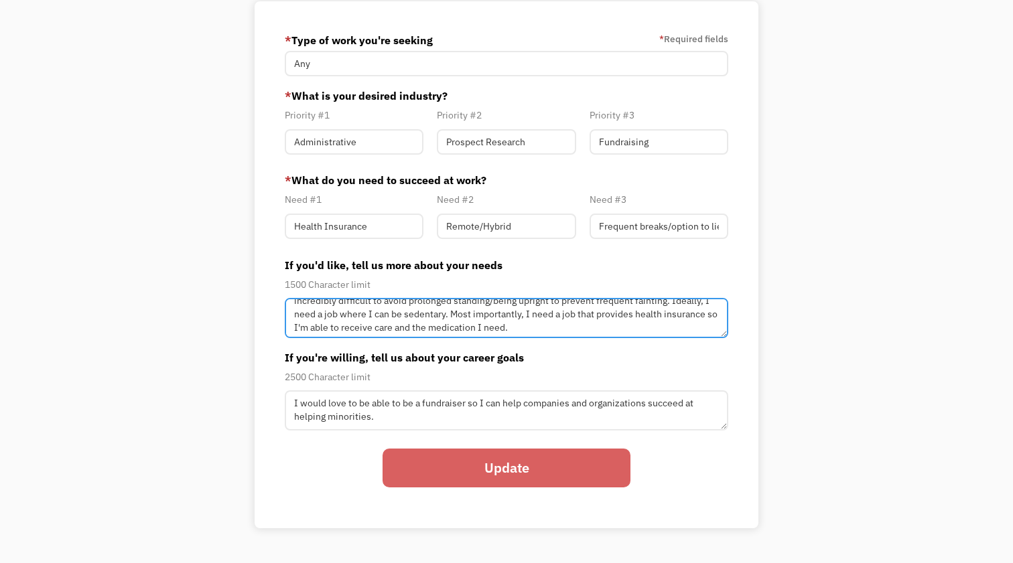
click at [338, 328] on textarea "I have focal seizures which makes be very sensitive to lights so being able to …" at bounding box center [506, 318] width 443 height 40
click at [516, 327] on textarea "I have focal seizures which makes be very sensitive to lights so being able to …" at bounding box center [506, 318] width 443 height 40
click at [551, 325] on textarea "I have focal seizures which makes be very sensitive to lights so being able to …" at bounding box center [506, 318] width 443 height 40
click at [703, 326] on textarea "I have focal seizures which makes be very sensitive to lights so being able to …" at bounding box center [506, 318] width 443 height 40
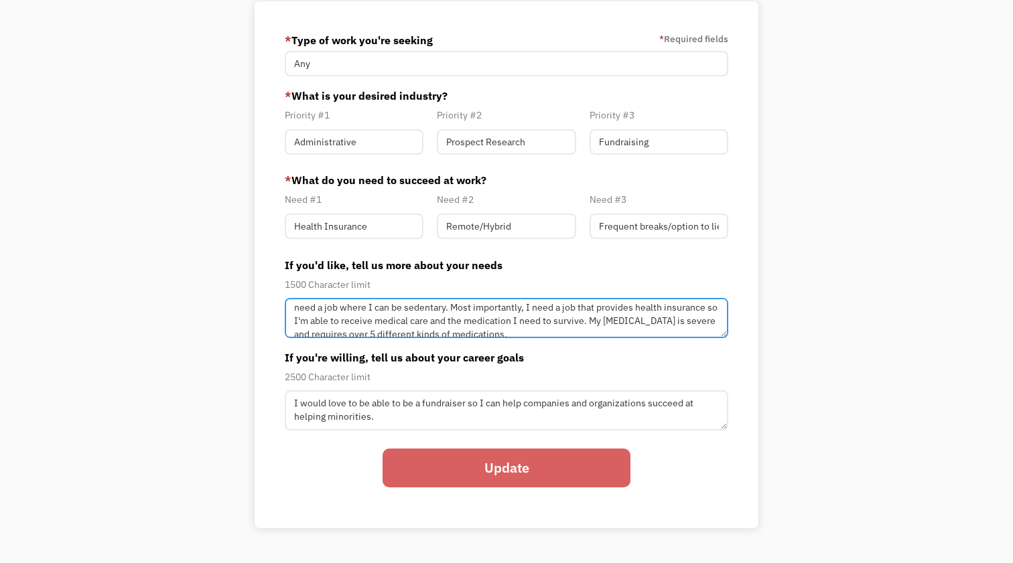
type textarea "I have focal seizures which makes be very sensitive to lights so being able to …"
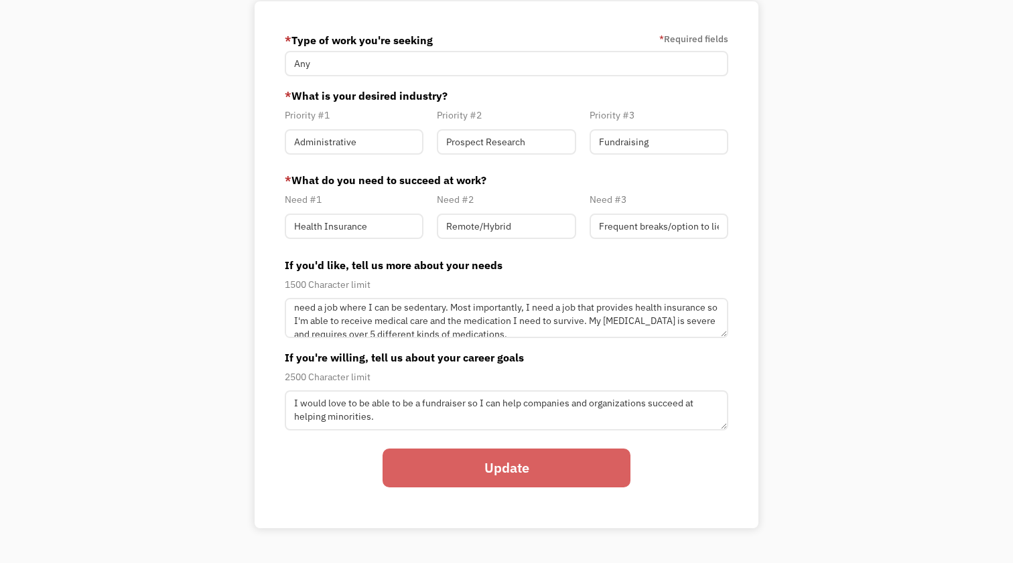
click at [474, 468] on input "Update" at bounding box center [506, 468] width 248 height 39
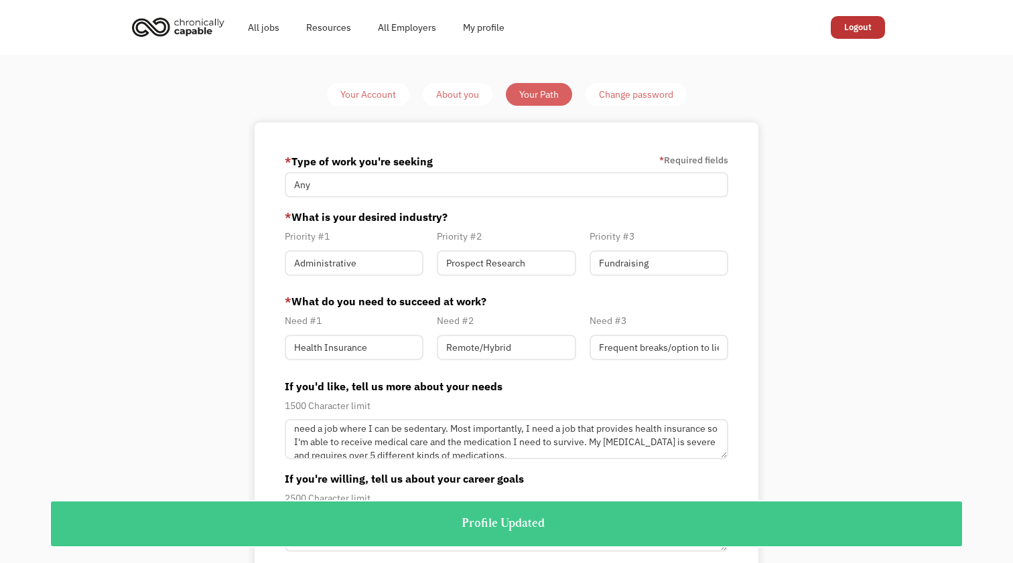
scroll to position [0, 0]
click at [415, 23] on link "All Employers" at bounding box center [406, 27] width 85 height 43
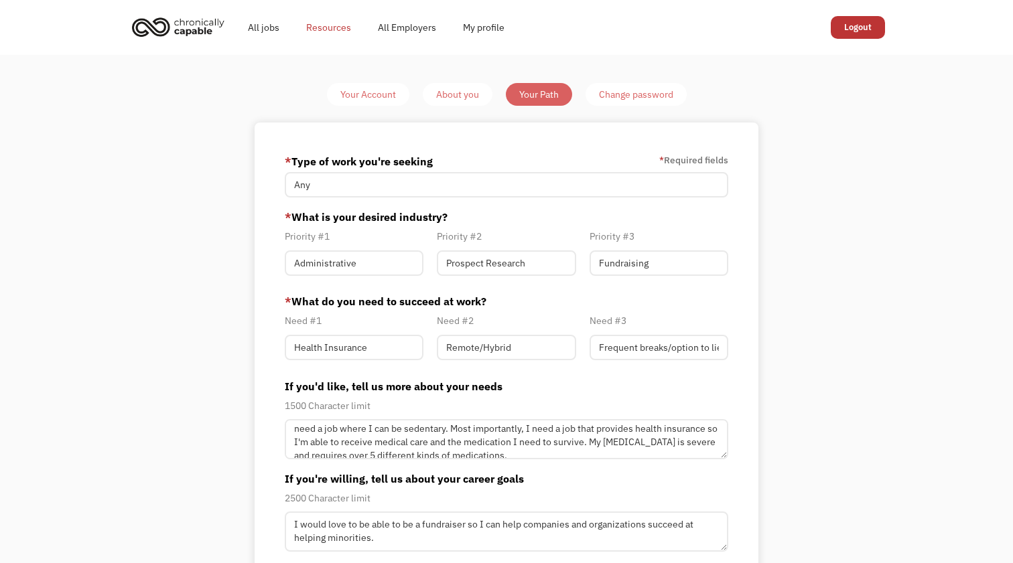
click at [317, 31] on link "Resources" at bounding box center [329, 27] width 72 height 43
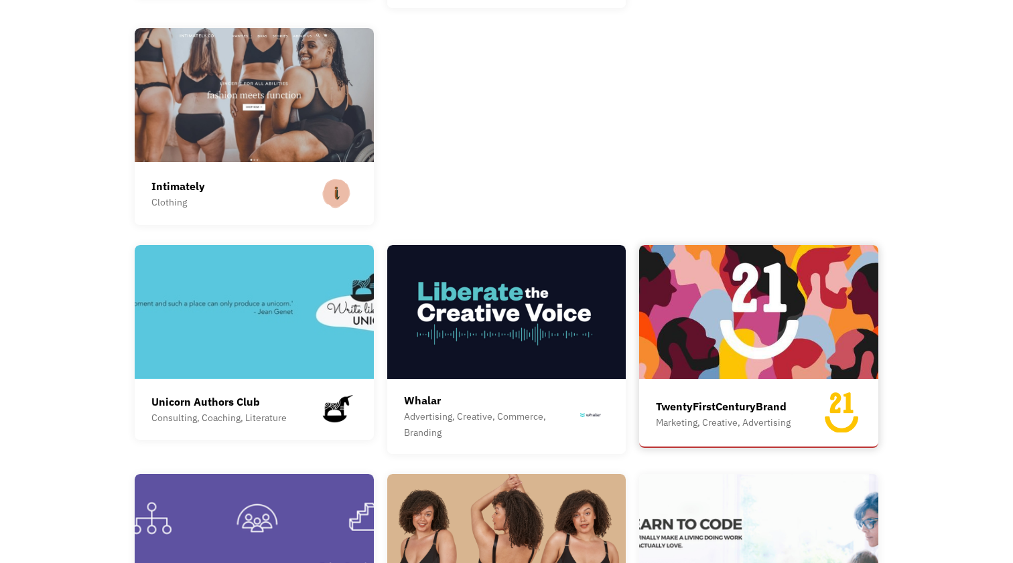
scroll to position [2155, 0]
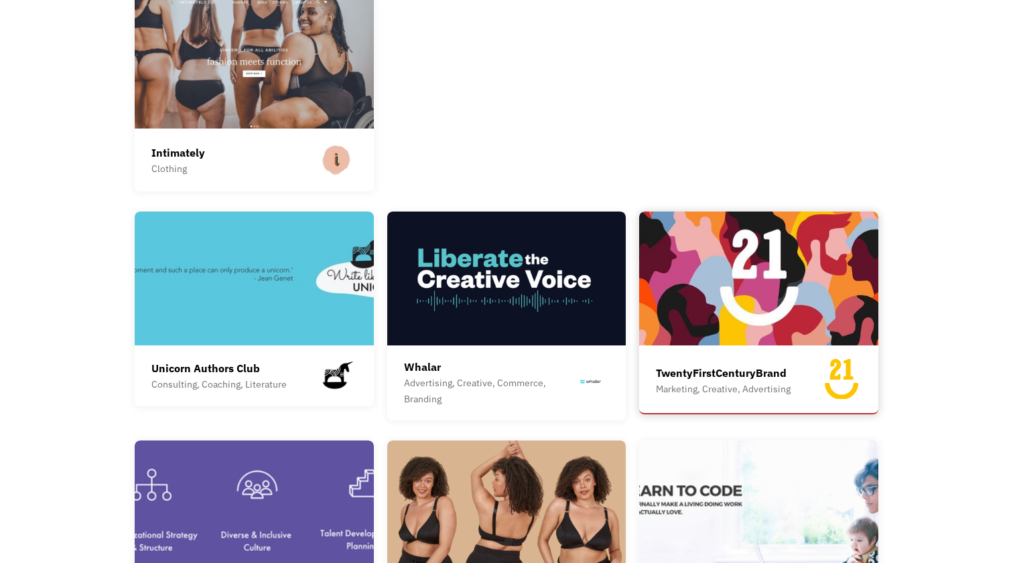
click at [695, 365] on div "TwentyFirstCenturyBrand" at bounding box center [723, 373] width 135 height 16
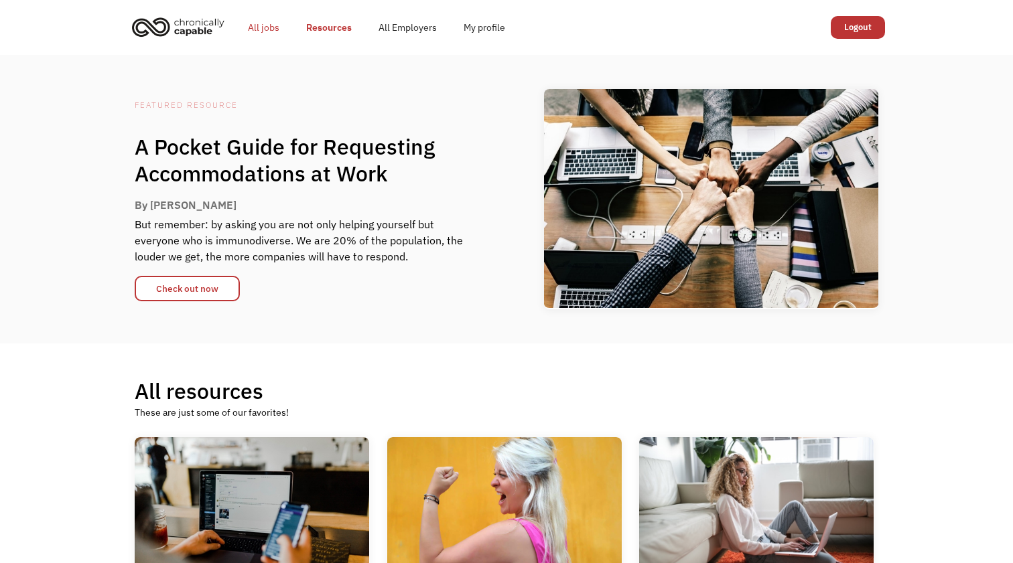
click at [260, 28] on link "All jobs" at bounding box center [263, 27] width 58 height 43
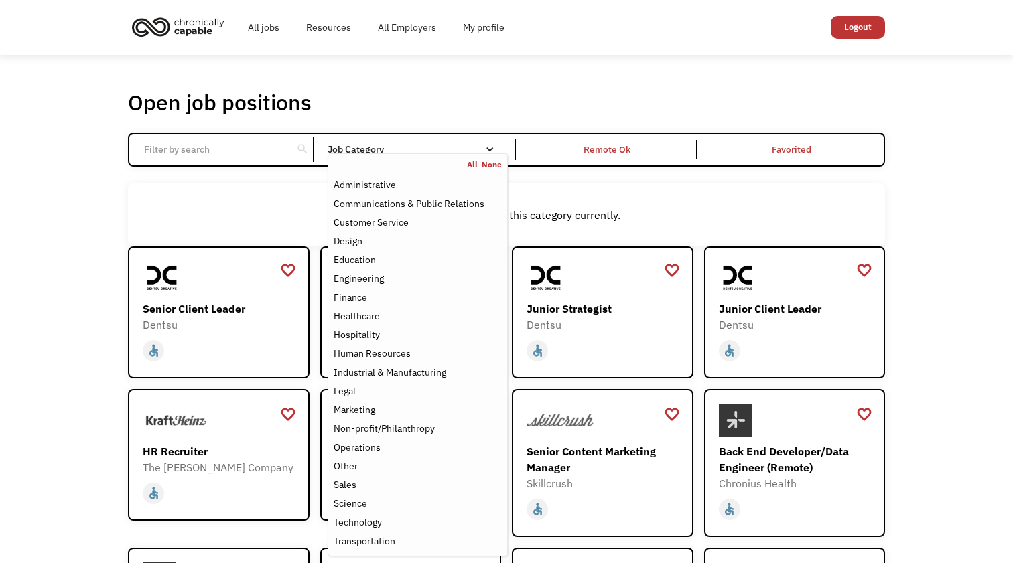
click at [495, 151] on div "Job Category" at bounding box center [418, 149] width 180 height 9
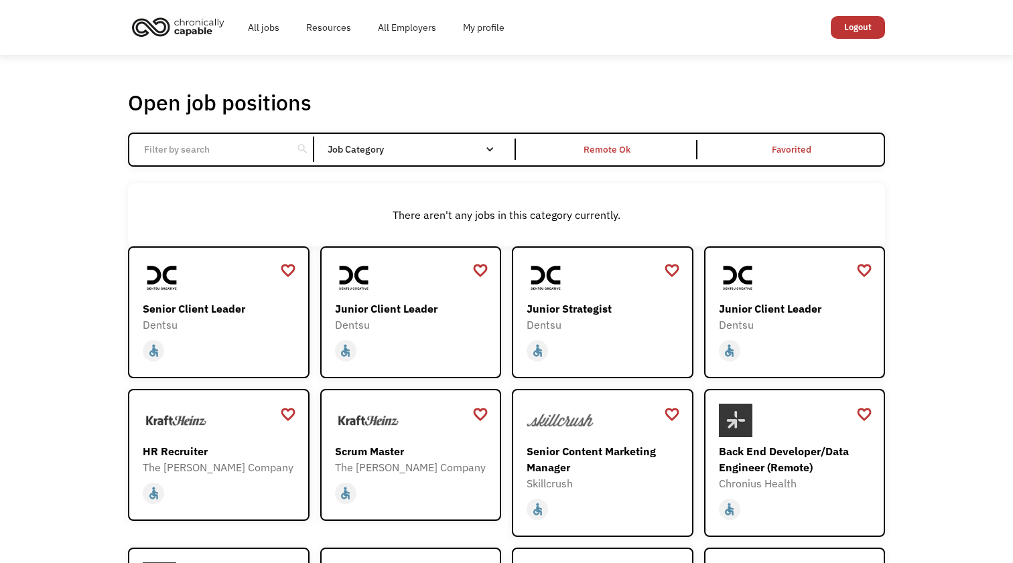
click at [495, 151] on div "Job Category" at bounding box center [418, 149] width 180 height 9
click at [598, 153] on div "Remote Ok" at bounding box center [607, 149] width 47 height 16
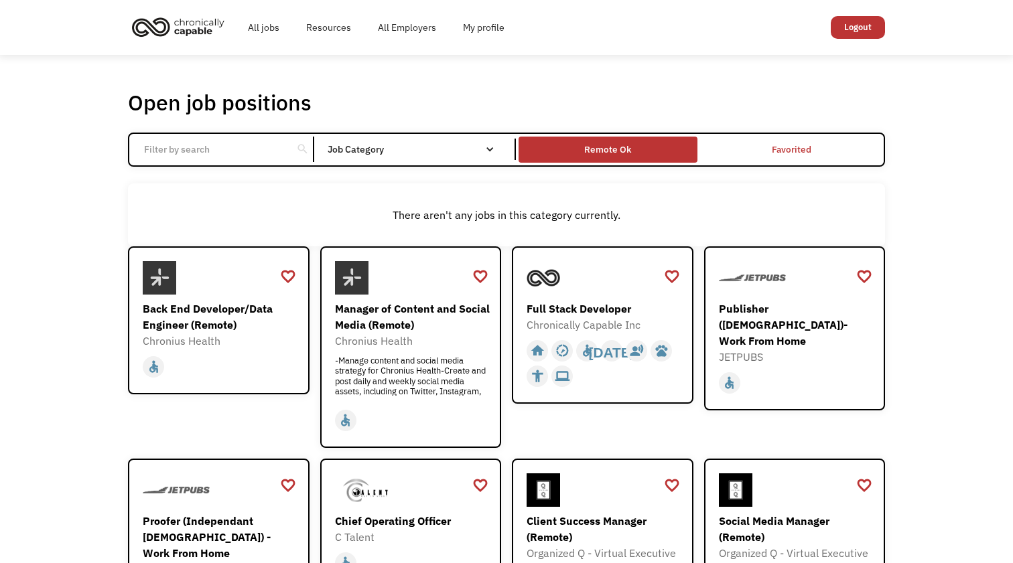
click at [622, 155] on div "Remote Ok" at bounding box center [607, 149] width 47 height 16
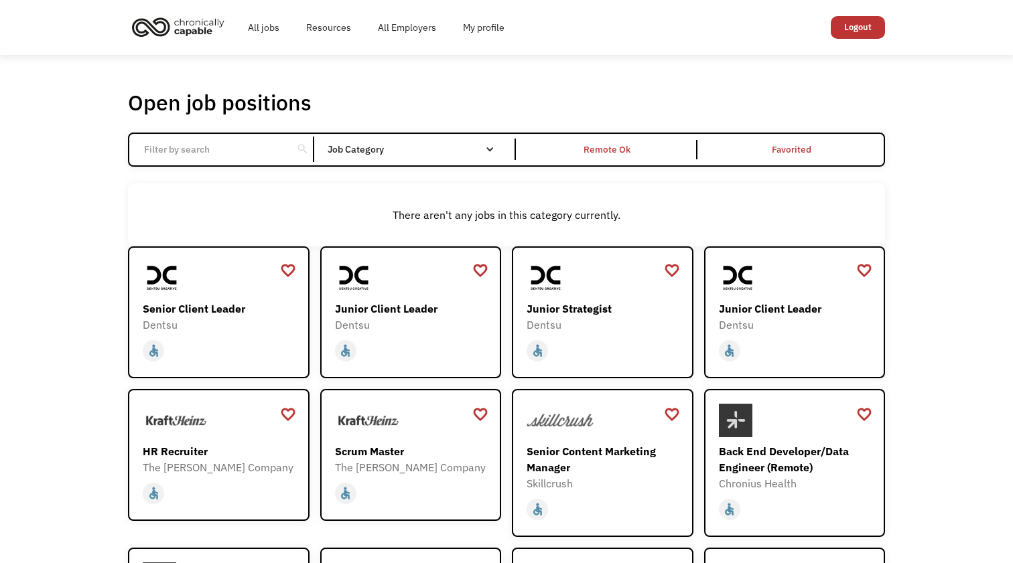
click at [267, 151] on input "Email Form" at bounding box center [210, 149] width 149 height 25
click at [360, 204] on div "There aren't any jobs in this category currently." at bounding box center [506, 215] width 757 height 63
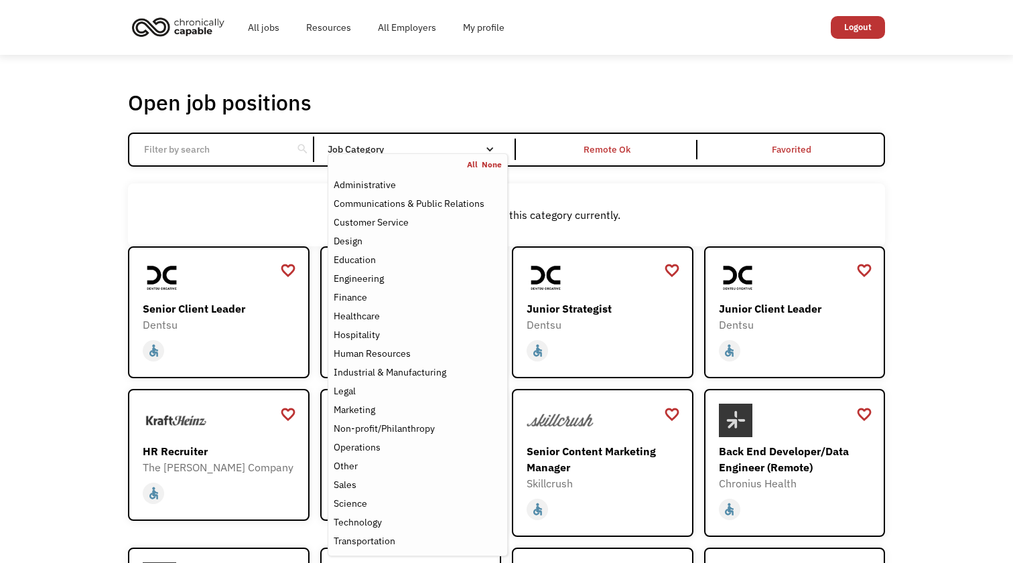
click at [389, 153] on nav "All None Administrative Communications & Public Relations Customer Service Desi…" at bounding box center [418, 354] width 180 height 403
click at [381, 180] on div "Administrative" at bounding box center [365, 185] width 62 height 16
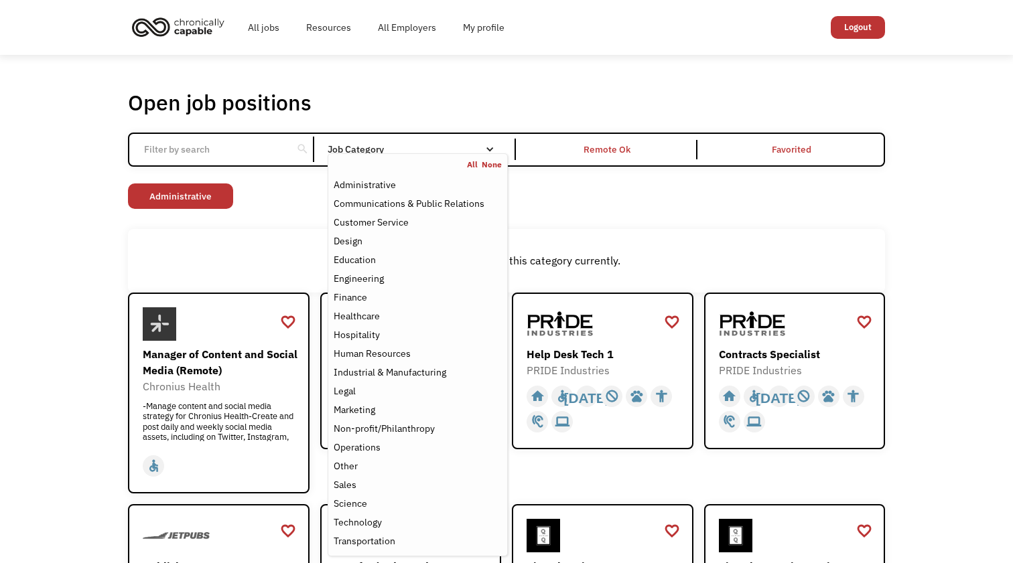
click at [458, 153] on nav "All None Administrative Communications & Public Relations Customer Service Desi…" at bounding box center [418, 354] width 180 height 403
click at [476, 166] on link "All" at bounding box center [474, 164] width 15 height 11
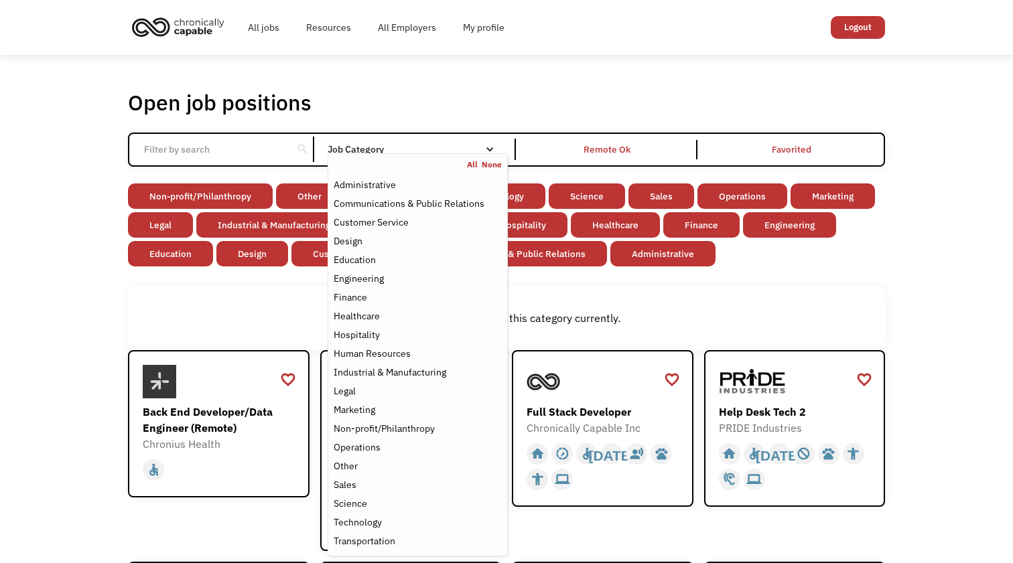
click at [614, 319] on div "There aren't any jobs in this category currently." at bounding box center [506, 318] width 743 height 16
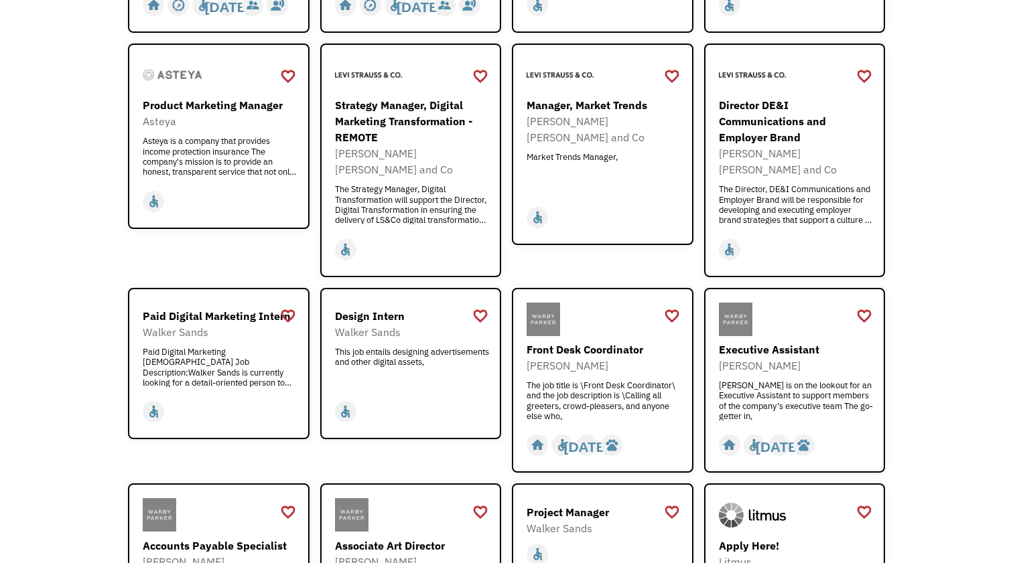
scroll to position [1039, 0]
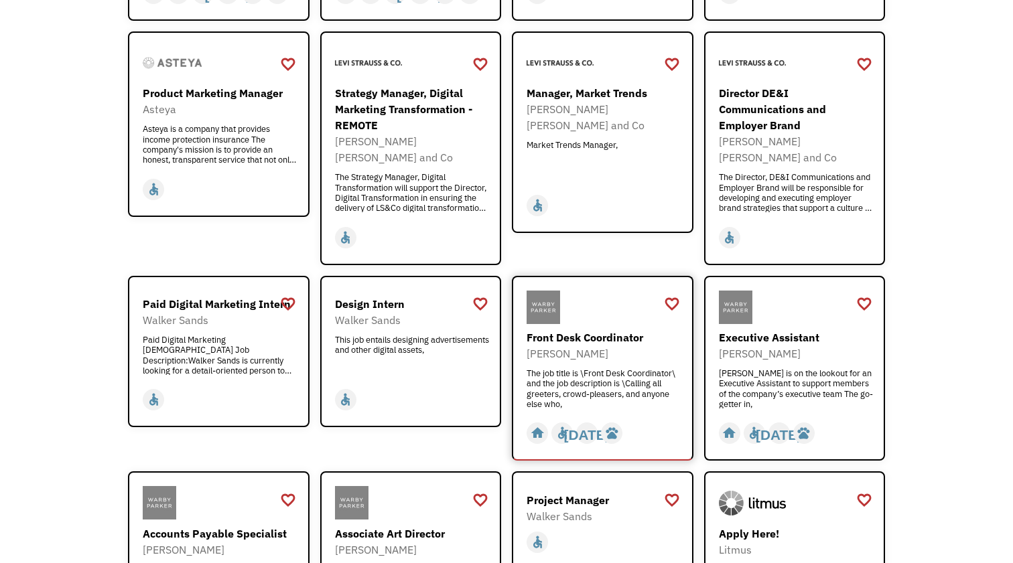
click at [625, 346] on div "[PERSON_NAME]" at bounding box center [603, 354] width 155 height 16
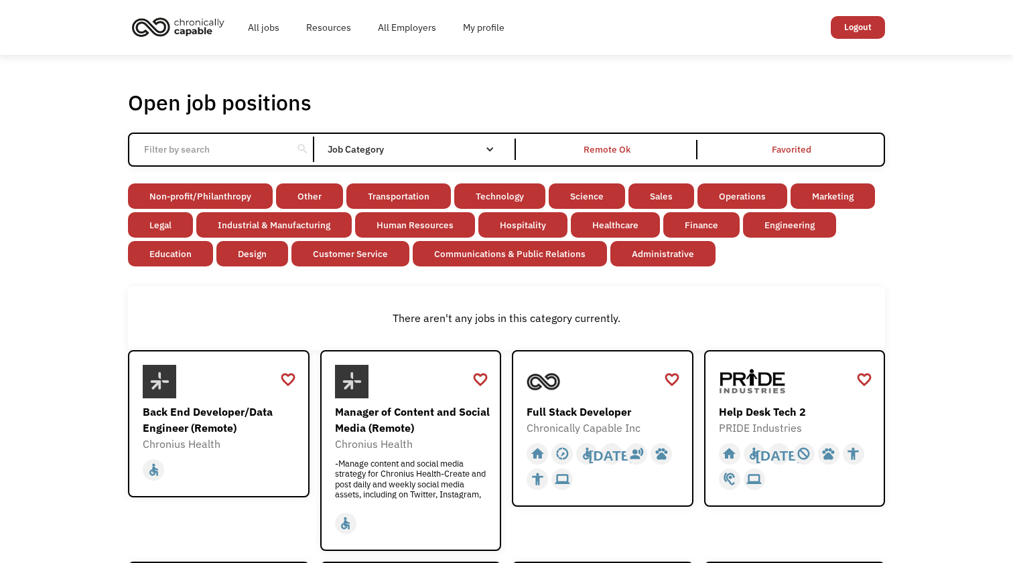
scroll to position [0, 0]
click at [240, 150] on input "Email Form" at bounding box center [210, 149] width 149 height 25
type input "California"
click input "Email Form" at bounding box center [0, 0] width 0 height 0
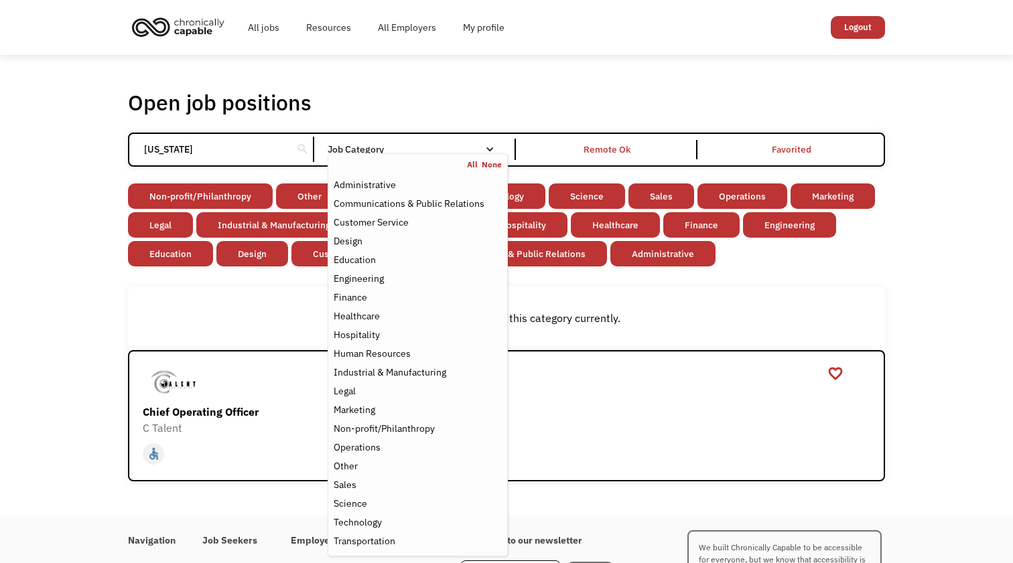
click at [480, 146] on div "Job Category" at bounding box center [418, 149] width 180 height 9
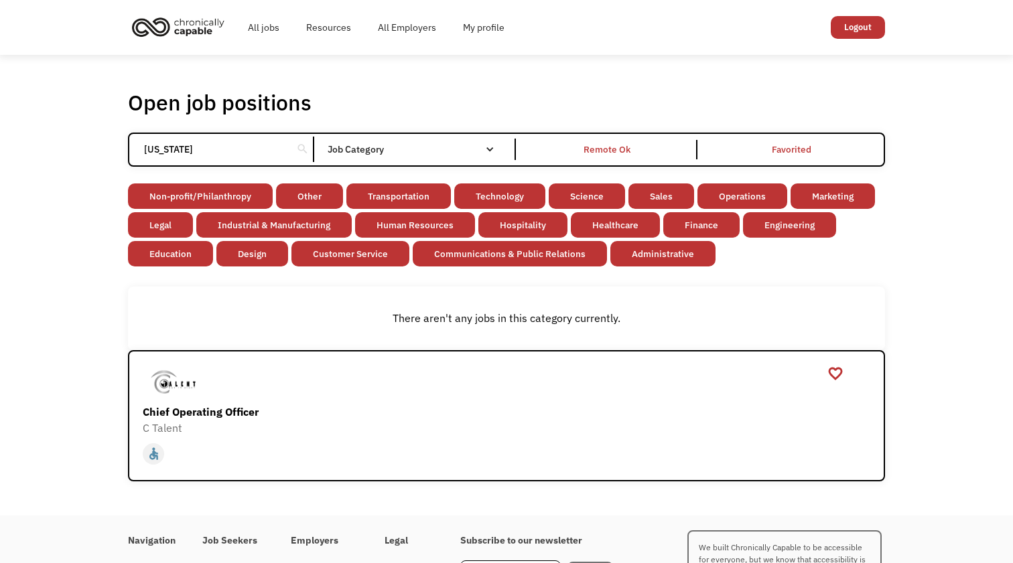
click at [488, 149] on div "Email Form" at bounding box center [489, 149] width 9 height 9
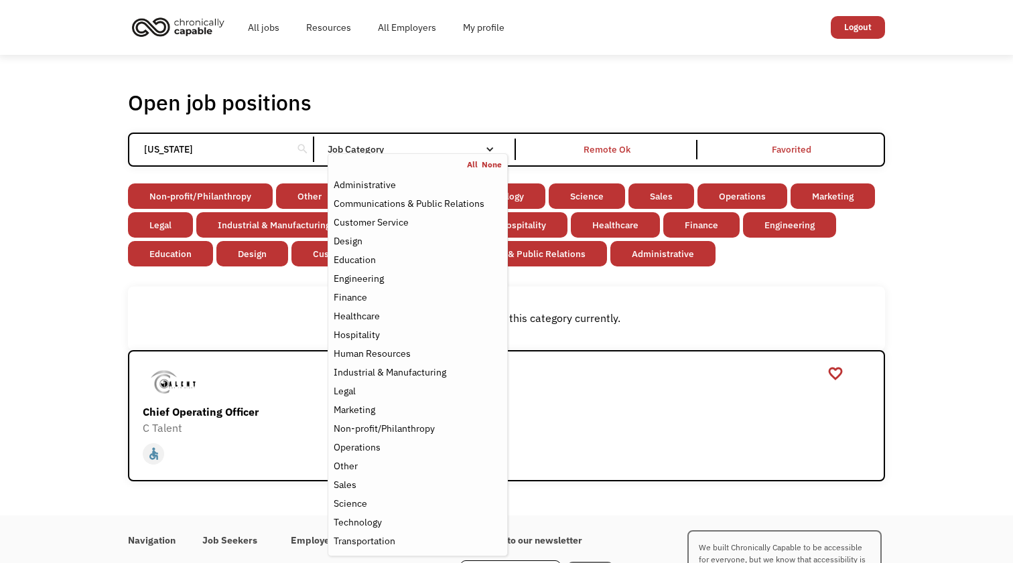
click at [492, 165] on link "None" at bounding box center [492, 164] width 20 height 11
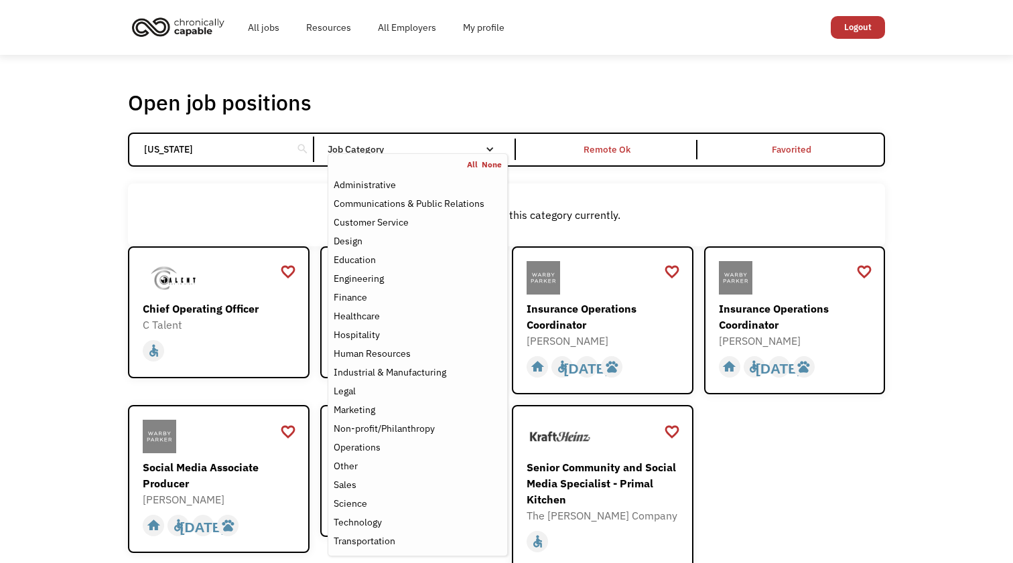
click at [243, 148] on input "California" at bounding box center [210, 149] width 149 height 25
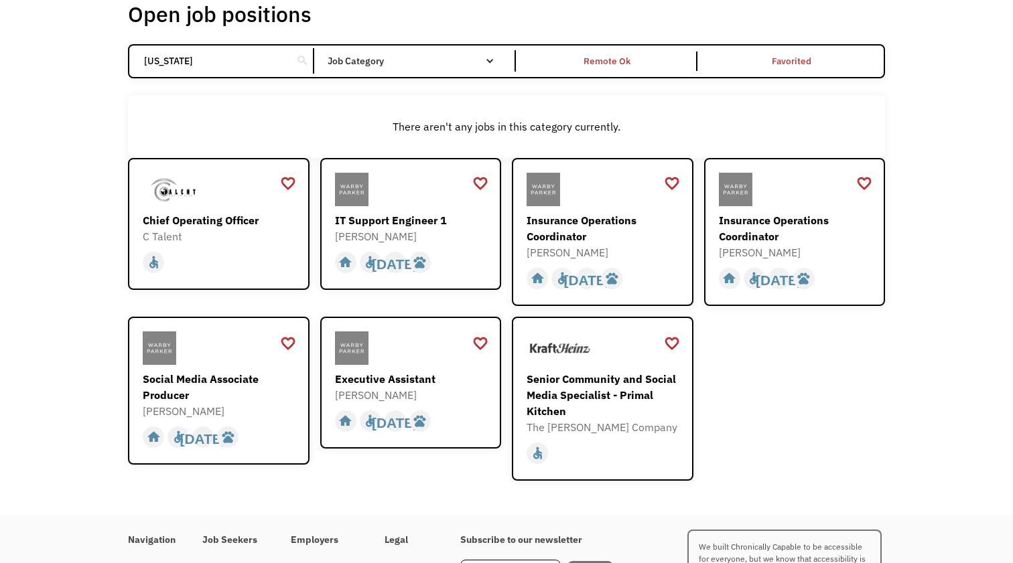
scroll to position [125, 0]
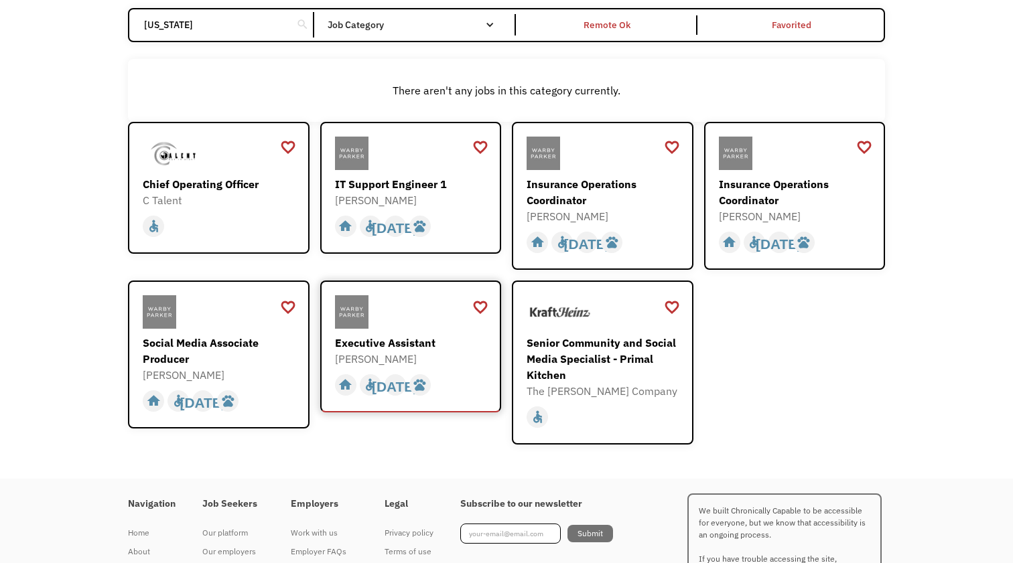
click at [417, 328] on div at bounding box center [412, 311] width 155 height 33
click at [573, 200] on div "Insurance Operations Coordinator" at bounding box center [603, 192] width 155 height 32
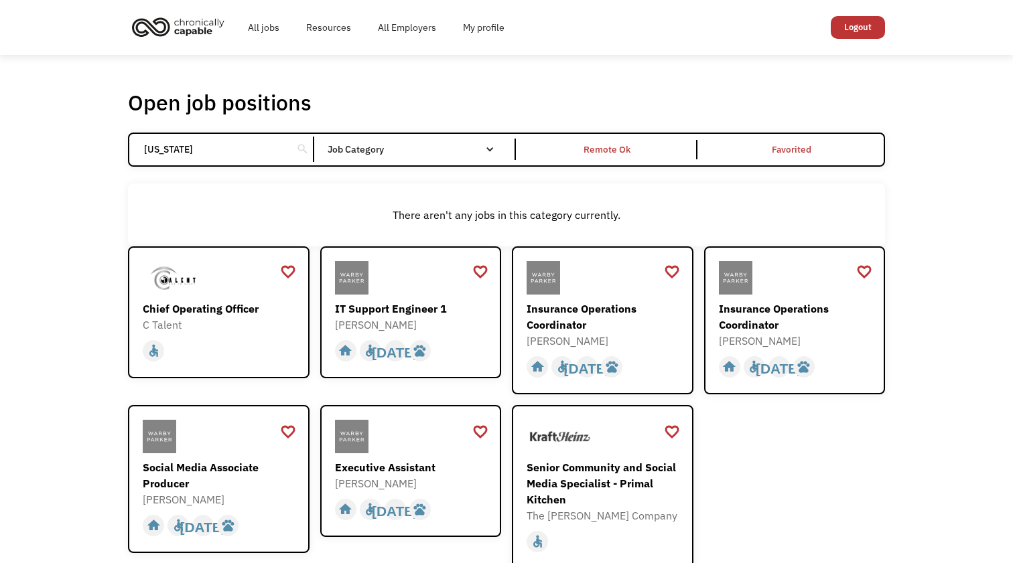
scroll to position [0, 0]
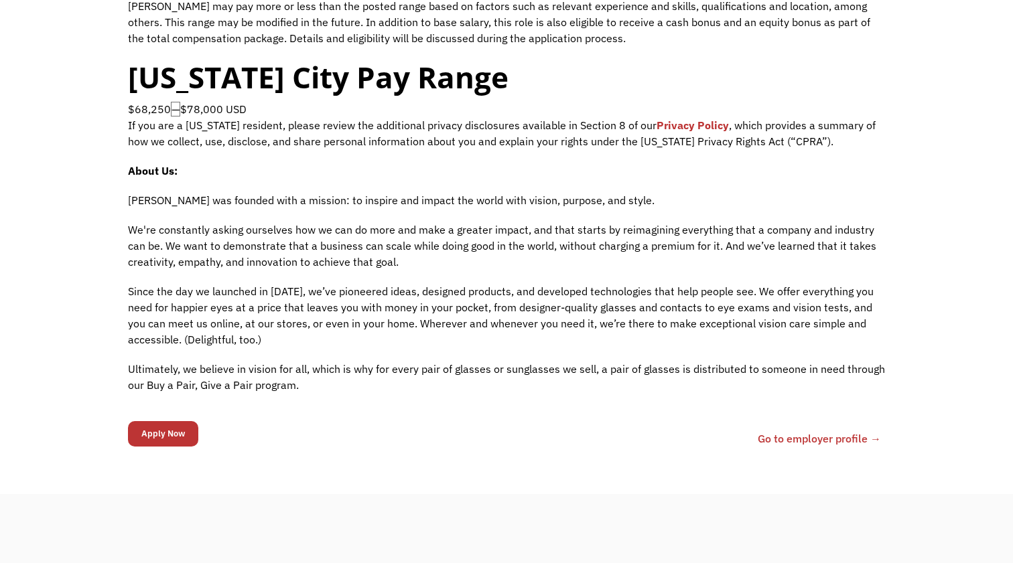
scroll to position [1221, 0]
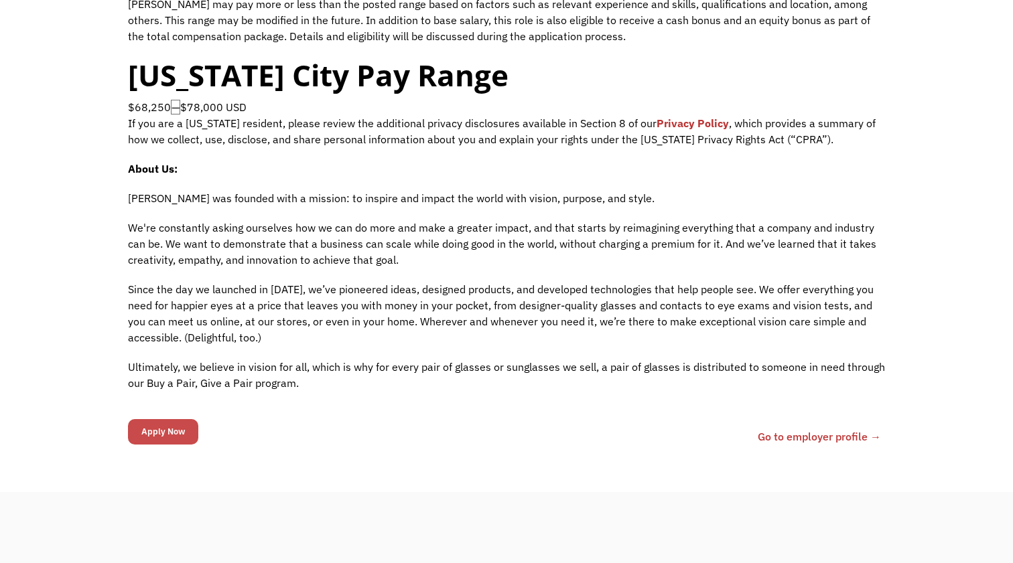
click at [176, 427] on input "Apply Now" at bounding box center [163, 431] width 70 height 25
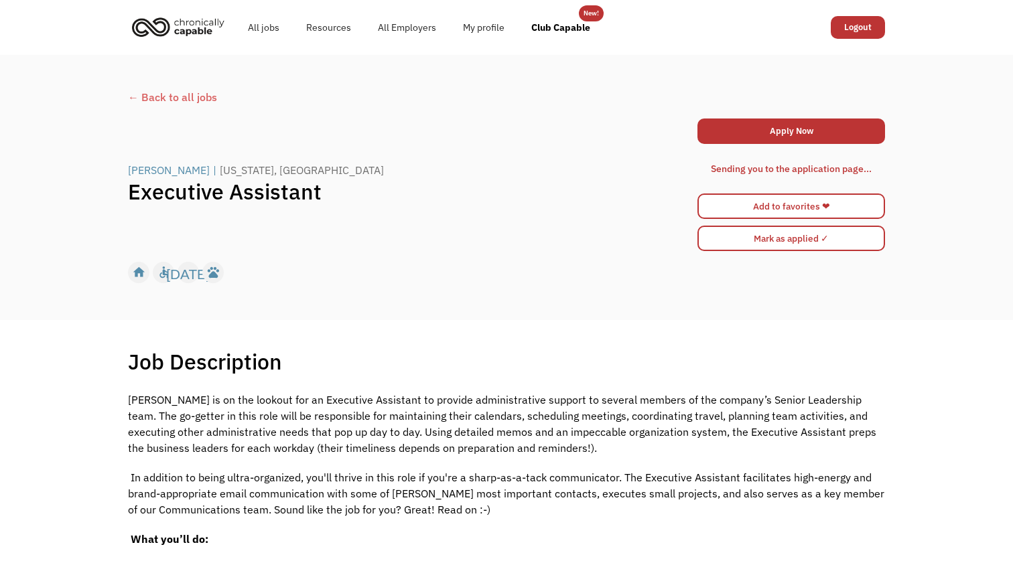
scroll to position [0, 0]
click at [787, 128] on link "Apply Now" at bounding box center [791, 131] width 188 height 25
click at [772, 204] on link "Add to favorites ❤" at bounding box center [791, 206] width 188 height 25
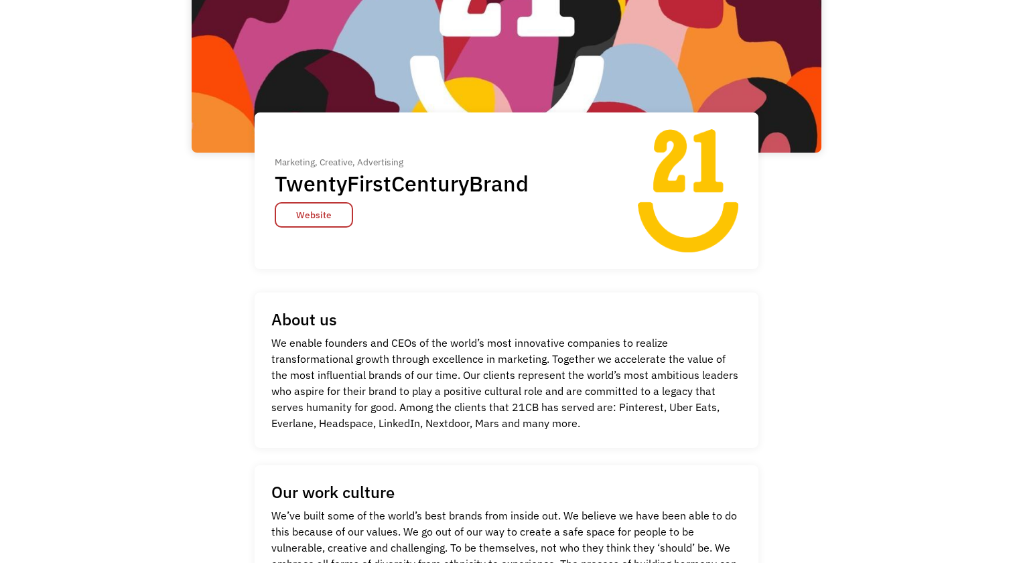
scroll to position [350, 0]
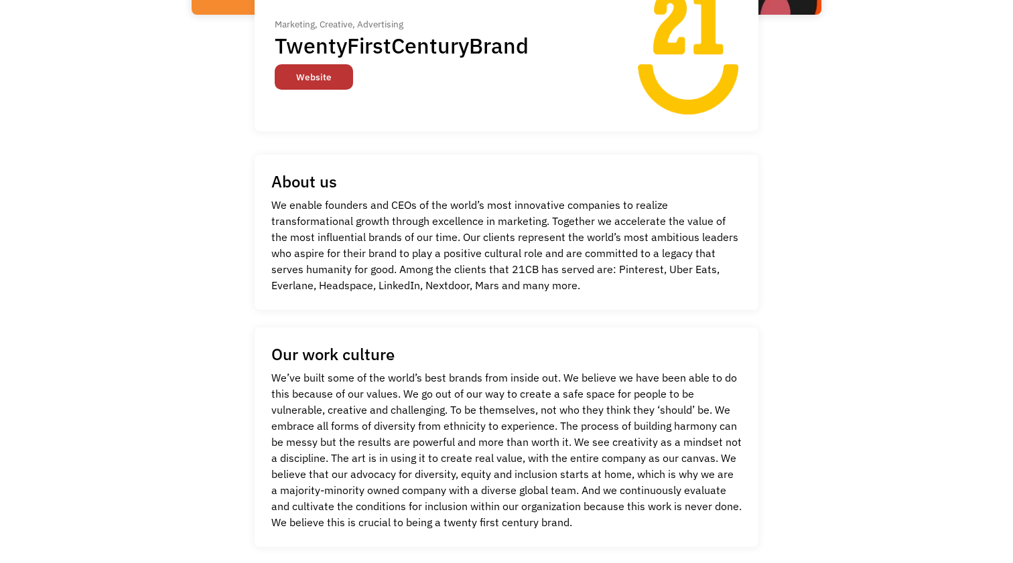
click at [305, 69] on link "Website" at bounding box center [314, 76] width 78 height 25
